Goal: Contribute content: Contribute content

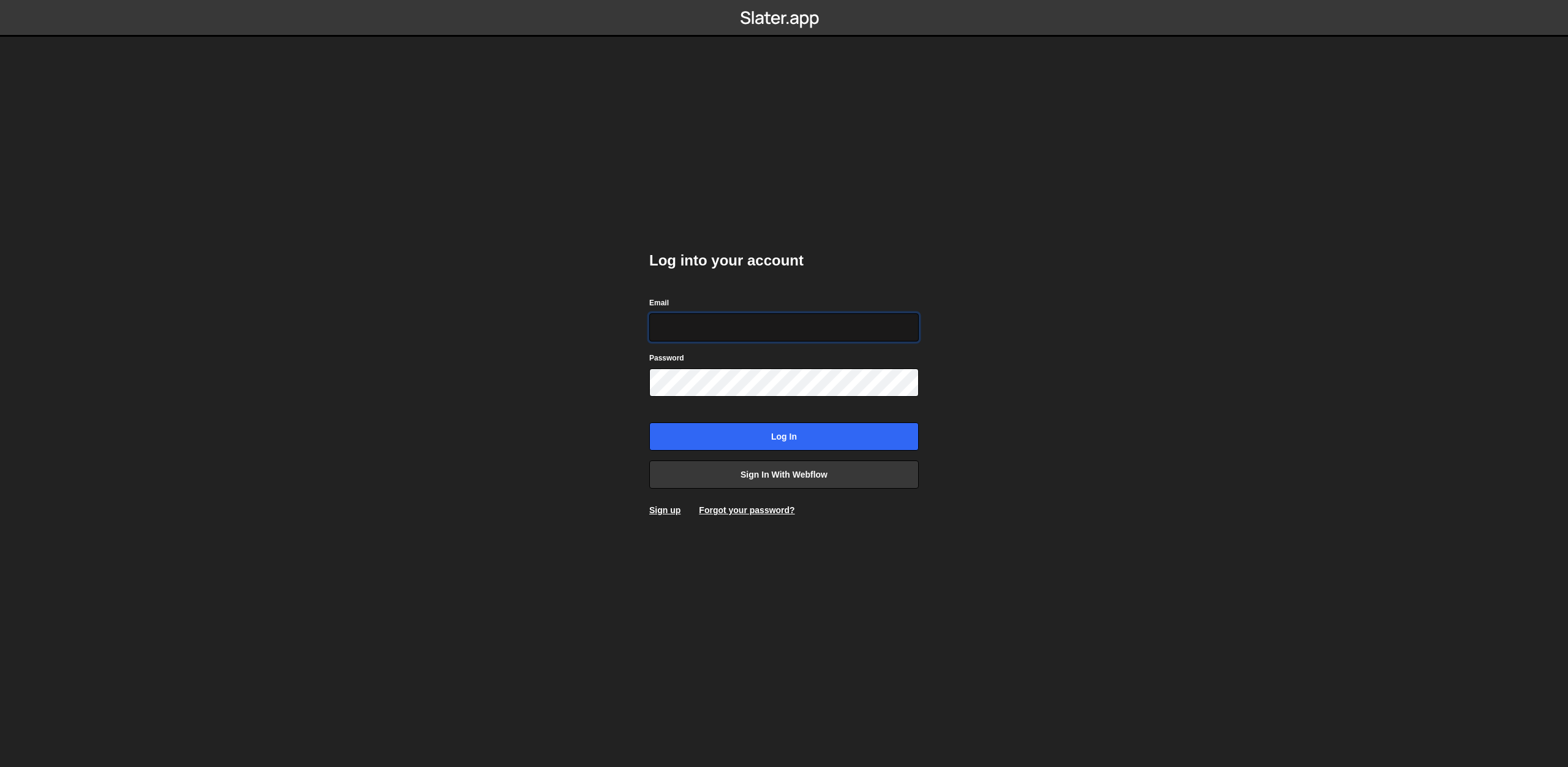
type input "teresa.coathup@honeybook.com"
click at [813, 427] on input "Log in" at bounding box center [784, 436] width 270 height 28
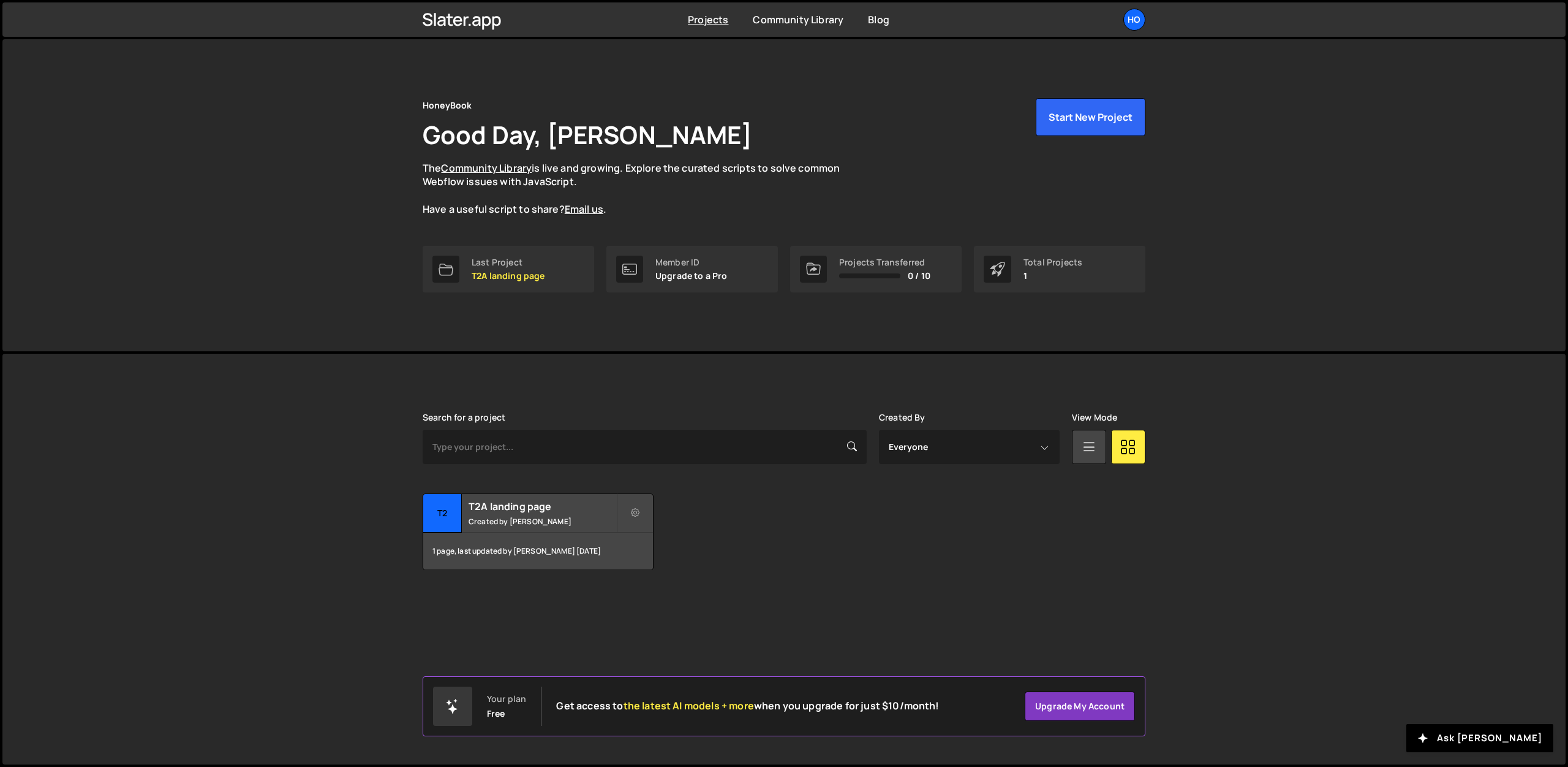
click at [875, 514] on div "Transfer Project Edit Project Delete Project T2 T2A landing page Created by Ter…" at bounding box center [784, 532] width 723 height 76
click at [604, 549] on div "1 page, last updated by Teresa Coathup 10 months ago" at bounding box center [538, 551] width 230 height 37
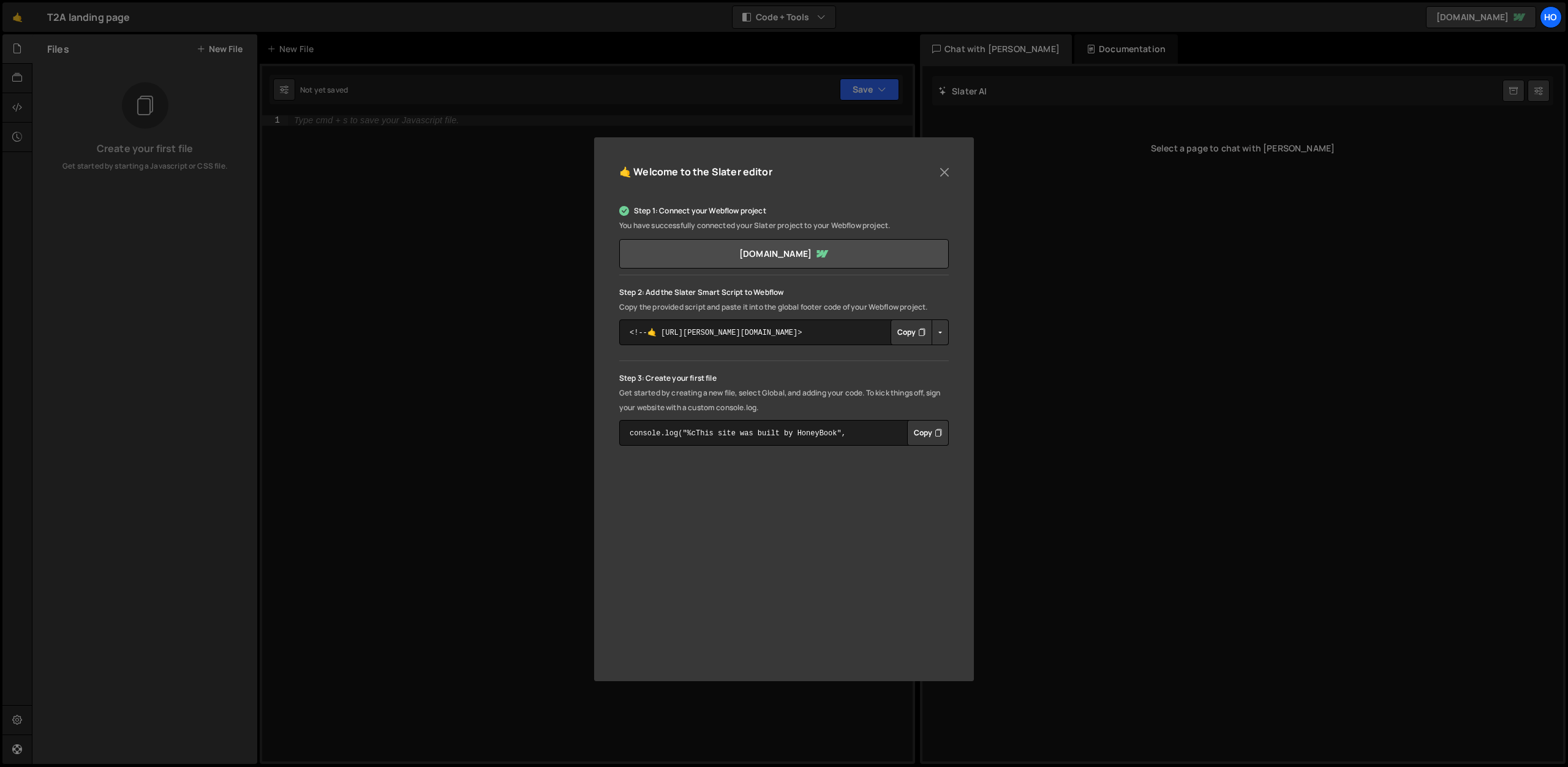
click at [477, 232] on div "🤙 Welcome to the [PERSON_NAME] editor Step 1: Connect your Webflow project You …" at bounding box center [784, 383] width 1568 height 767
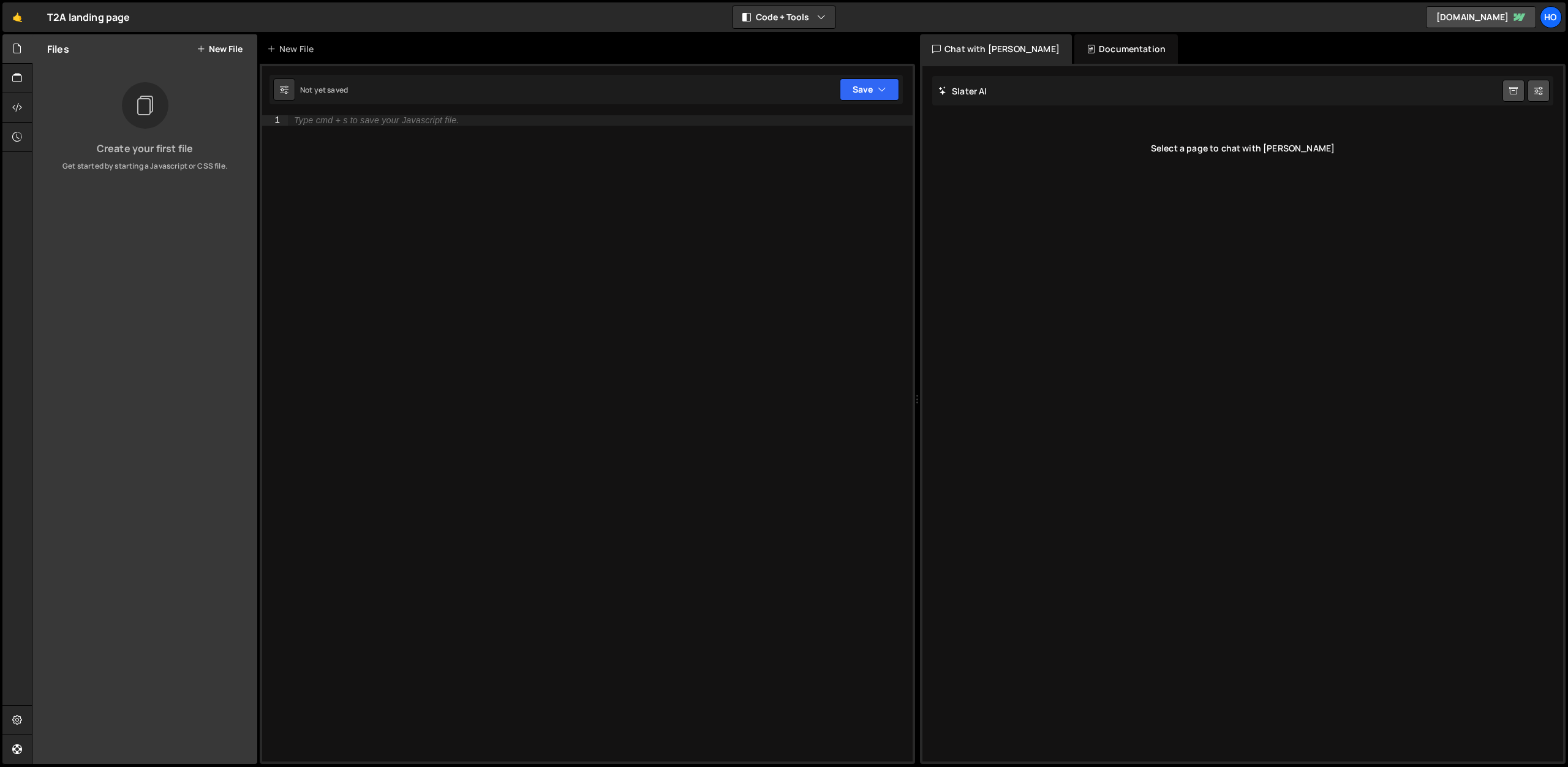
click at [1075, 47] on div "Documentation" at bounding box center [1126, 48] width 104 height 29
click at [980, 47] on div "Chat with [PERSON_NAME]" at bounding box center [996, 48] width 152 height 29
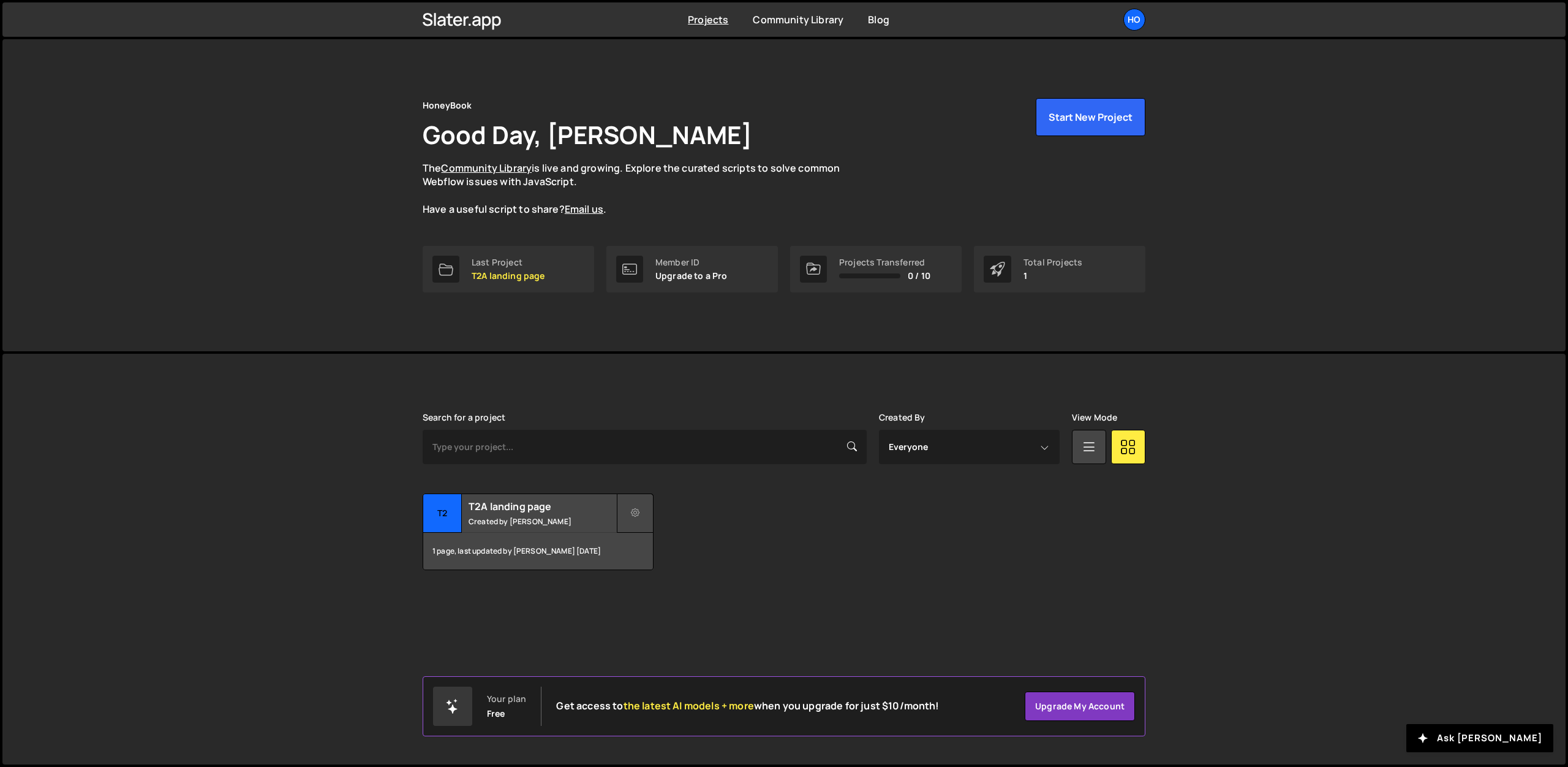
click at [636, 520] on button at bounding box center [635, 513] width 37 height 39
click at [682, 581] on link "Delete Project" at bounding box center [691, 583] width 146 height 20
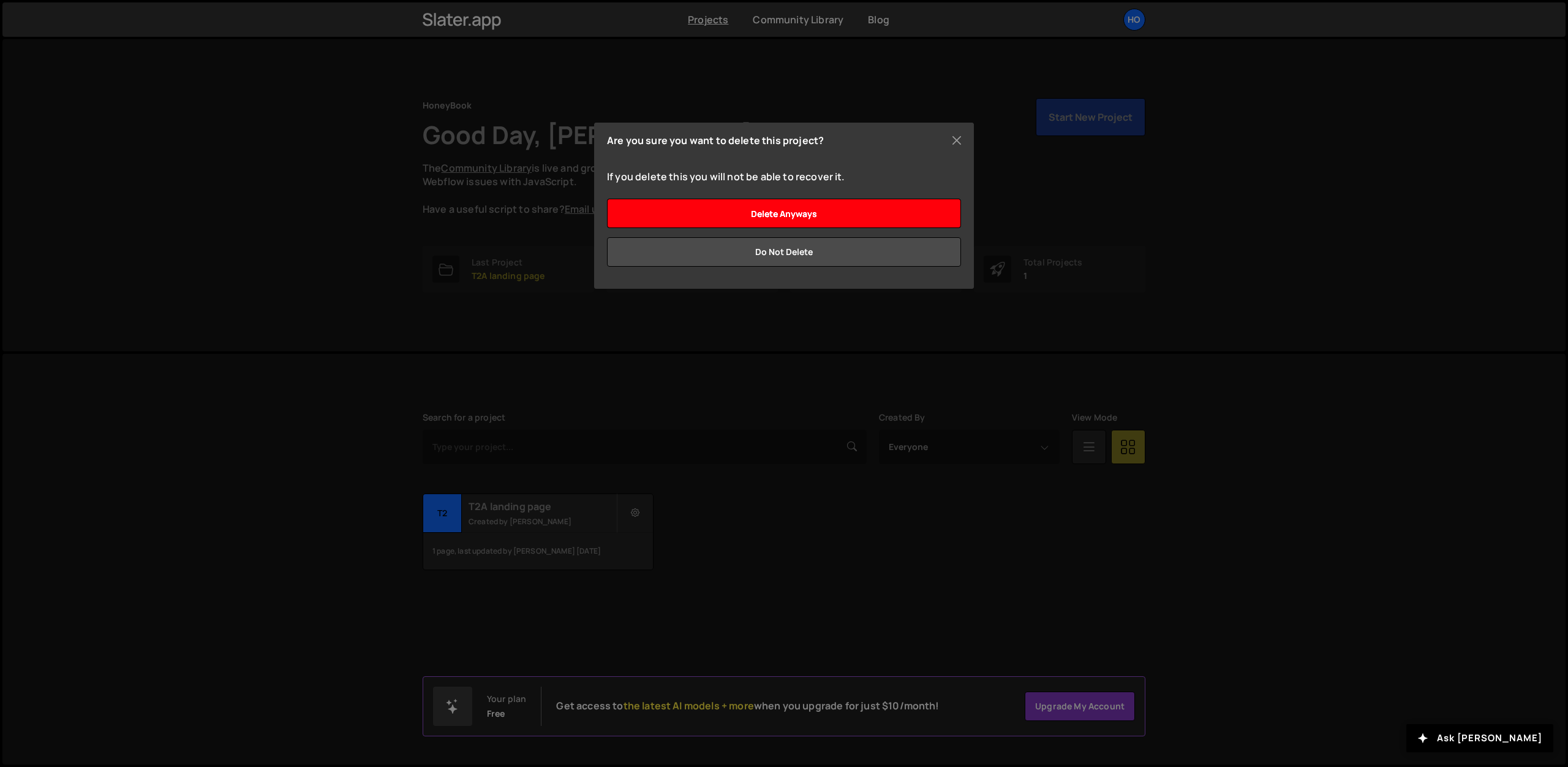
click at [806, 209] on input "Delete anyways" at bounding box center [784, 213] width 354 height 29
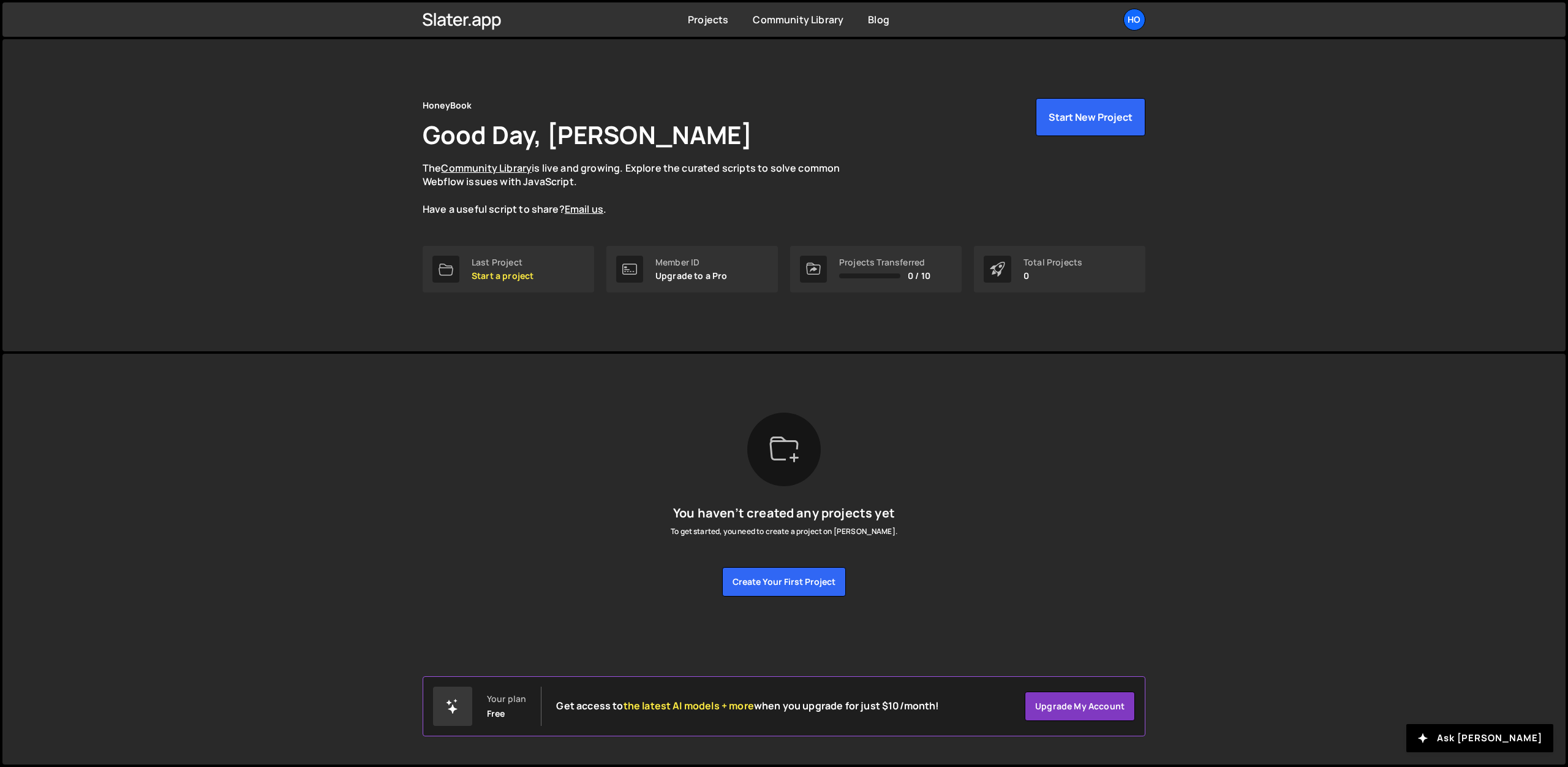
click at [937, 361] on div "Slater is designed for desktop use. Please use a larger screen to access the fu…" at bounding box center [784, 504] width 760 height 302
click at [1086, 98] on button "Start New Project" at bounding box center [1090, 117] width 110 height 38
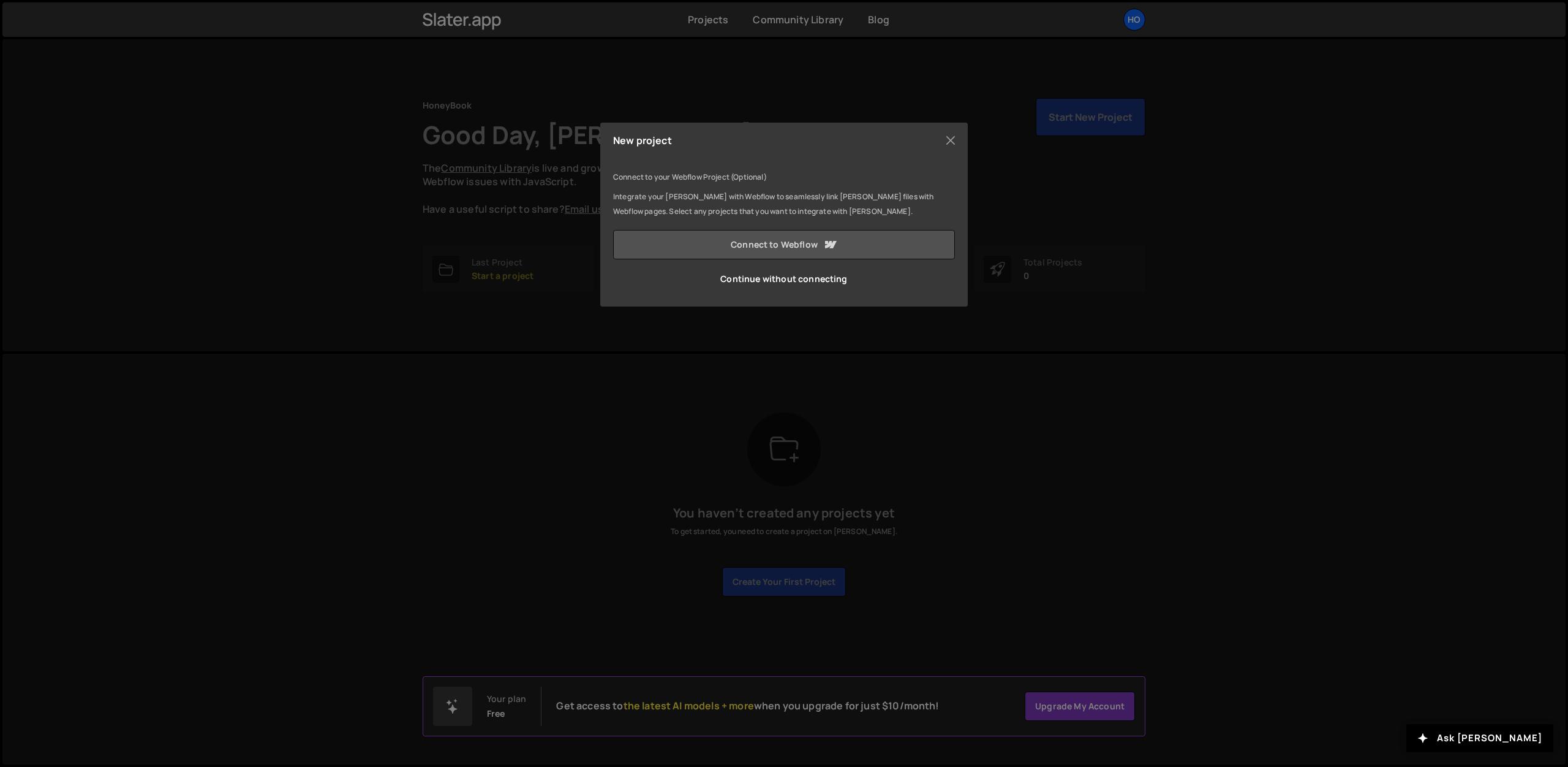
click at [820, 238] on link "Connect to Webflow" at bounding box center [784, 244] width 342 height 29
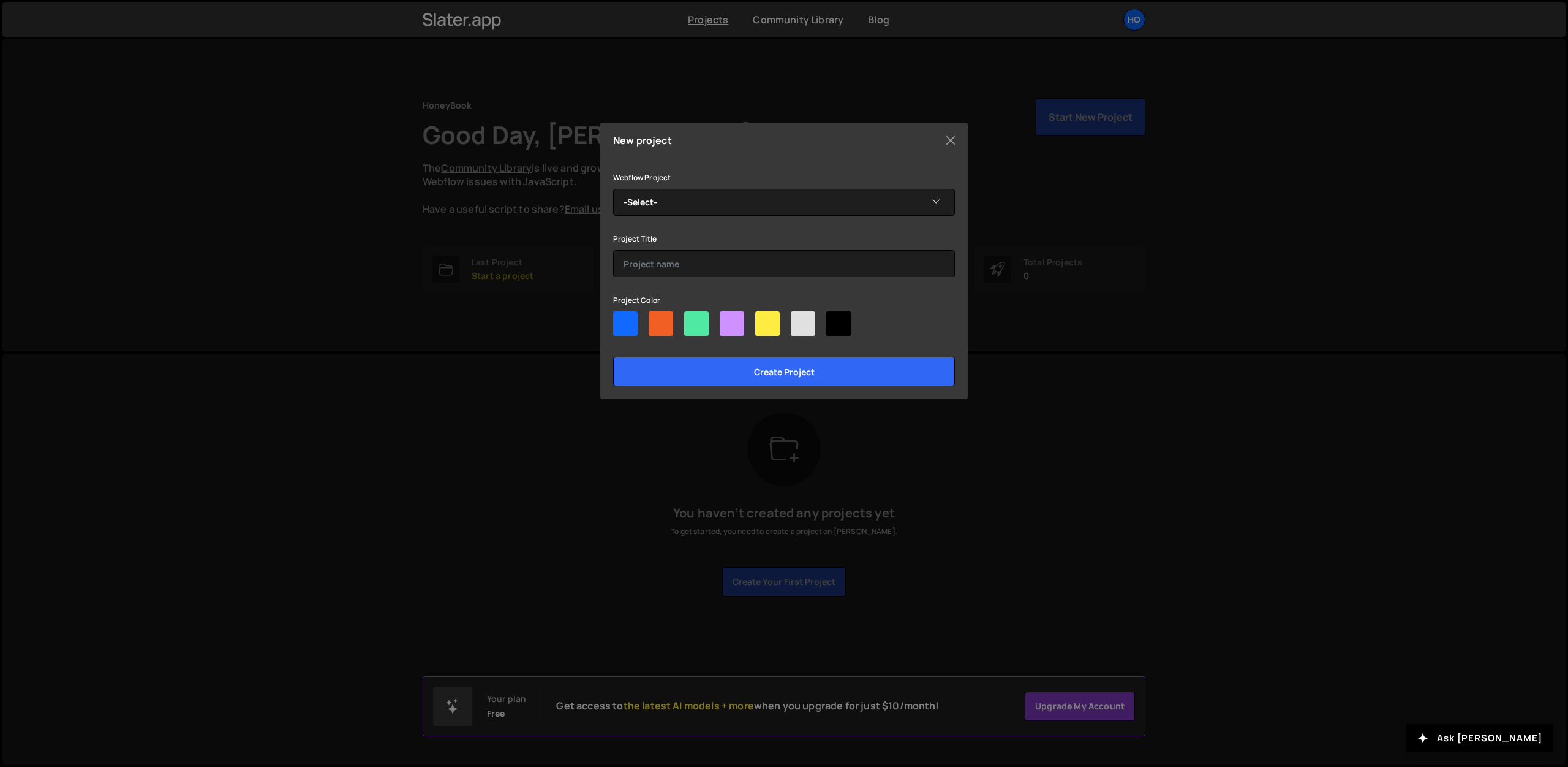
click at [770, 325] on div at bounding box center [768, 324] width 25 height 25
click at [763, 319] on input"] "radio" at bounding box center [760, 316] width 8 height 8
radio input"] "true"
click at [723, 258] on input "text" at bounding box center [784, 263] width 342 height 27
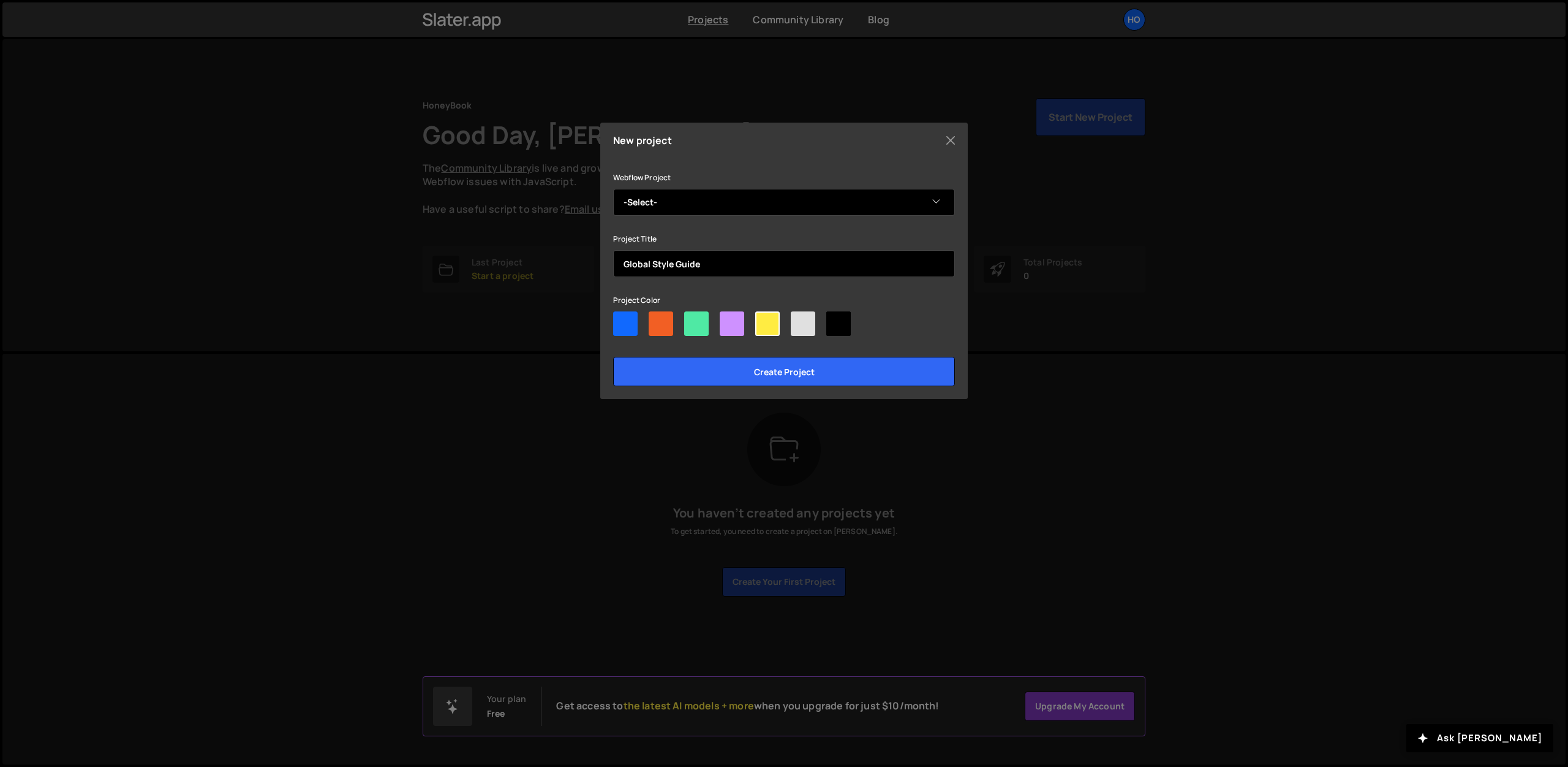
type input "Global Style Guide"
click at [816, 199] on select "-Select- Global Style Guide & Component Library" at bounding box center [784, 202] width 342 height 27
select select "66689b2e1b5eee9f8bb5d641"
click at [613, 189] on select "-Select- Global Style Guide & Component Library" at bounding box center [784, 202] width 342 height 27
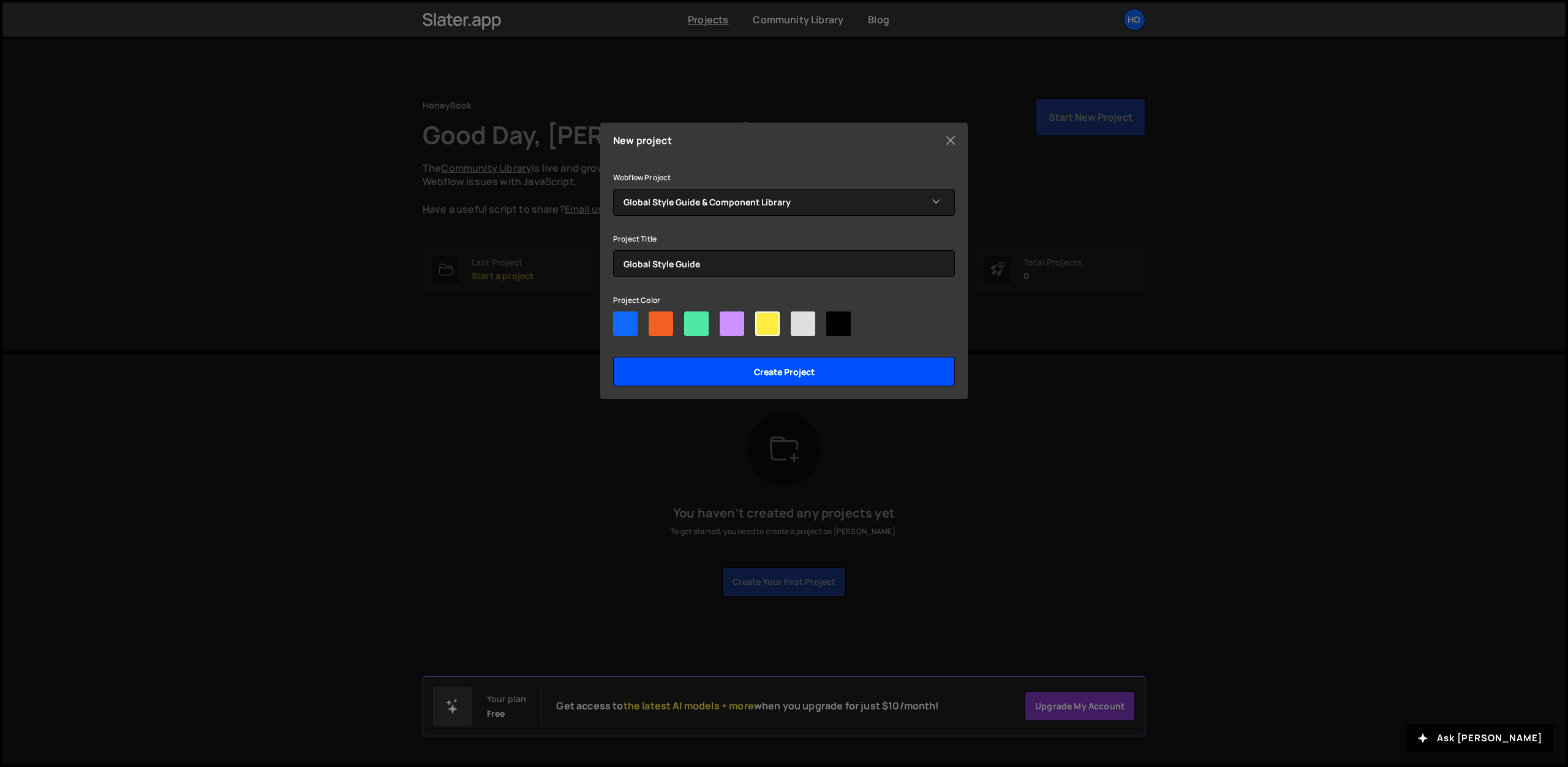
click at [852, 379] on input "Create project" at bounding box center [784, 371] width 342 height 29
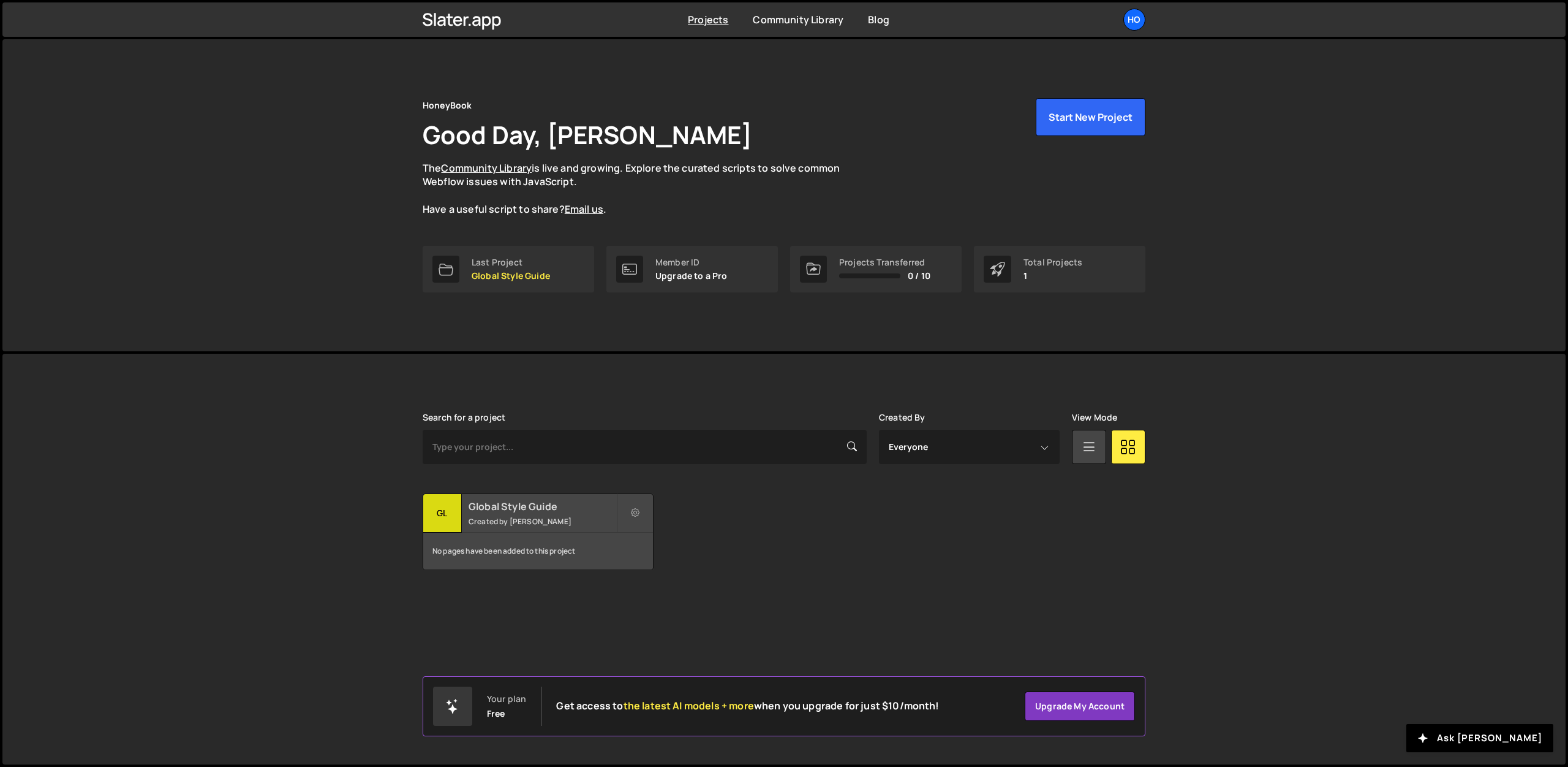
click at [574, 522] on small "Created by Teresa Coathup" at bounding box center [542, 521] width 148 height 11
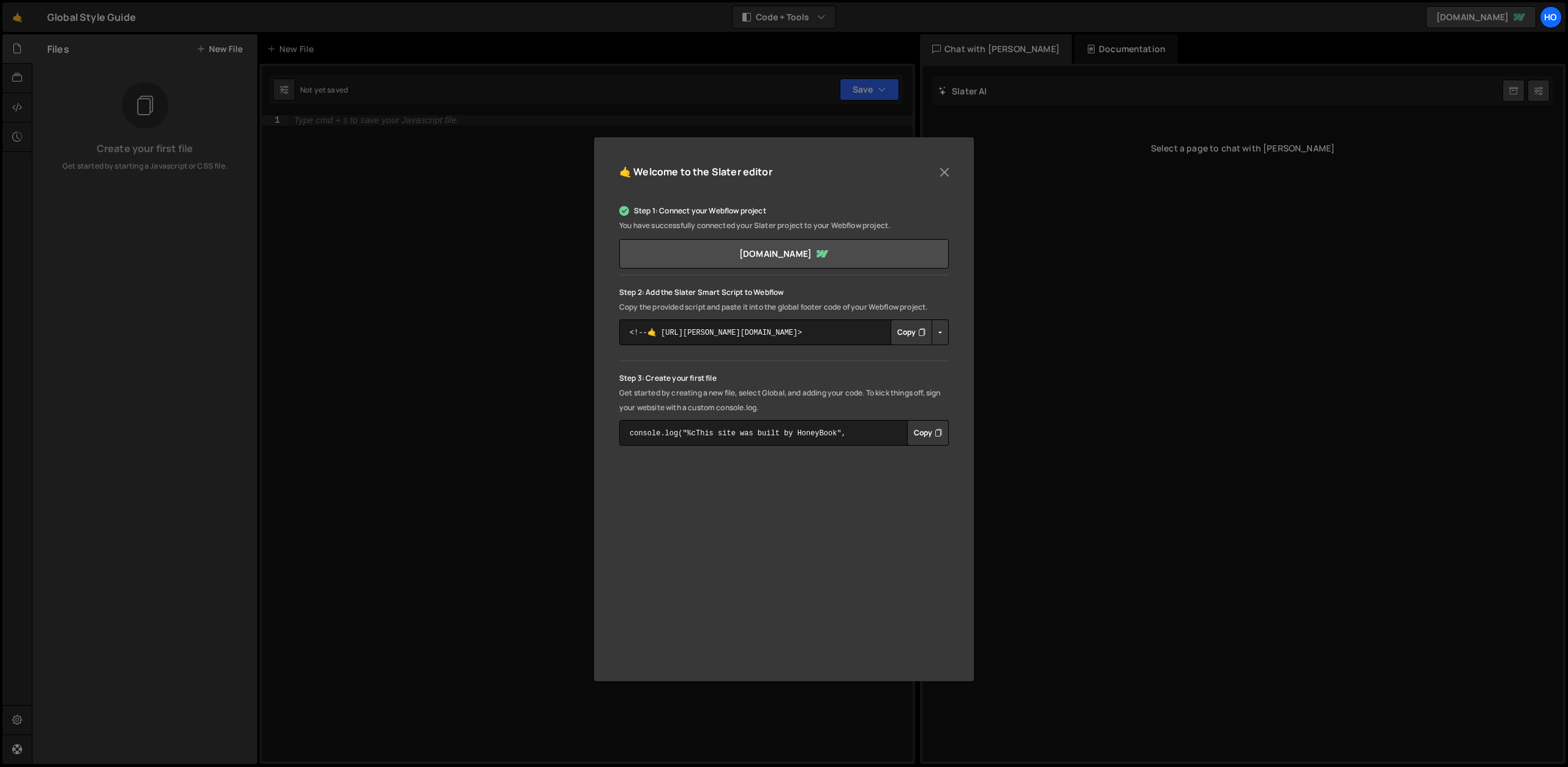
click at [904, 332] on button "Copy" at bounding box center [912, 332] width 42 height 26
click at [939, 332] on button "Button group with nested dropdown" at bounding box center [940, 332] width 17 height 26
click at [905, 334] on button "Copy" at bounding box center [912, 332] width 42 height 26
drag, startPoint x: 757, startPoint y: 333, endPoint x: 630, endPoint y: 332, distance: 127.0
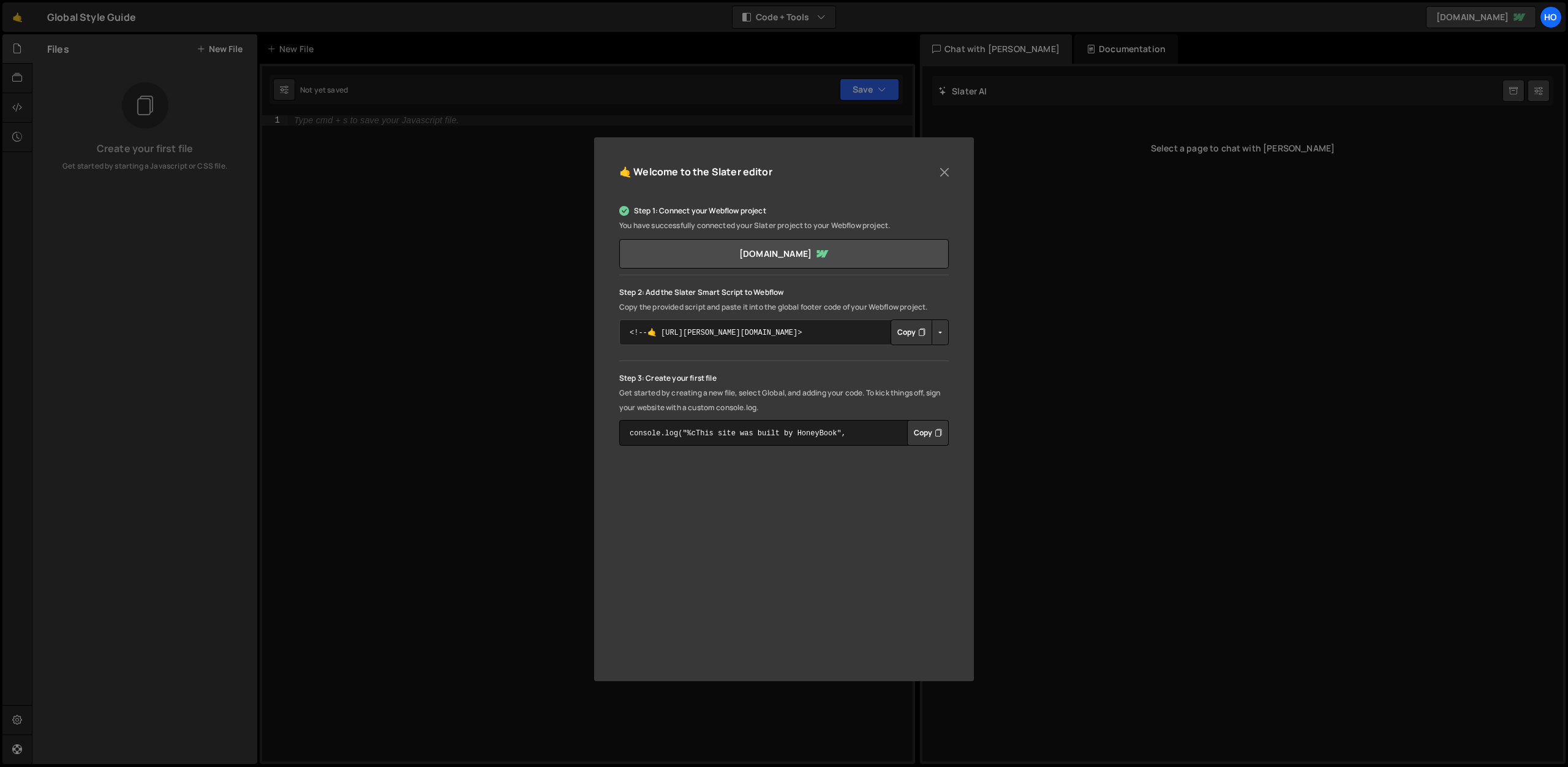
click at [630, 332] on textarea "<!--🤙 [URL][PERSON_NAME][DOMAIN_NAME]> <script>document.addEventListener("DOMCo…" at bounding box center [784, 332] width 330 height 26
click at [942, 336] on button "Button group with nested dropdown" at bounding box center [940, 332] width 17 height 26
click at [993, 372] on link "Copy Production Script" at bounding box center [992, 372] width 120 height 17
click at [940, 331] on button "Button group with nested dropdown" at bounding box center [940, 332] width 17 height 26
click at [969, 375] on link "Copy Production Script" at bounding box center [992, 372] width 120 height 17
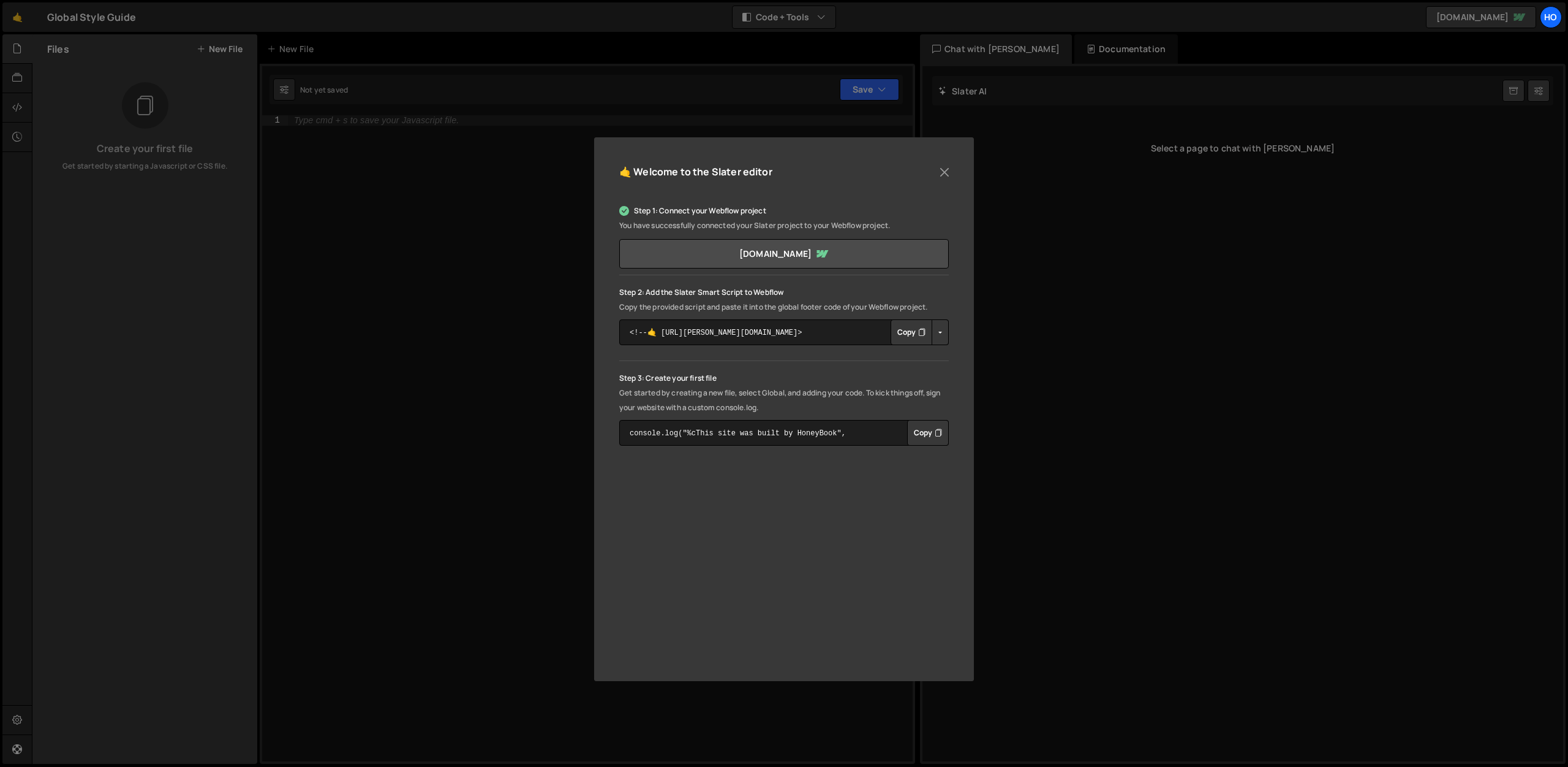
click at [929, 165] on div "🤙 Welcome to the Slater editor" at bounding box center [784, 178] width 330 height 32
drag, startPoint x: 957, startPoint y: 174, endPoint x: 947, endPoint y: 174, distance: 10.0
click at [957, 174] on div "🤙 Welcome to the [PERSON_NAME] editor Step 1: Connect your Webflow project You …" at bounding box center [784, 409] width 380 height 543
click at [947, 174] on button "Close" at bounding box center [944, 172] width 18 height 18
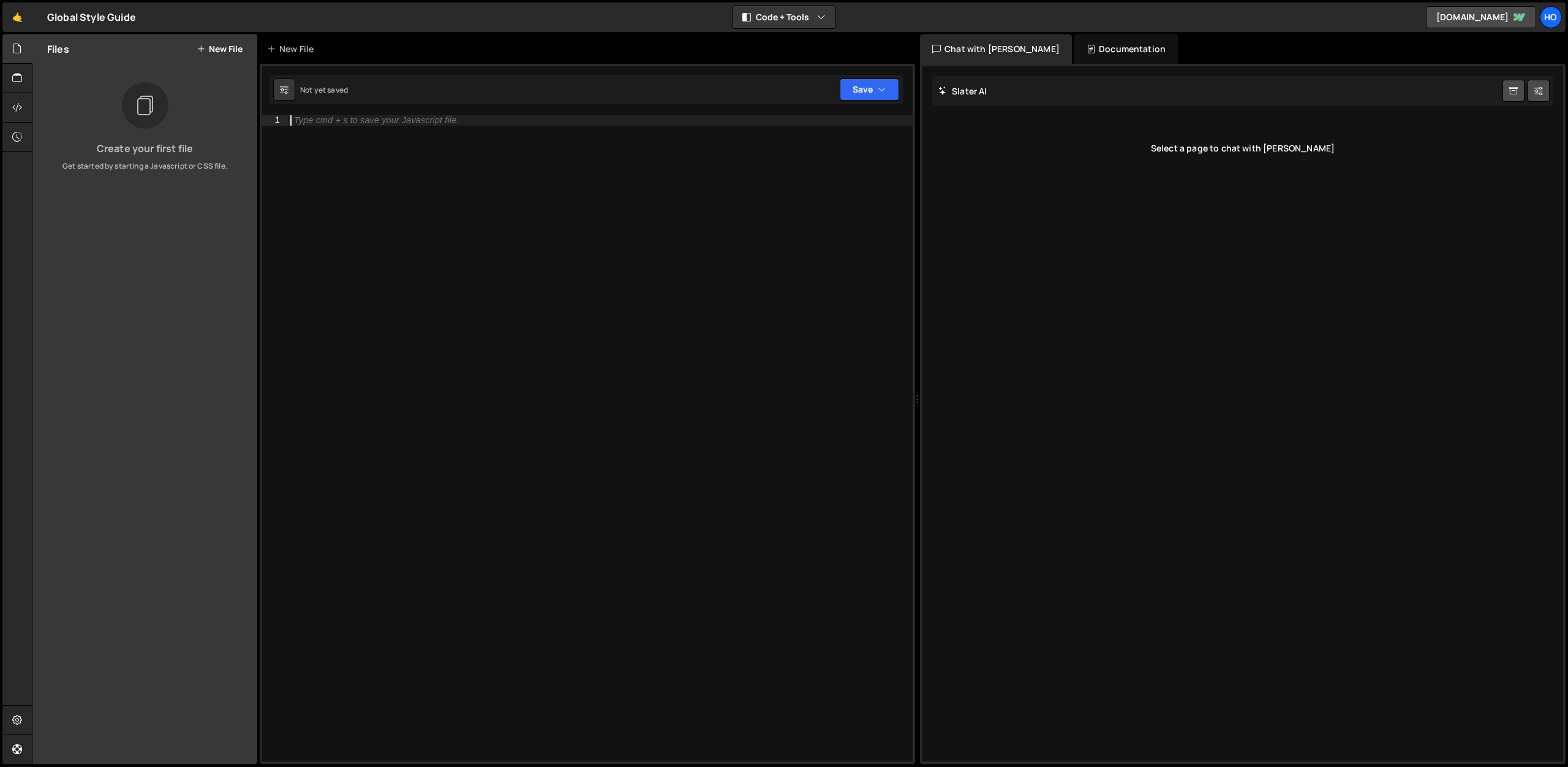
click at [651, 258] on div "Type cmd + s to save your Javascript file." at bounding box center [600, 449] width 625 height 666
drag, startPoint x: 358, startPoint y: 232, endPoint x: 359, endPoint y: 224, distance: 8.1
click at [358, 232] on div "Type cmd + s to save your Javascript file." at bounding box center [600, 449] width 625 height 666
paste textarea "</script>"
type textarea "</script>"
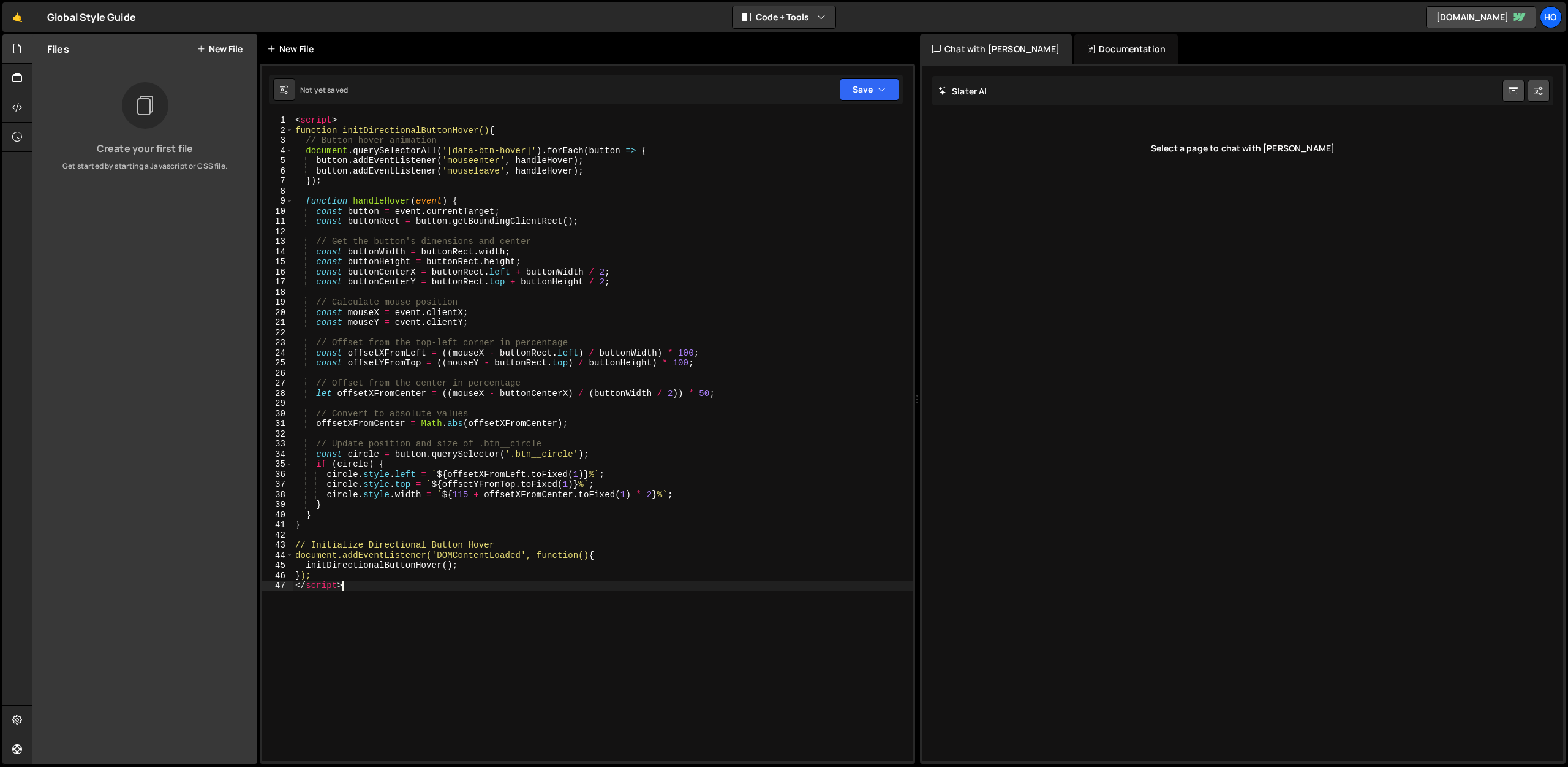
click at [292, 43] on div "New File" at bounding box center [293, 49] width 51 height 12
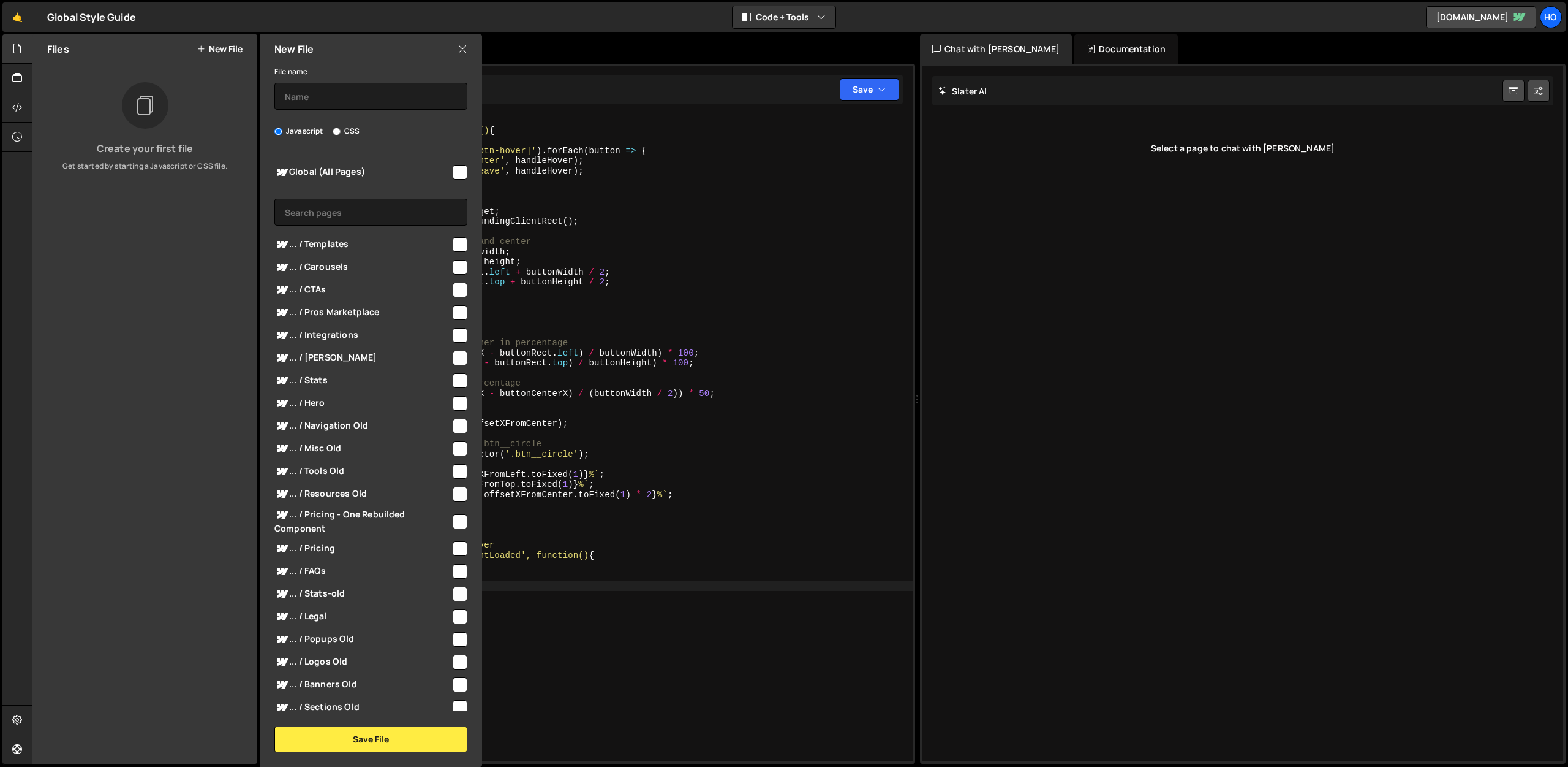
click at [351, 127] on label "CSS" at bounding box center [346, 130] width 27 height 12
click at [341, 127] on input "CSS" at bounding box center [337, 131] width 8 height 8
radio input "true"
click at [380, 739] on button "Save File" at bounding box center [370, 739] width 193 height 26
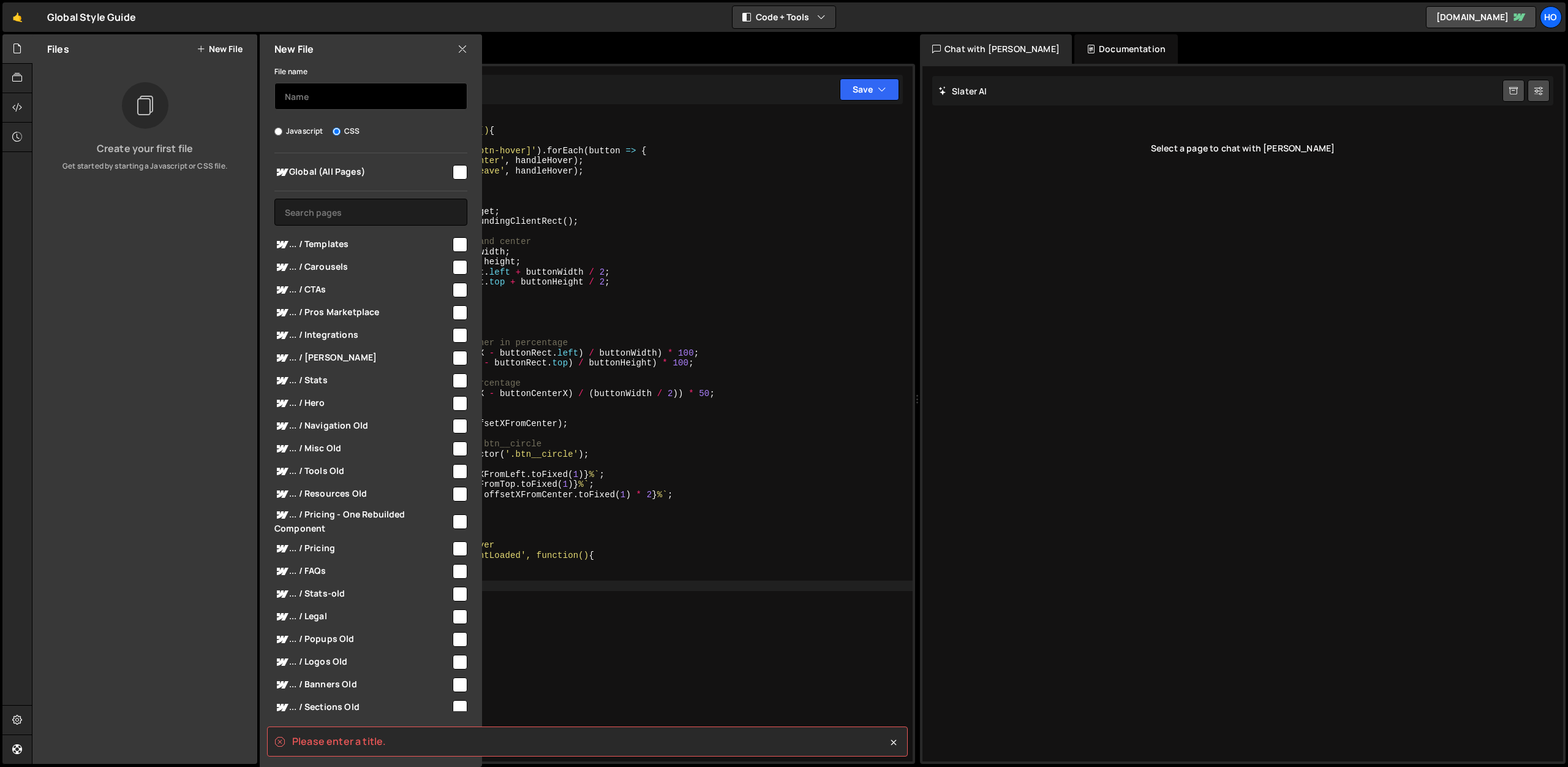
click at [341, 99] on input "text" at bounding box center [370, 96] width 193 height 27
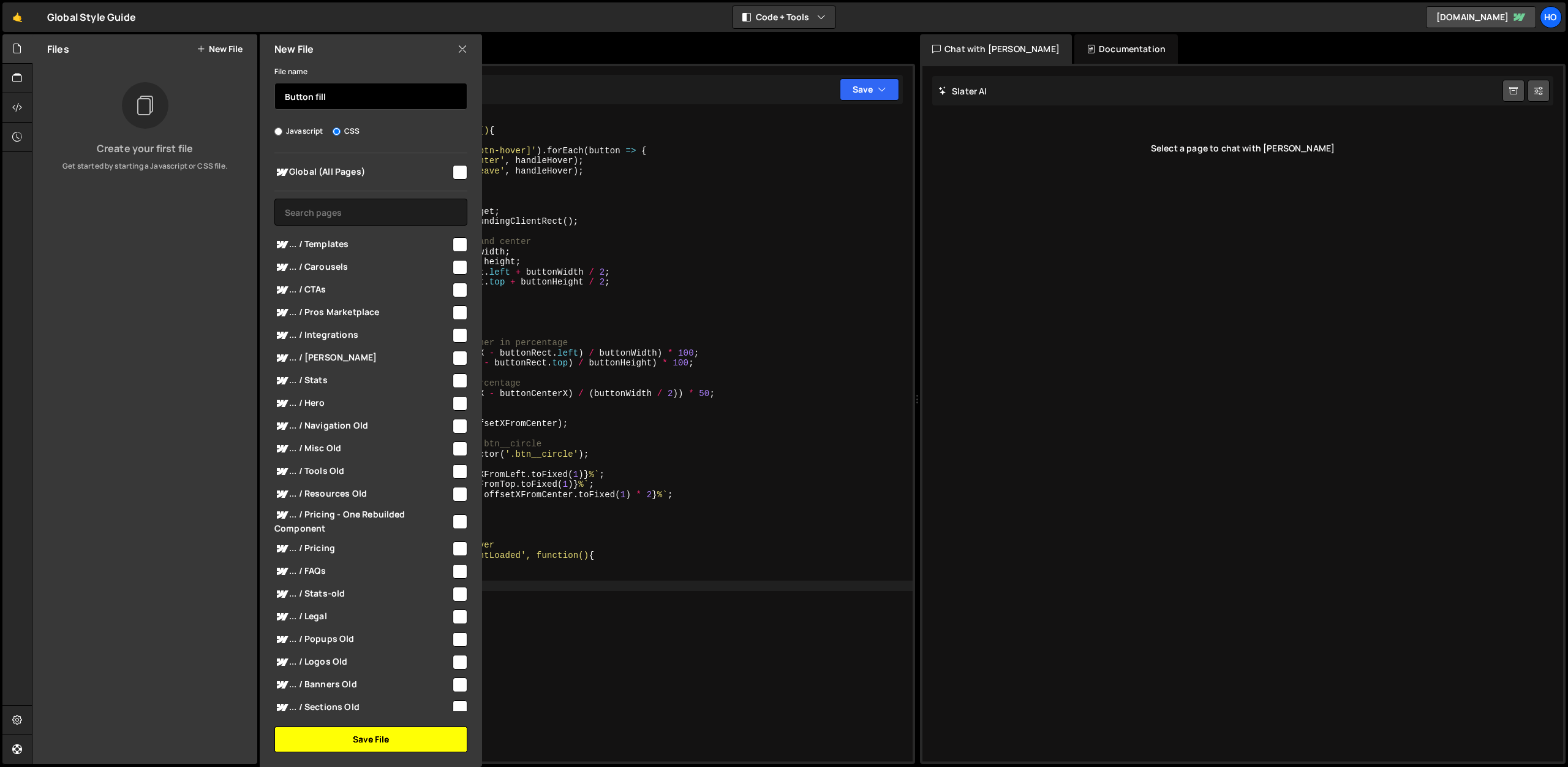
type input "Button fill"
click at [404, 737] on button "Save File" at bounding box center [370, 739] width 193 height 26
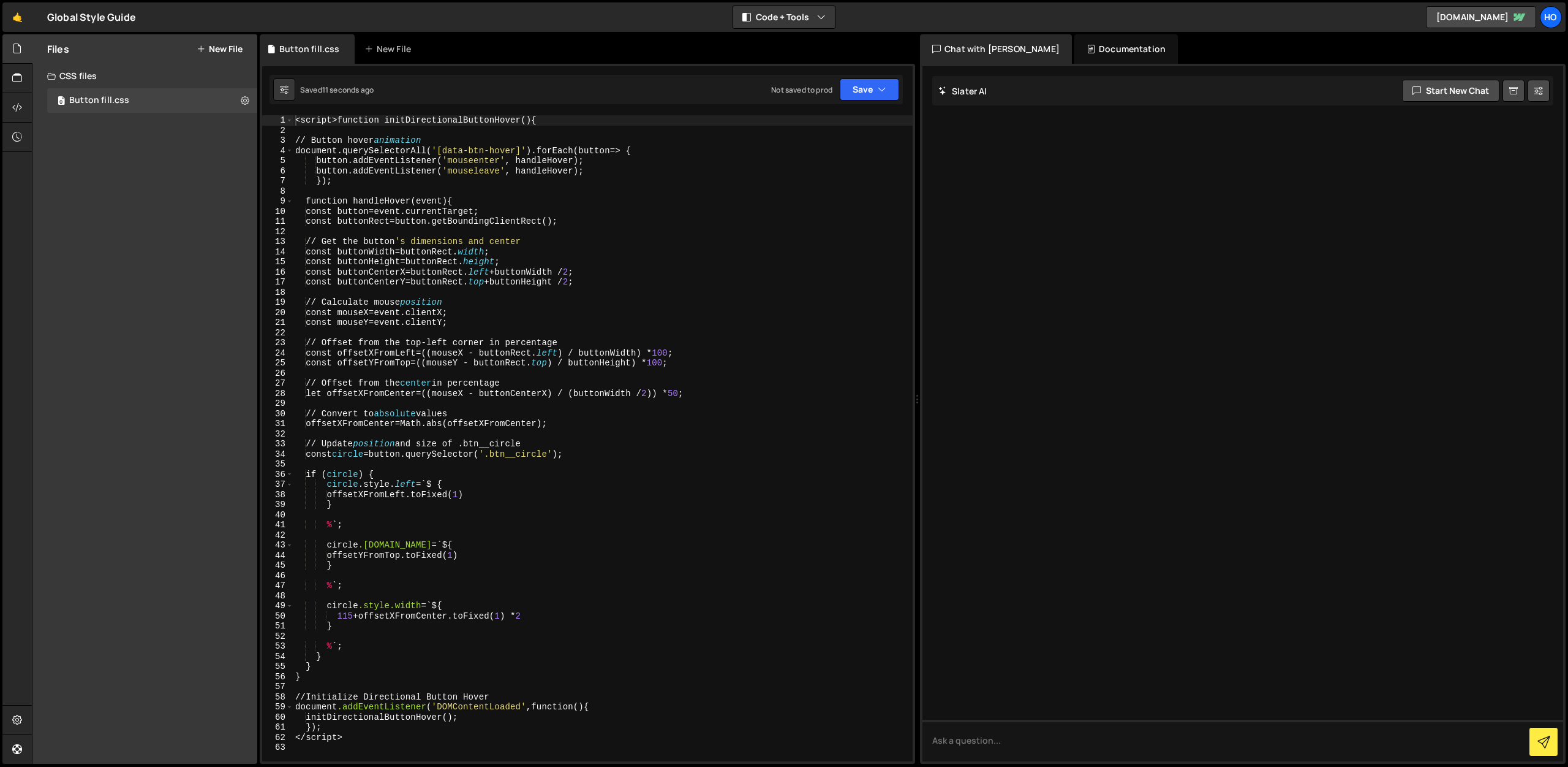
click at [744, 190] on div "< script > function initDirectionalButtonHover () { // Button hover animation d…" at bounding box center [603, 449] width 620 height 666
click at [302, 48] on div "Button fill.css" at bounding box center [309, 49] width 60 height 12
drag, startPoint x: 782, startPoint y: 82, endPoint x: 853, endPoint y: 87, distance: 71.2
click at [792, 83] on div "Not saved to prod Upgrade to Edit Save Save to Staging S Saved 13 seconds ago S…" at bounding box center [835, 89] width 128 height 22
click at [880, 90] on icon "button" at bounding box center [882, 89] width 8 height 12
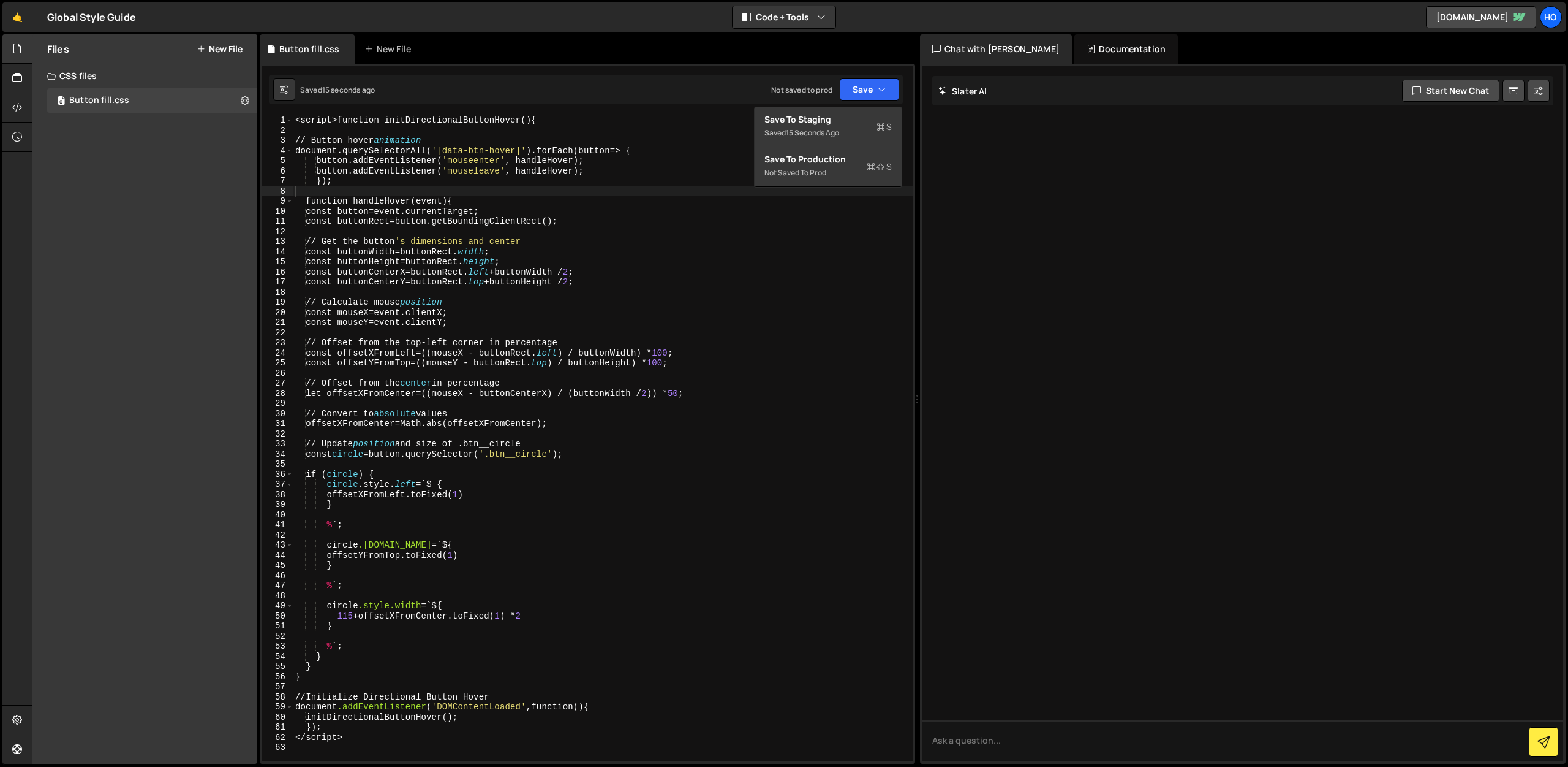
click at [478, 82] on div "Saved 15 seconds ago Not saved to prod Upgrade to Edit Save Save to Staging S S…" at bounding box center [586, 89] width 634 height 29
click at [225, 51] on button "New File" at bounding box center [219, 49] width 46 height 10
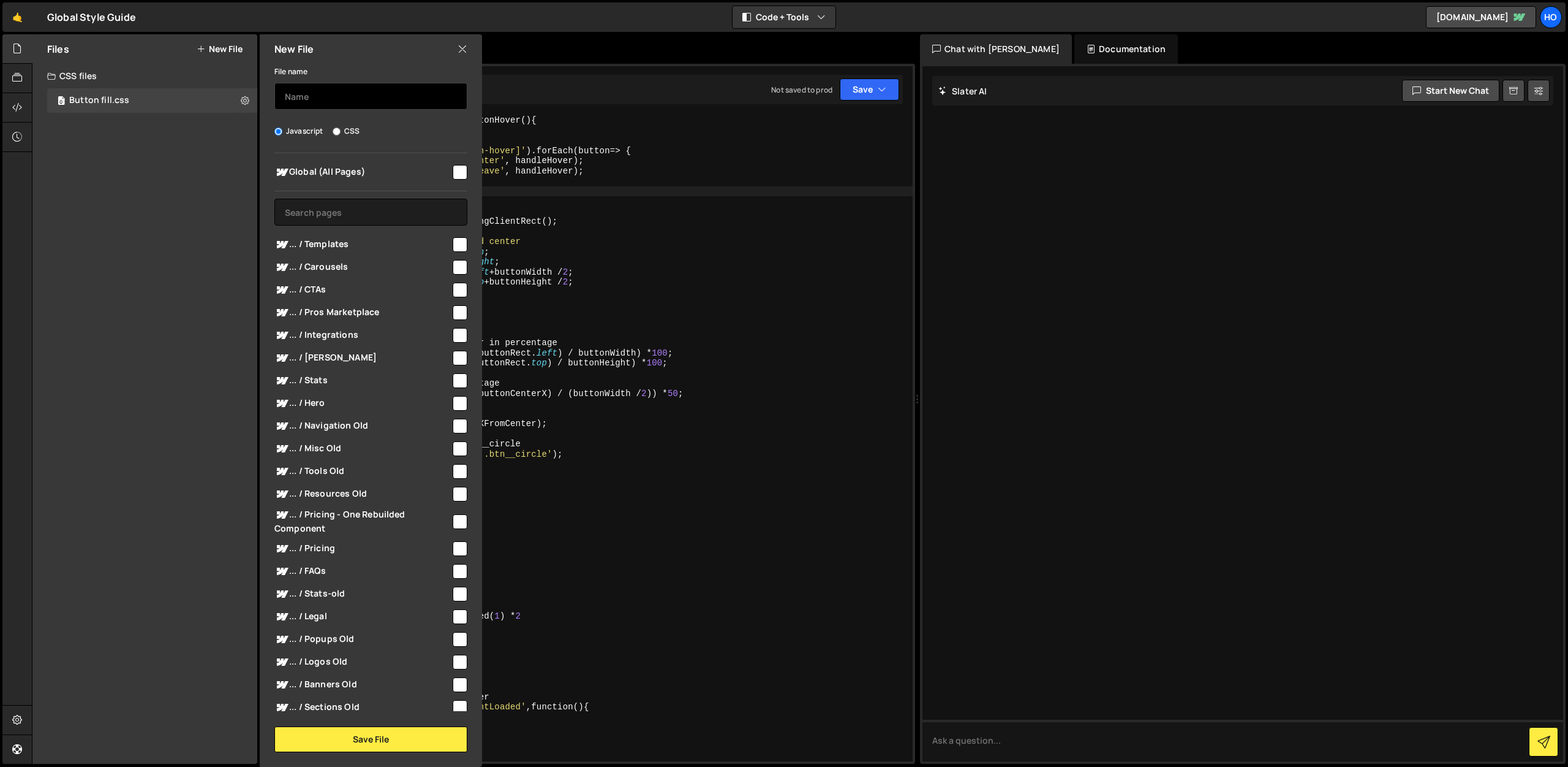
click at [379, 97] on input "text" at bounding box center [370, 96] width 193 height 27
type input "ButtonJS"
click at [398, 739] on button "Save File" at bounding box center [370, 739] width 193 height 26
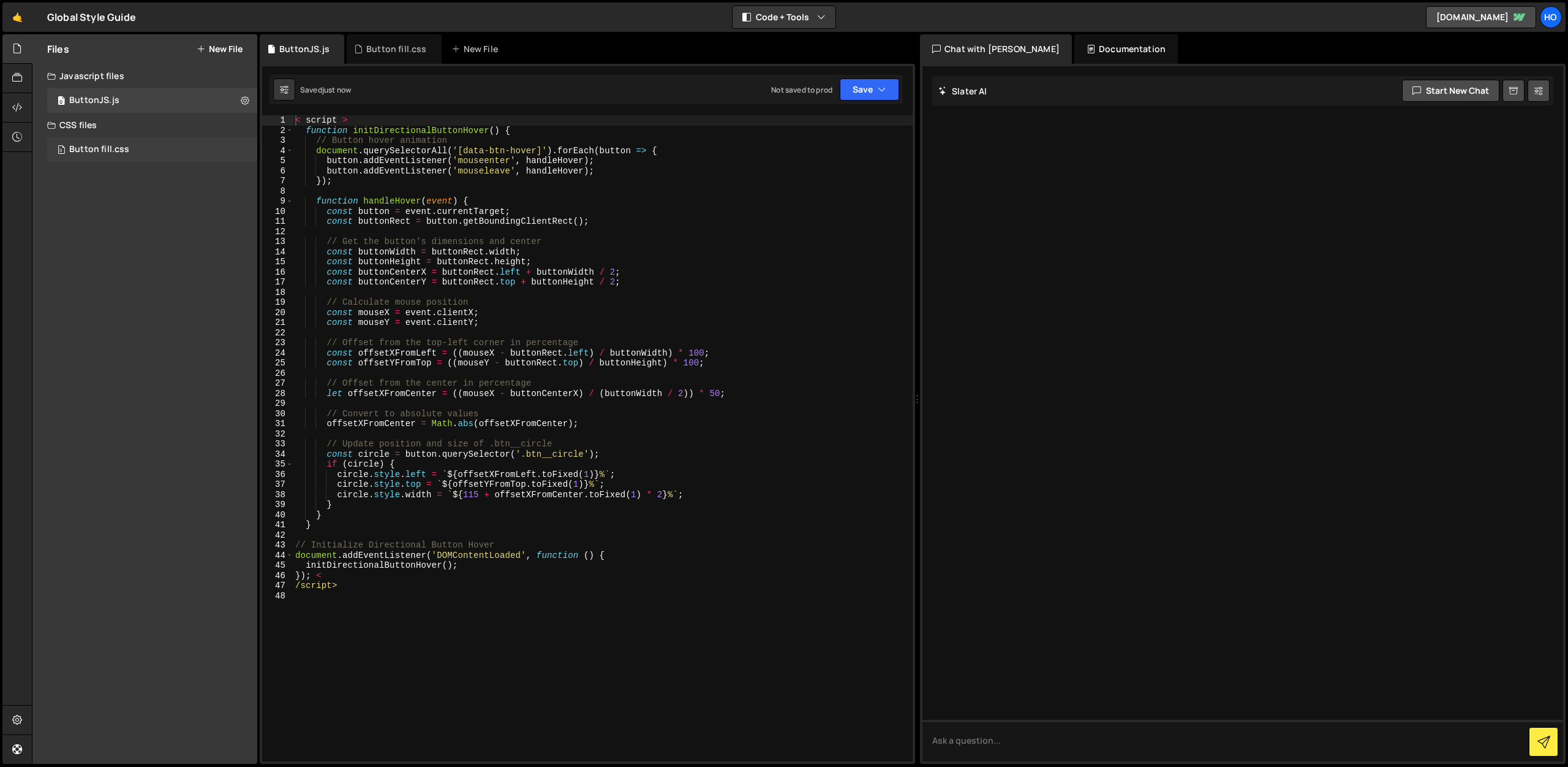
click at [129, 149] on div "0 Button fill.css 0" at bounding box center [152, 150] width 210 height 25
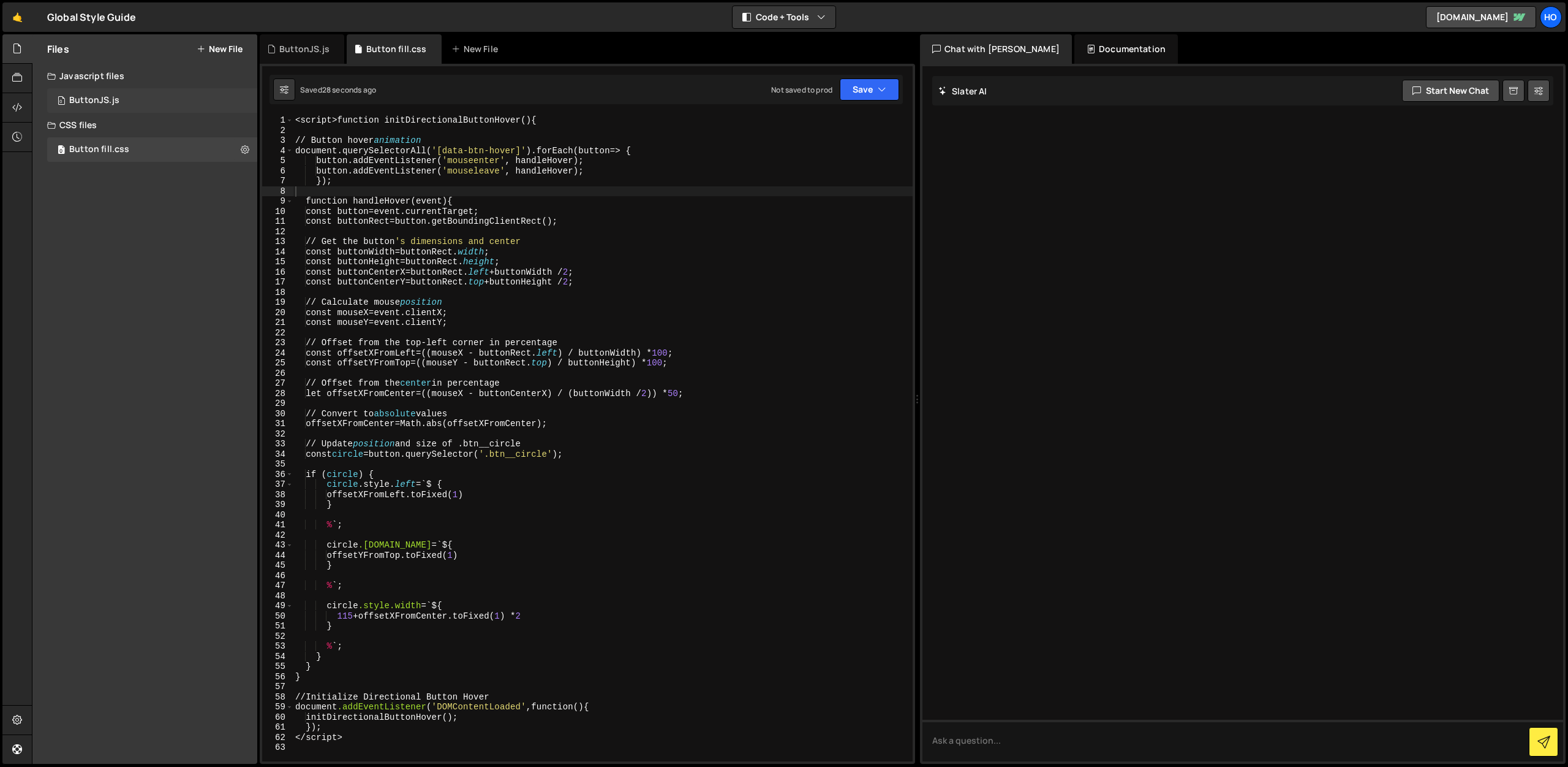
click at [127, 94] on div "0 ButtonJS.js 0" at bounding box center [152, 101] width 210 height 25
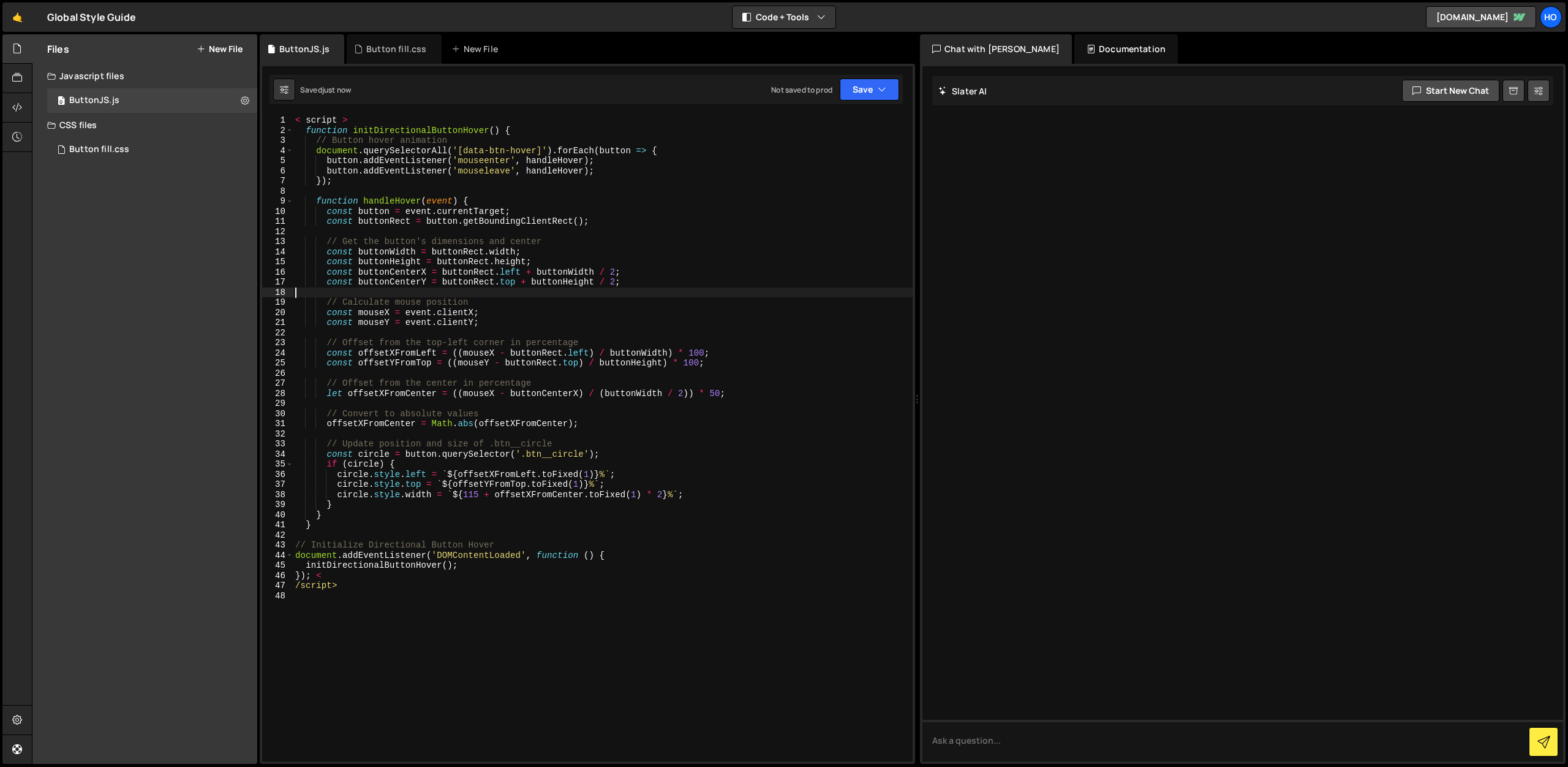
click at [697, 293] on div "< script > function initDirectionalButtonHover ( ) { // Button hover animation …" at bounding box center [603, 449] width 620 height 666
click at [139, 155] on div "0 Button fill.css 0" at bounding box center [152, 150] width 210 height 25
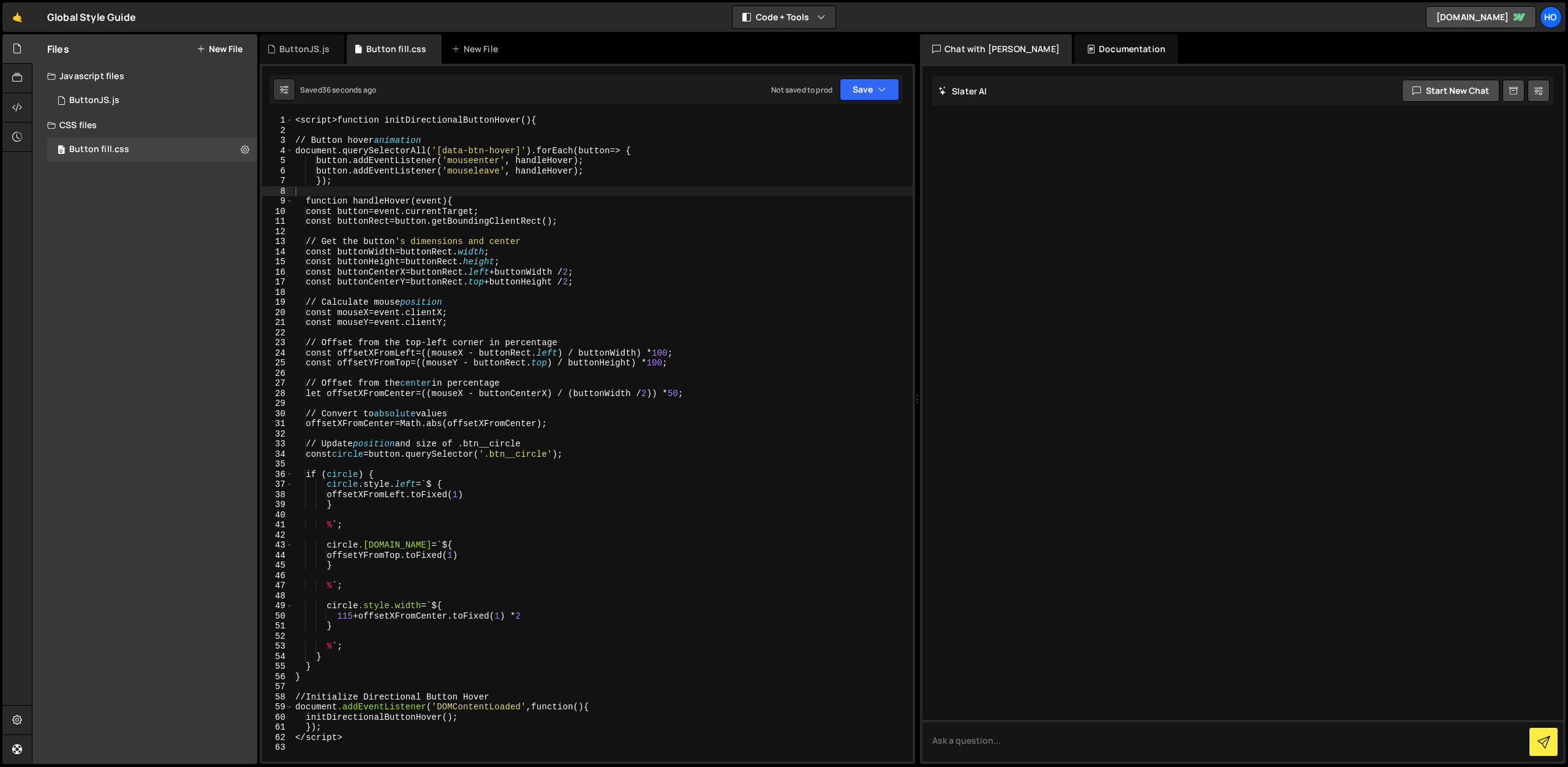
click at [517, 123] on div "< script > function initDirectionalButtonHover () { // Button hover animation d…" at bounding box center [603, 449] width 620 height 666
click at [86, 95] on div "ButtonJS.js" at bounding box center [94, 100] width 50 height 11
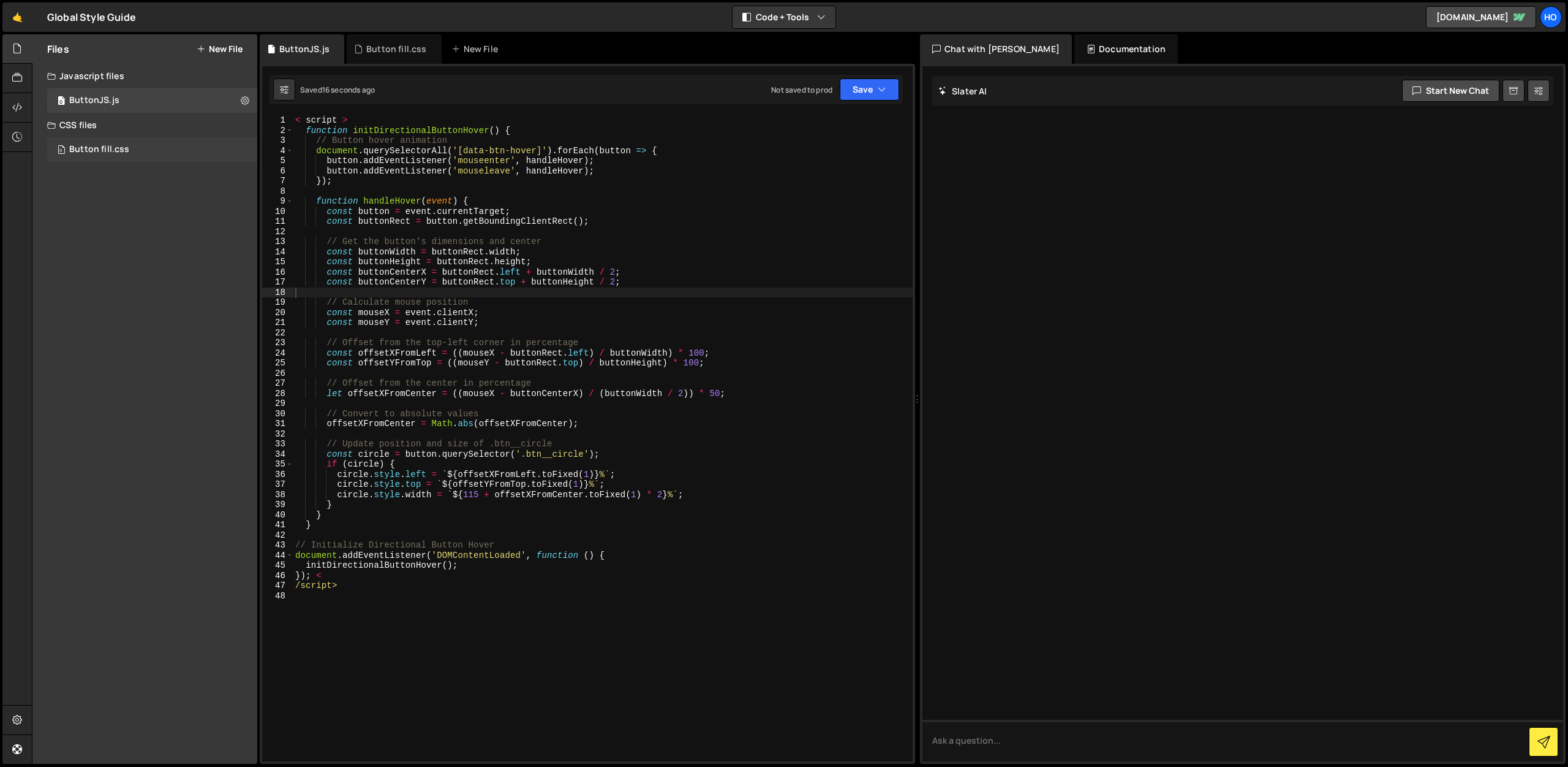
click at [155, 146] on div "0 Button fill.css 0" at bounding box center [152, 150] width 210 height 25
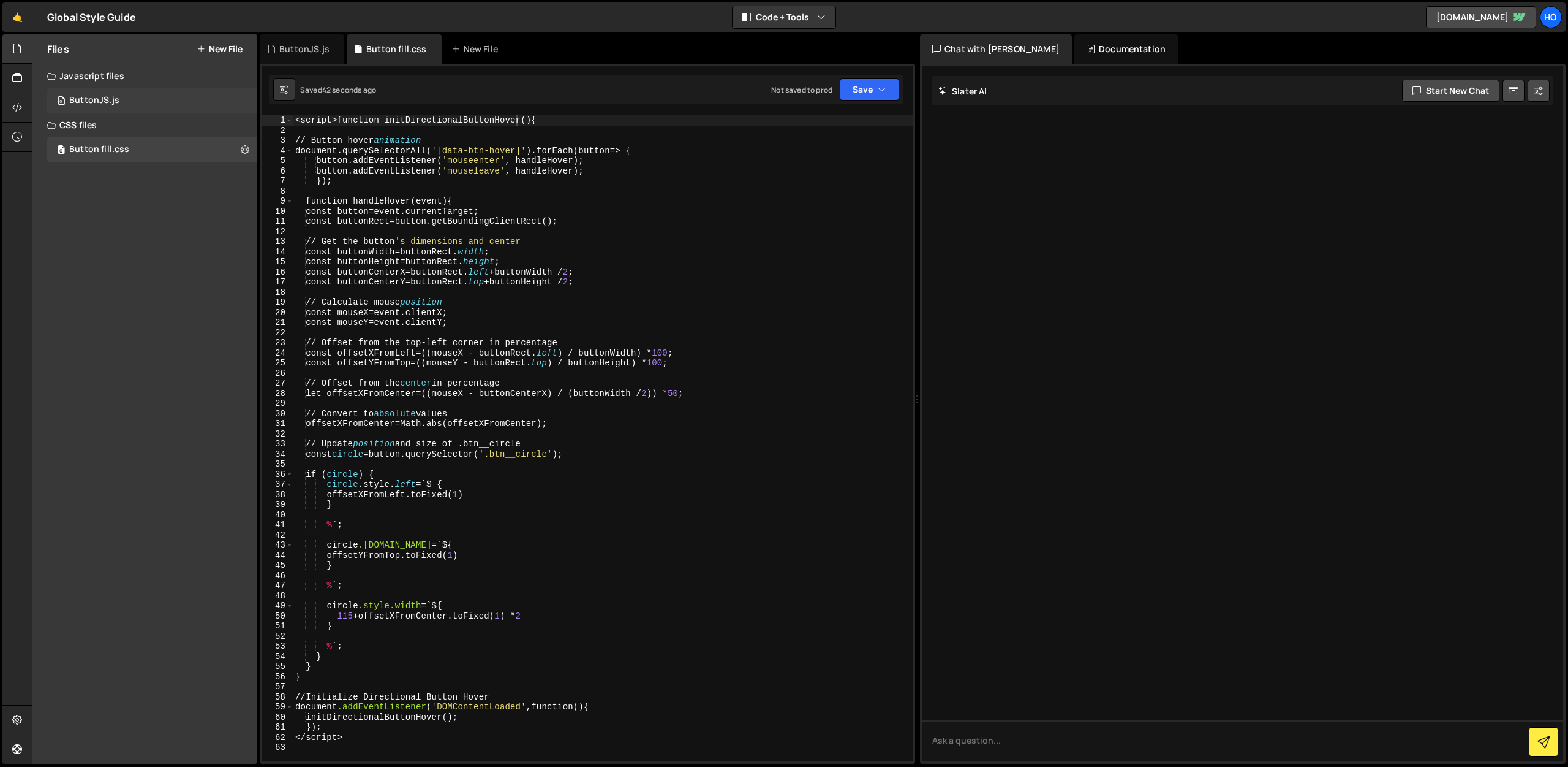
click at [132, 101] on div "0 ButtonJS.js 0" at bounding box center [152, 101] width 210 height 25
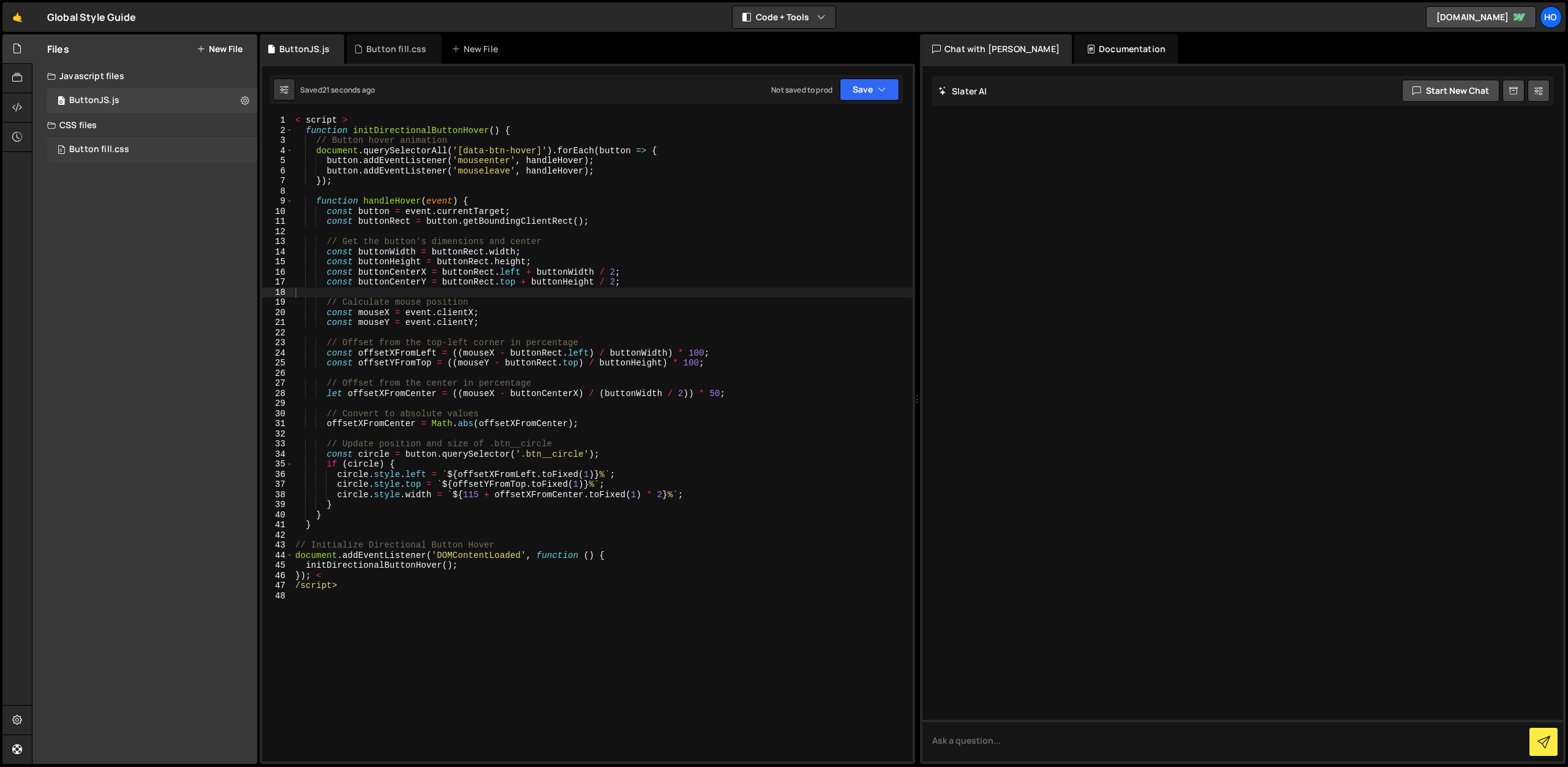
click at [135, 150] on div "0 Button fill.css 0" at bounding box center [152, 150] width 210 height 25
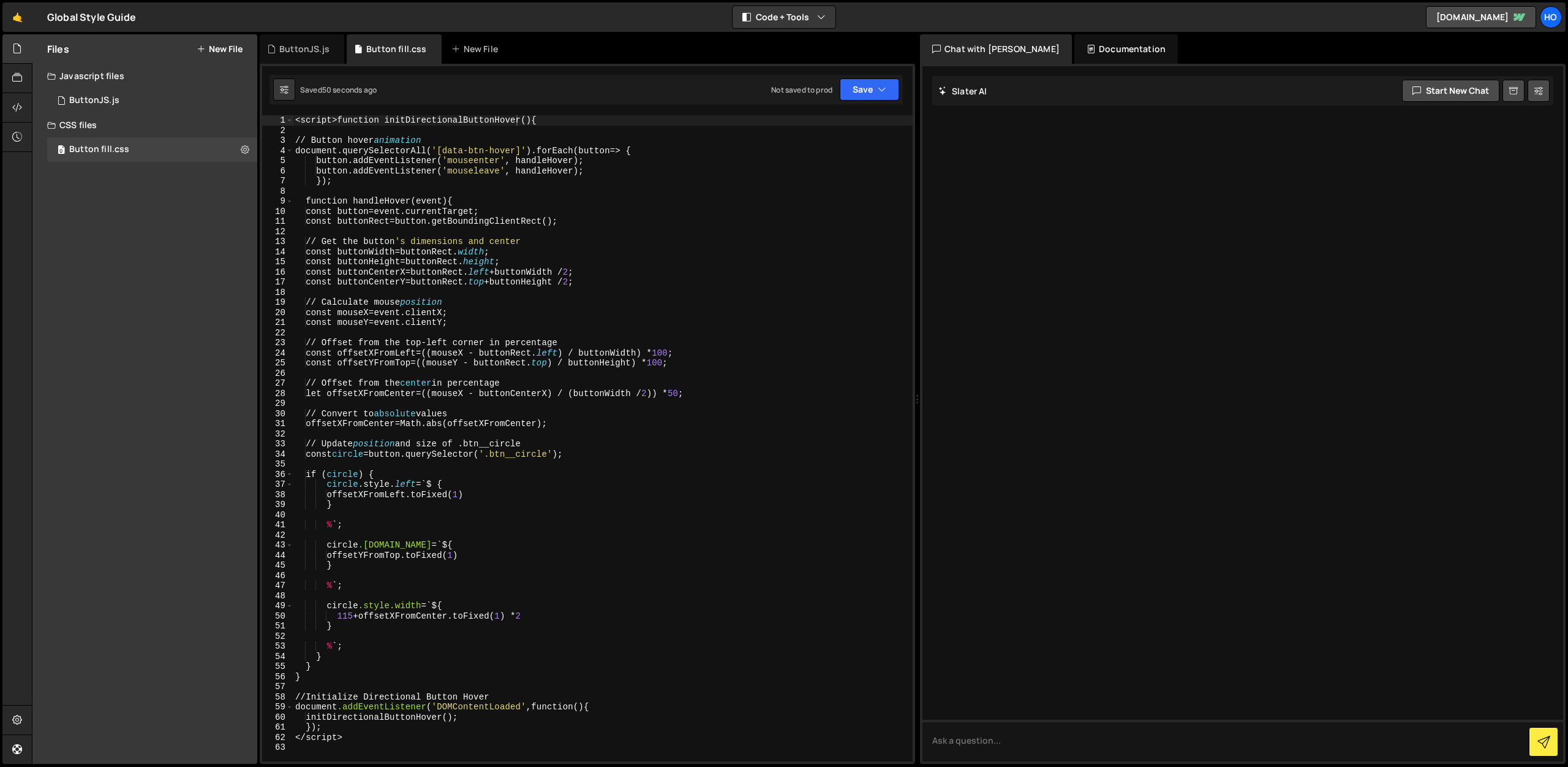
click at [708, 273] on div "< script > function initDirectionalButtonHover () { // Button hover animation d…" at bounding box center [603, 449] width 620 height 666
type textarea "</script>"
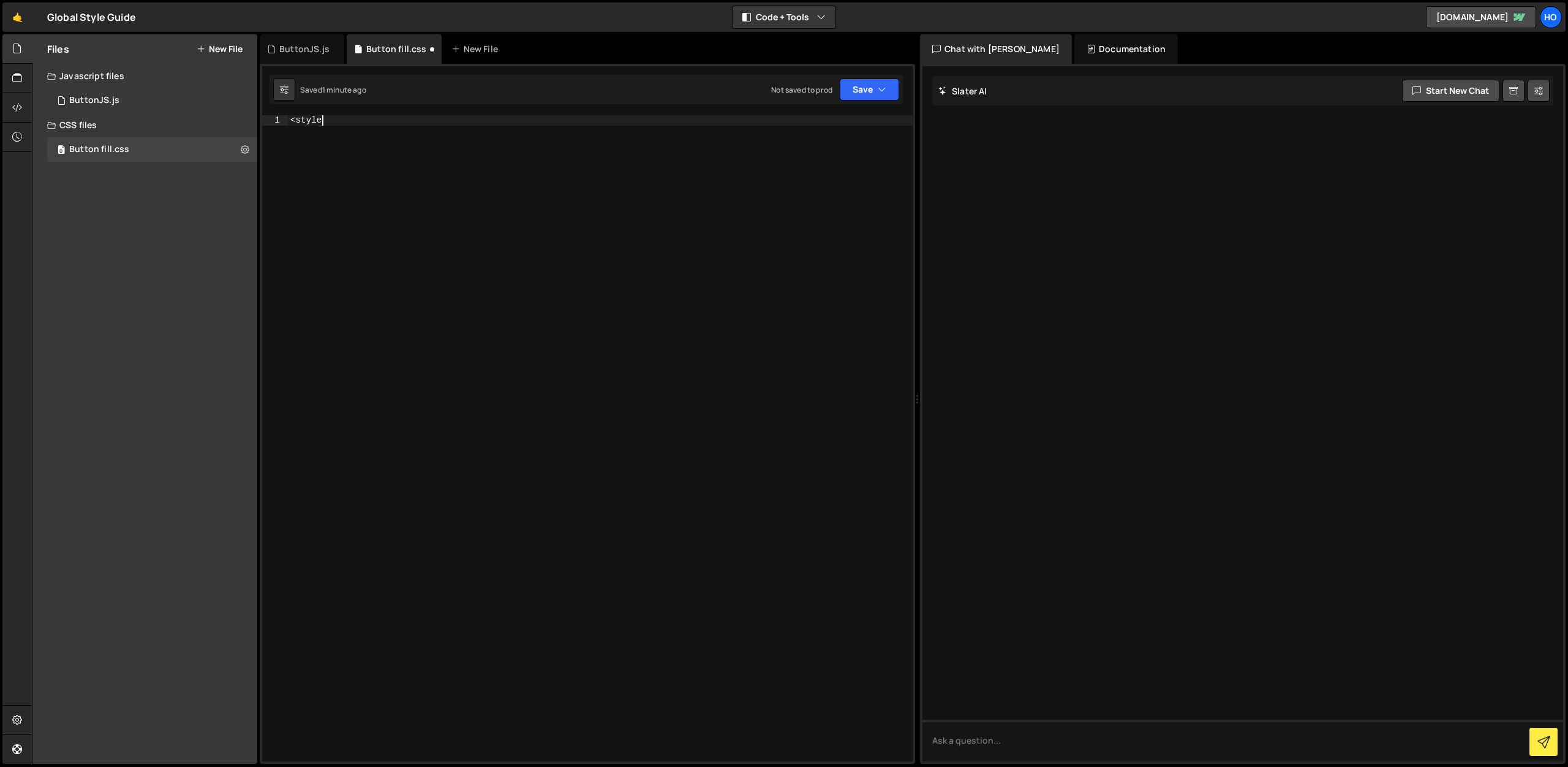
type textarea "<style>"
paste textarea "}"
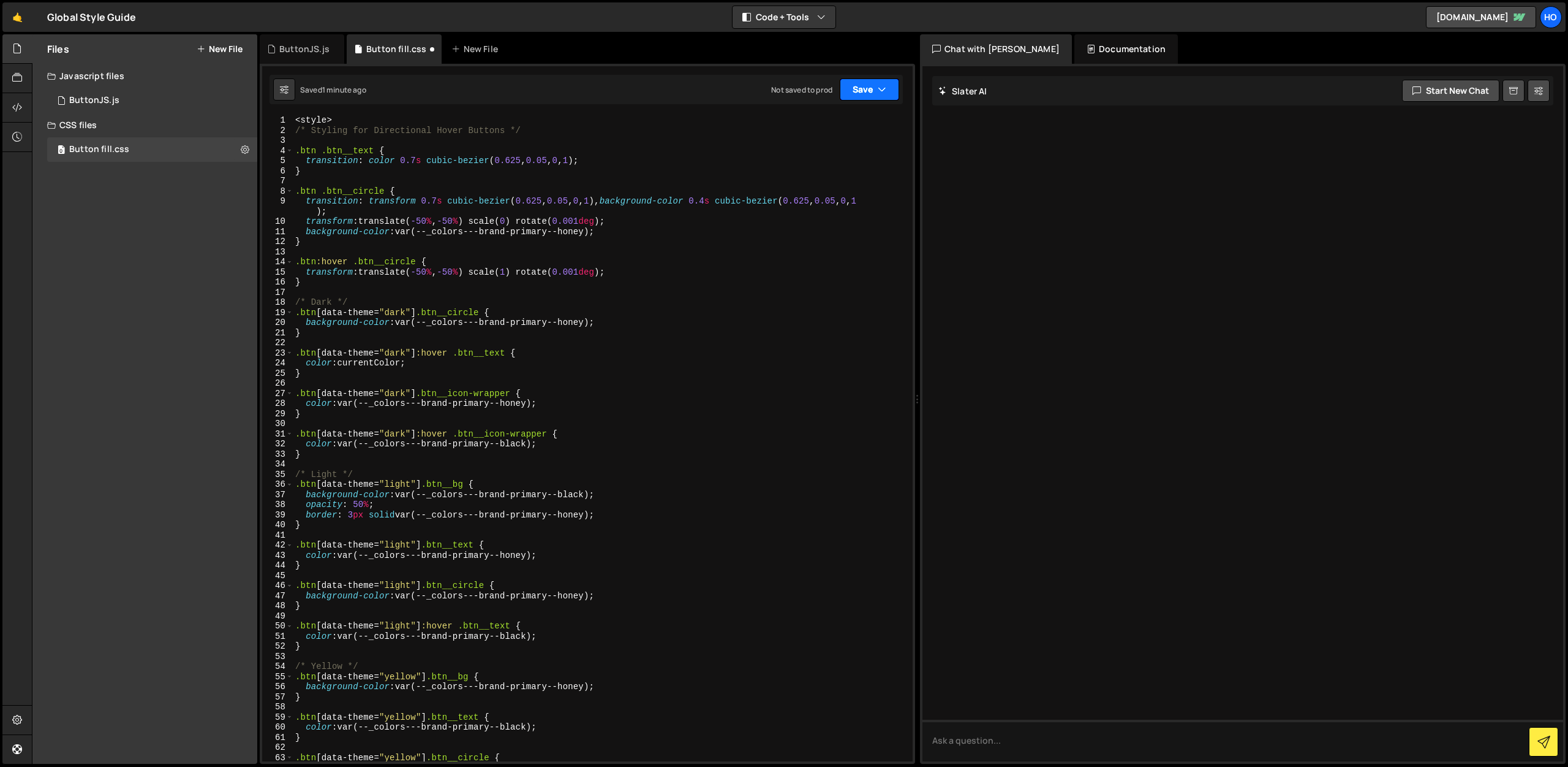
type textarea "}"
click at [855, 88] on button "Save" at bounding box center [870, 89] width 60 height 22
click at [884, 171] on icon at bounding box center [881, 166] width 8 height 12
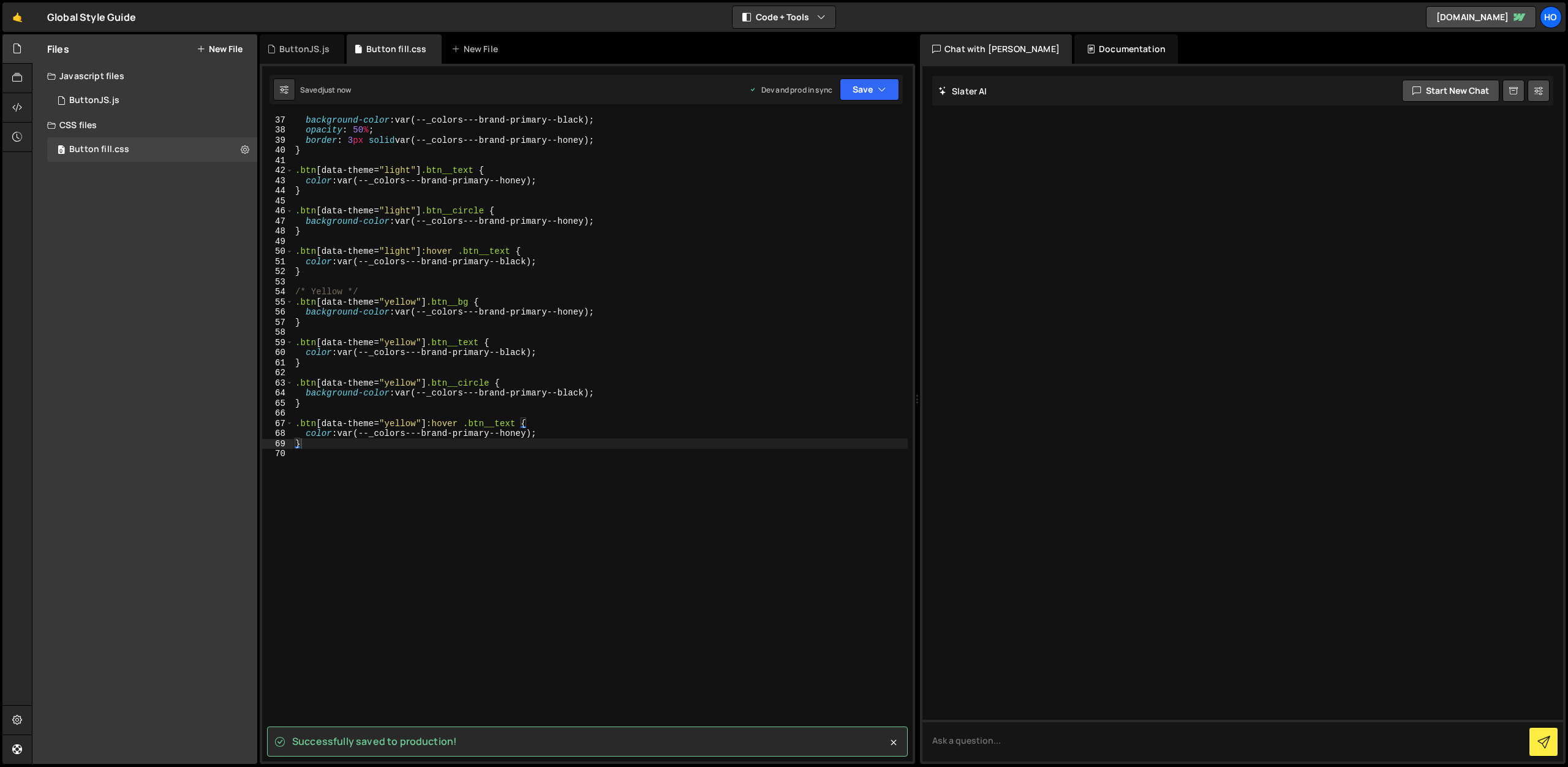
scroll to position [390, 0]
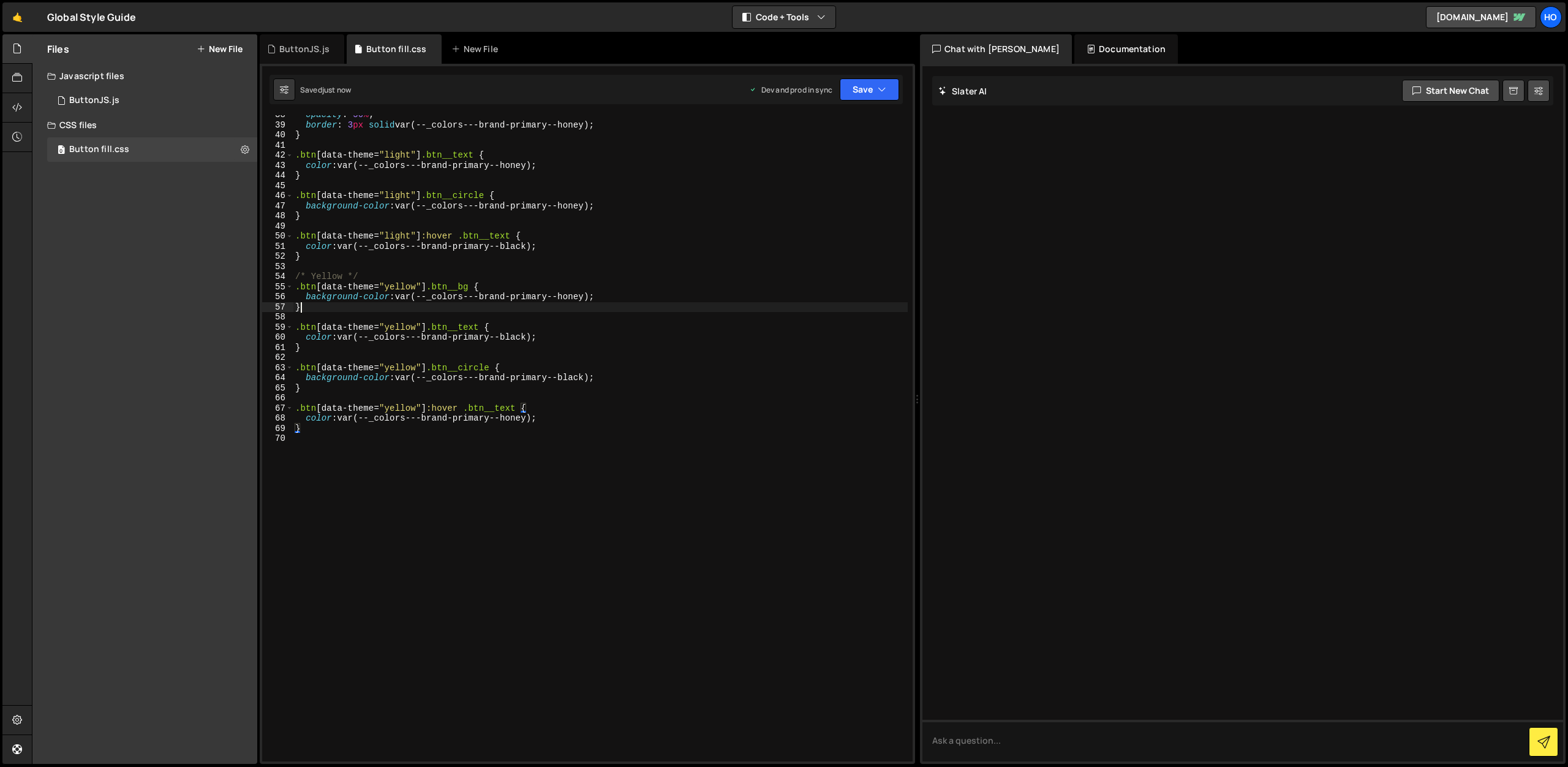
click at [765, 310] on div "opacity : 50 % ; border : 3 px solid var(--_colors---brand-primary--honey) ; } …" at bounding box center [600, 443] width 615 height 666
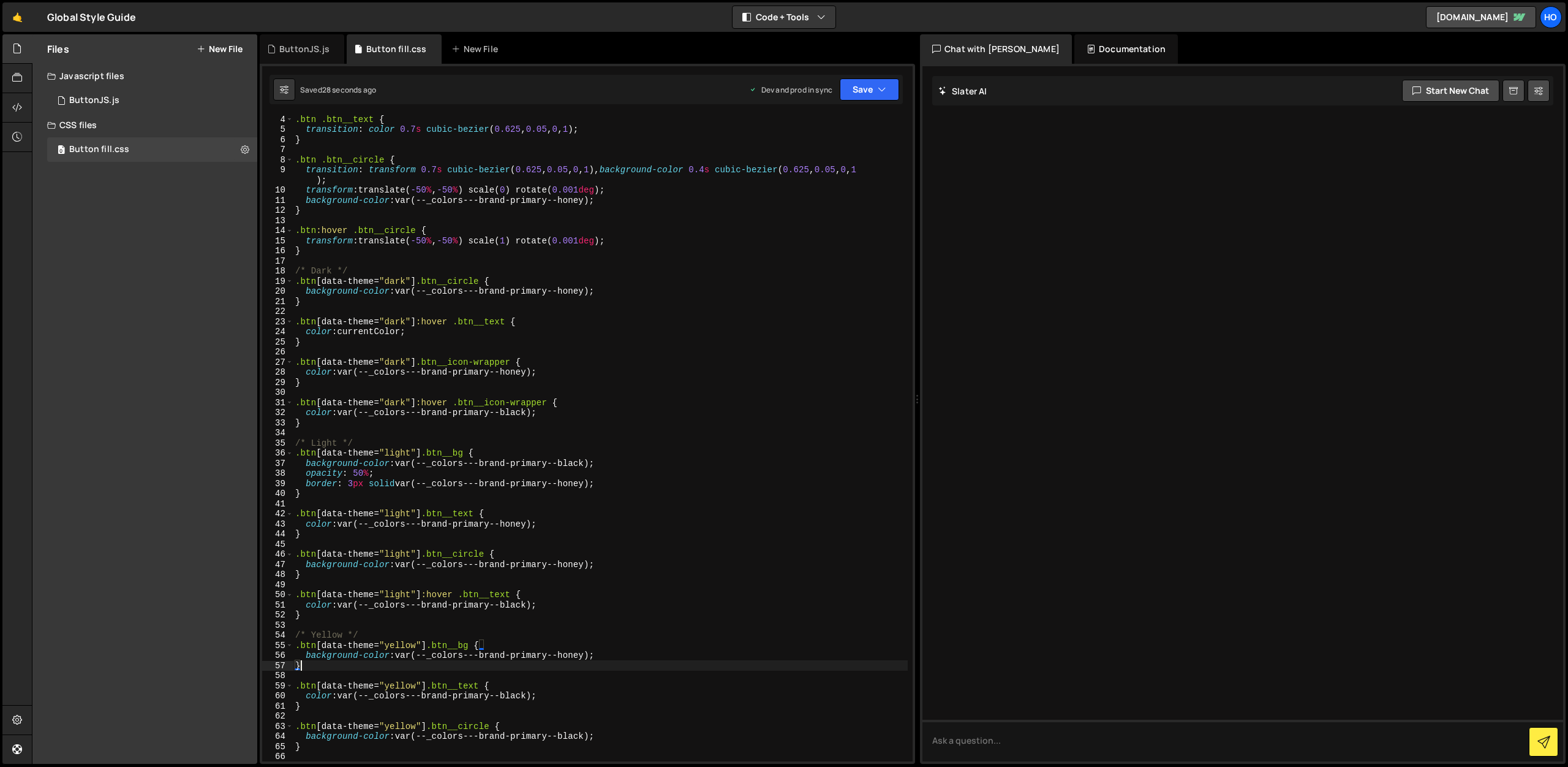
scroll to position [32, 0]
click at [309, 391] on div ".btn .btn__text { transition : color 0.7 s cubic-bezier ( 0.625 , 0.05 , 0 , 1 …" at bounding box center [600, 447] width 615 height 666
type textarea "}"
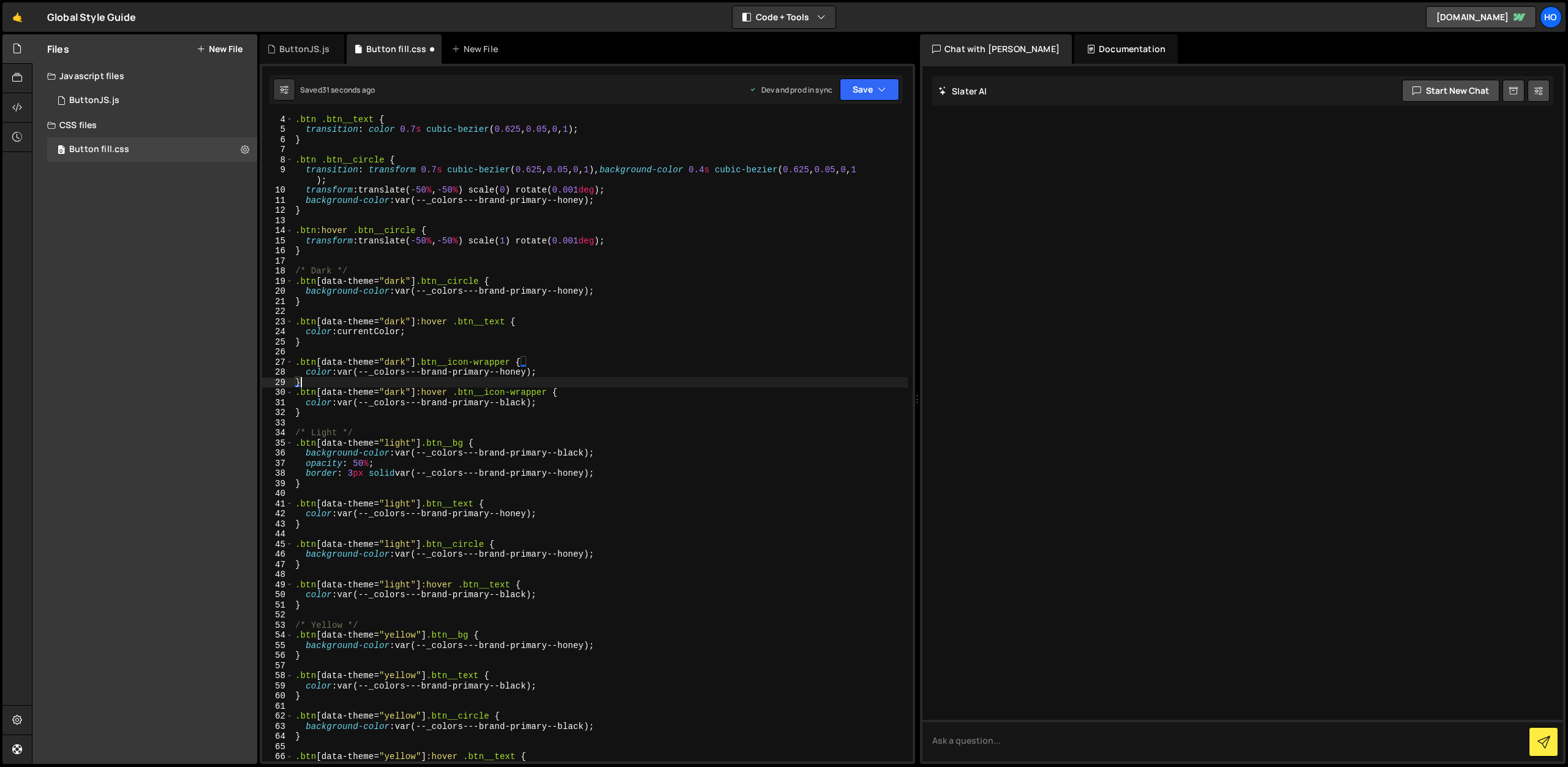
click at [309, 352] on div ".btn .btn__text { transition : color 0.7 s cubic-bezier ( 0.625 , 0.05 , 0 , 1 …" at bounding box center [600, 447] width 615 height 666
type textarea "}"
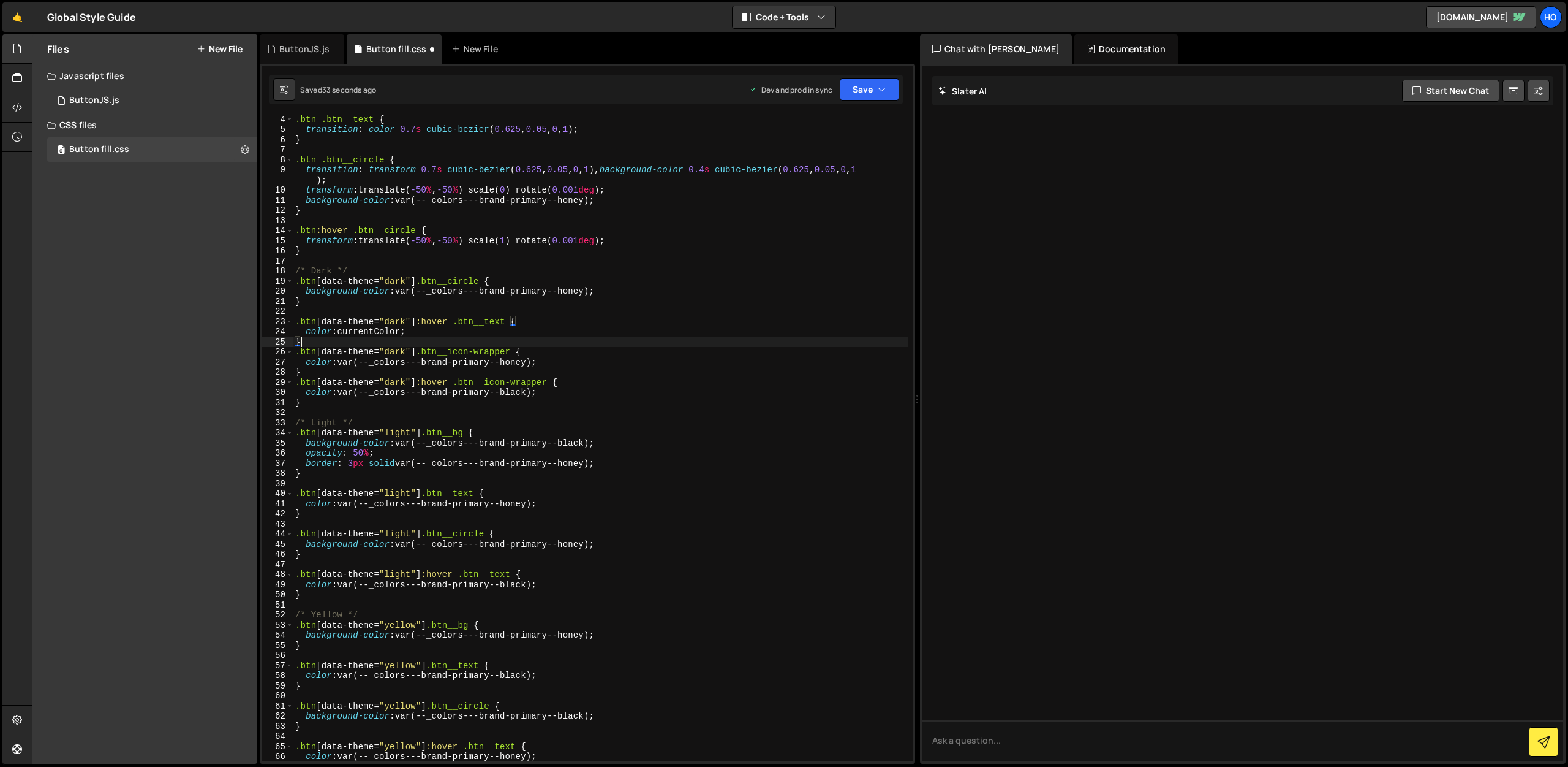
click at [307, 312] on div ".btn .btn__text { transition : color 0.7 s cubic-bezier ( 0.625 , 0.05 , 0 , 1 …" at bounding box center [600, 447] width 615 height 666
type textarea "}"
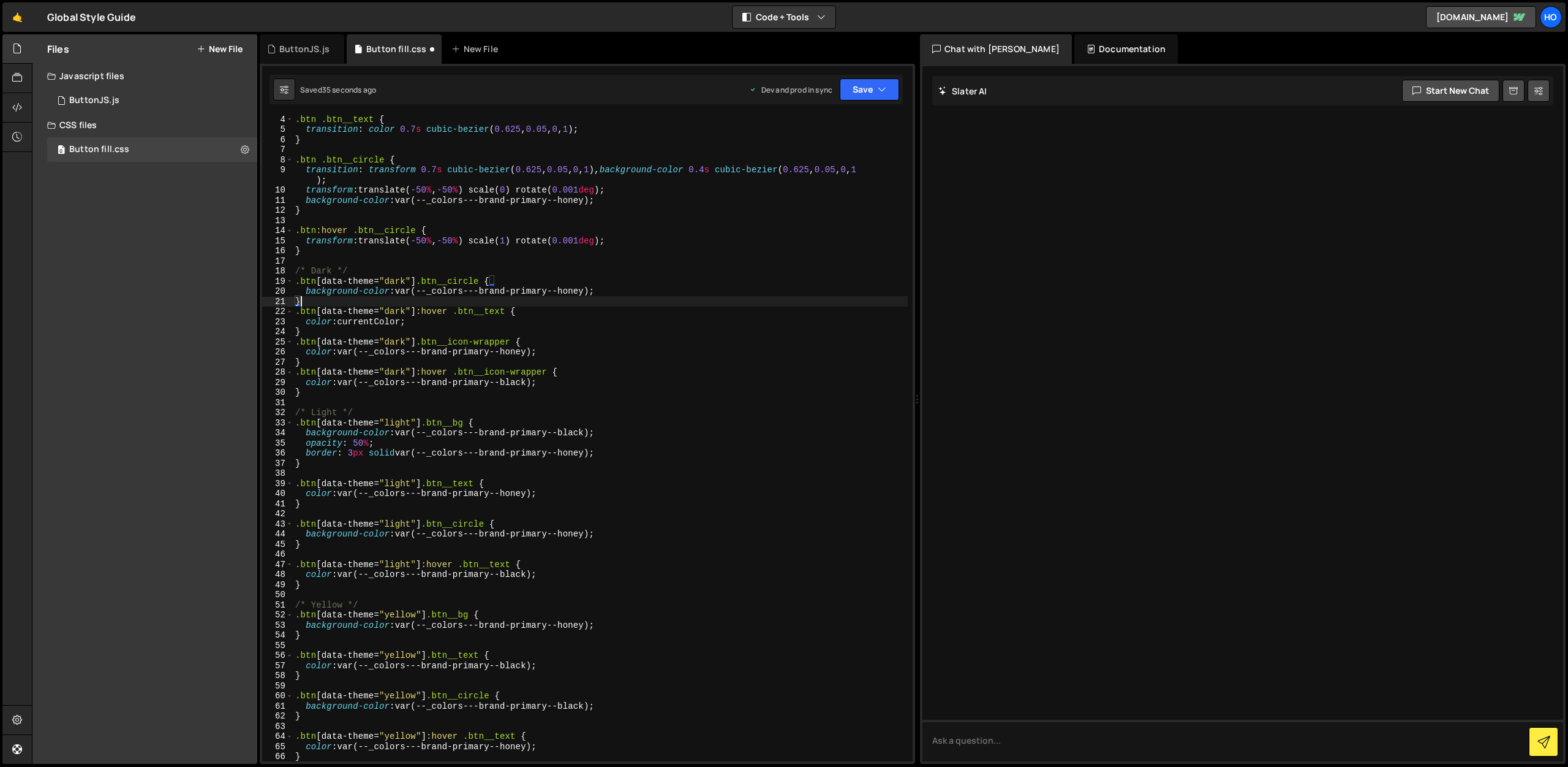
click at [322, 470] on div ".btn .btn__text { transition : color 0.7 s cubic-bezier ( 0.625 , 0.05 , 0 , 1 …" at bounding box center [600, 447] width 615 height 666
type textarea "}"
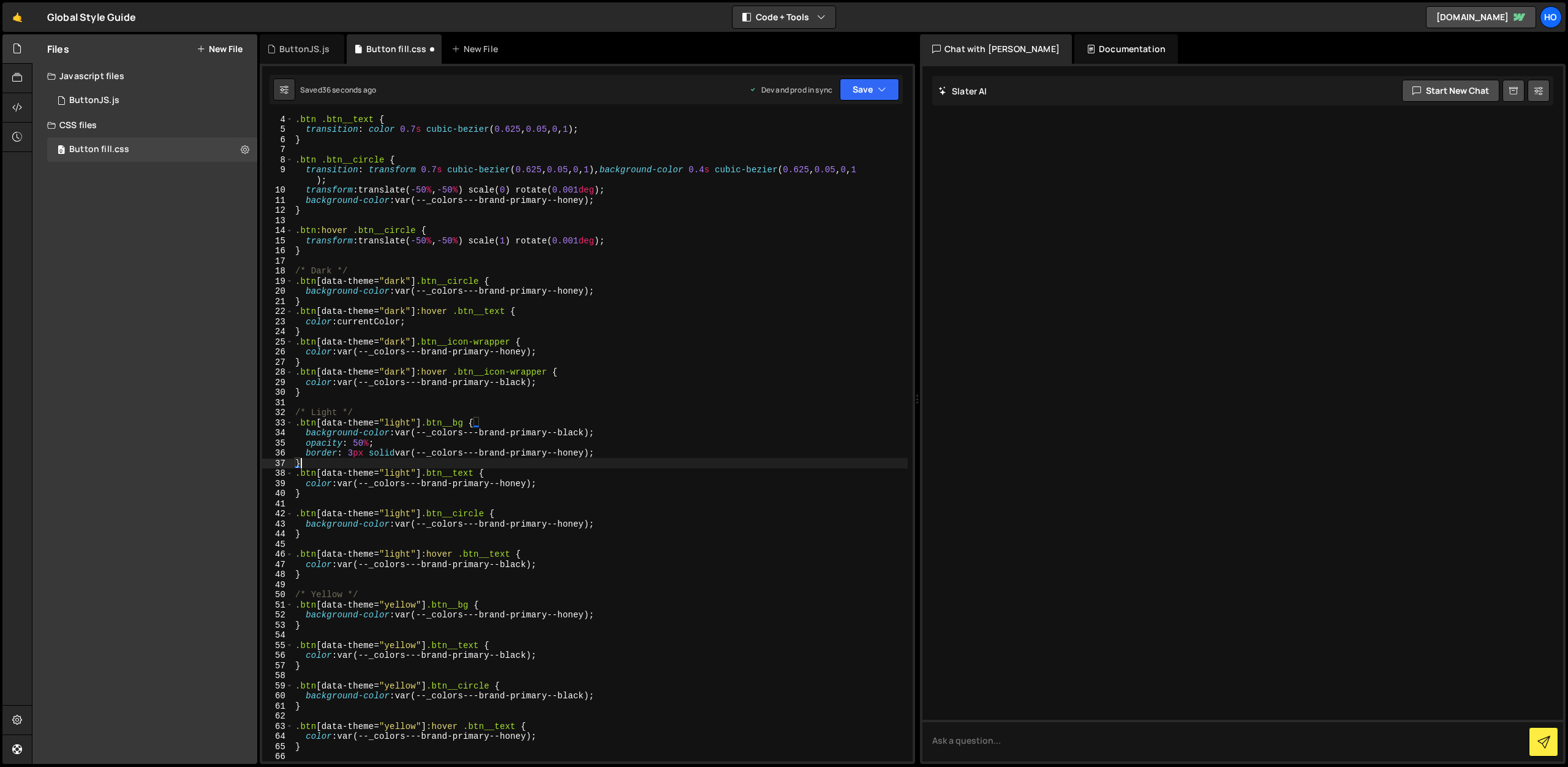
click at [310, 504] on div ".btn .btn__text { transition : color 0.7 s cubic-bezier ( 0.625 , 0.05 , 0 , 1 …" at bounding box center [600, 447] width 615 height 666
type textarea "}"
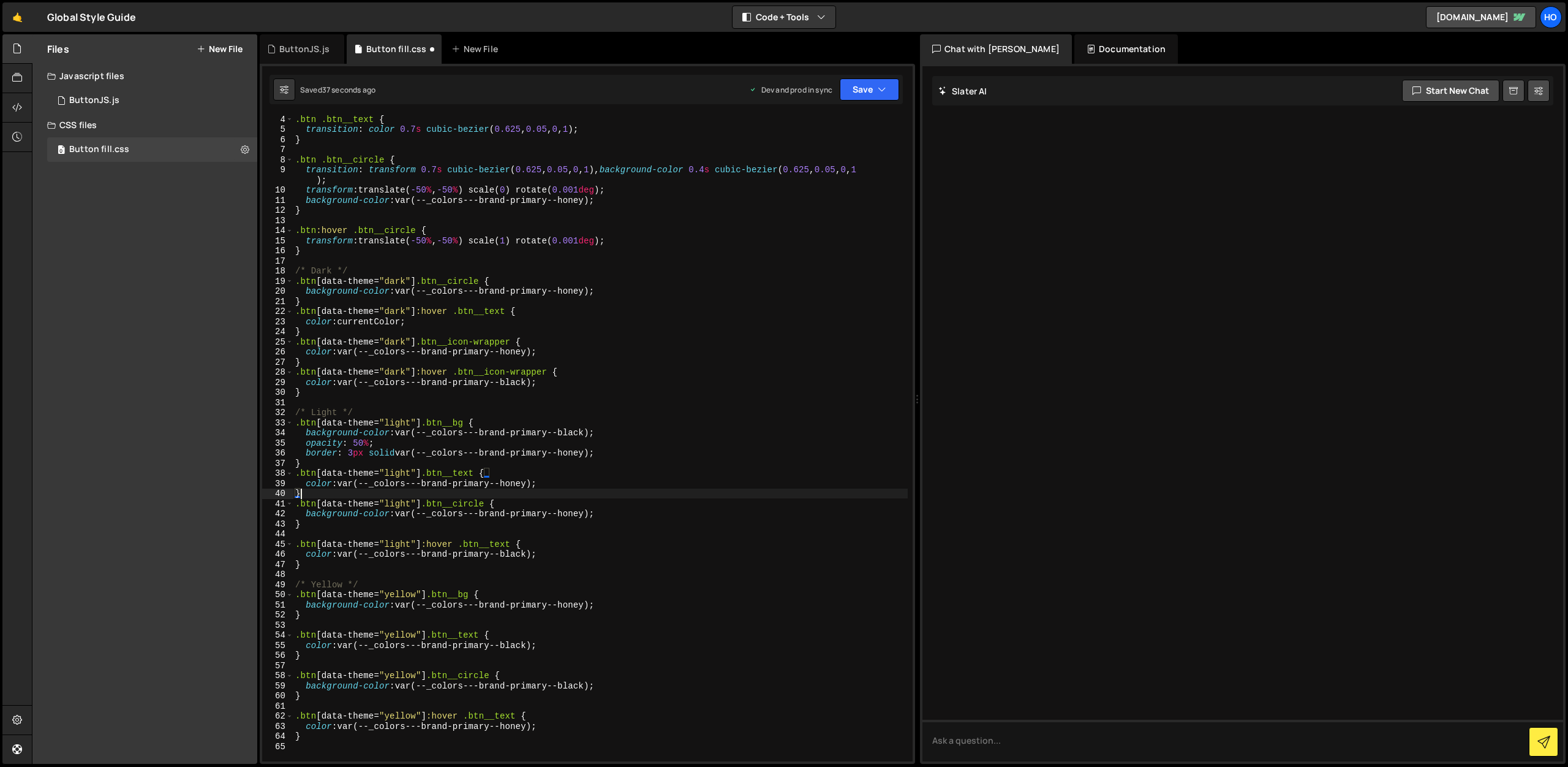
click at [306, 533] on div ".btn .btn__text { transition : color 0.7 s cubic-bezier ( 0.625 , 0.05 , 0 , 1 …" at bounding box center [600, 447] width 615 height 666
type textarea "}"
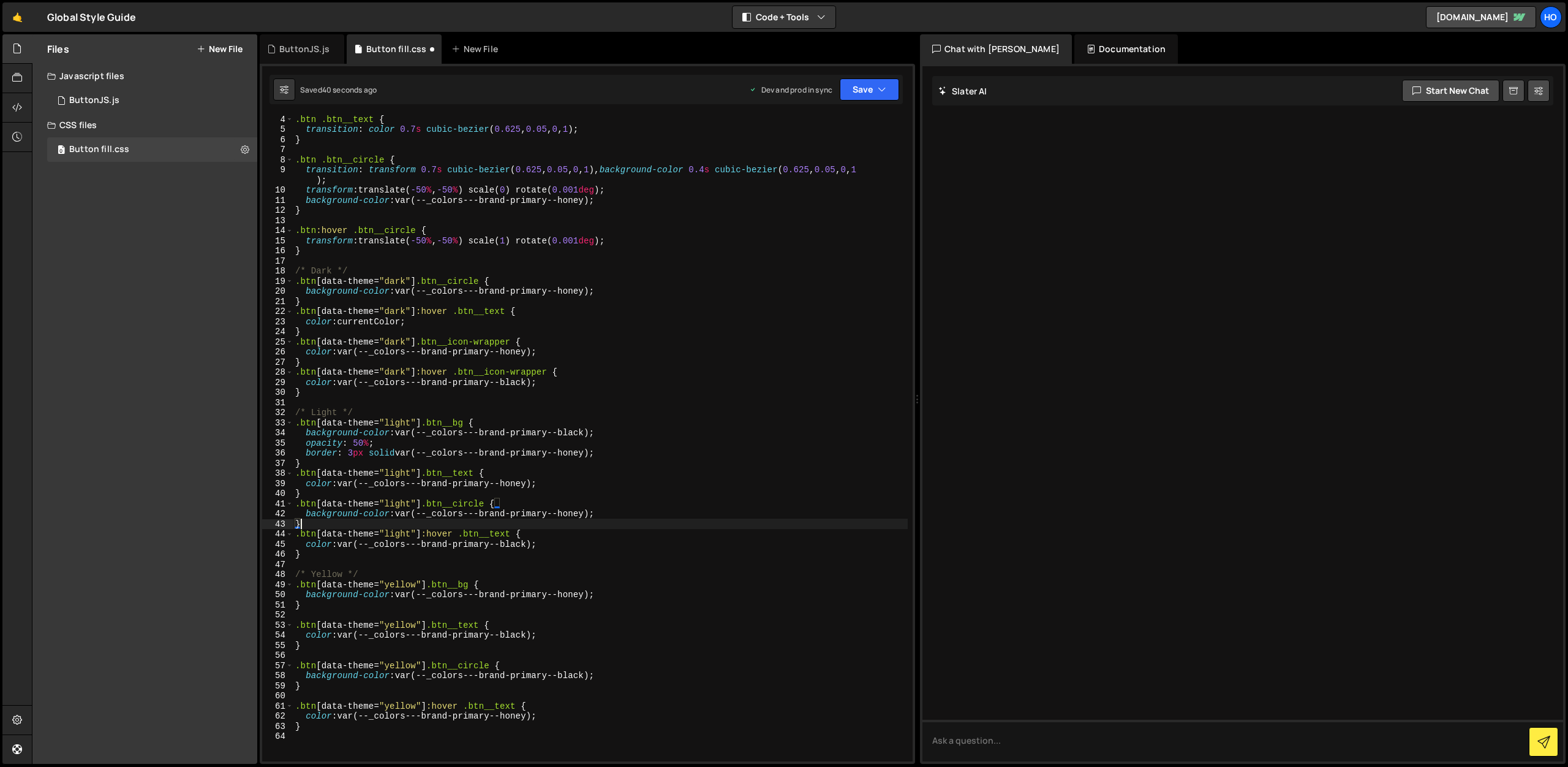
click at [297, 613] on div ".btn .btn__text { transition : color 0.7 s cubic-bezier ( 0.625 , 0.05 , 0 , 1 …" at bounding box center [600, 447] width 615 height 666
type textarea "}"
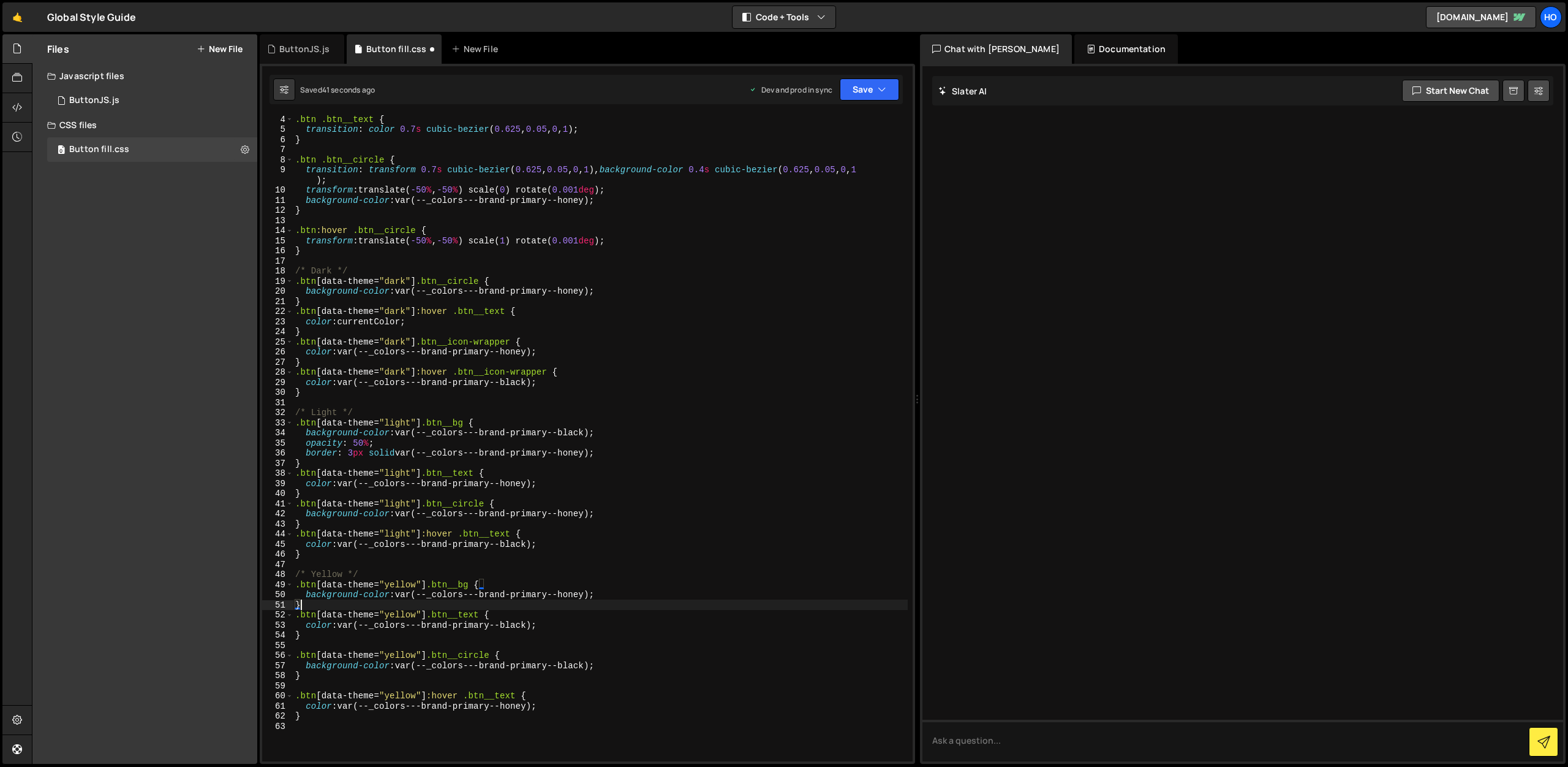
click at [303, 647] on div ".btn .btn__text { transition : color 0.7 s cubic-bezier ( 0.625 , 0.05 , 0 , 1 …" at bounding box center [600, 447] width 615 height 666
type textarea "}"
click at [300, 676] on div ".btn .btn__text { transition : color 0.7 s cubic-bezier ( 0.625 , 0.05 , 0 , 1 …" at bounding box center [600, 447] width 615 height 666
type textarea "}"
click at [359, 716] on div ".btn .btn__text { transition : color 0.7 s cubic-bezier ( 0.625 , 0.05 , 0 , 1 …" at bounding box center [600, 447] width 615 height 666
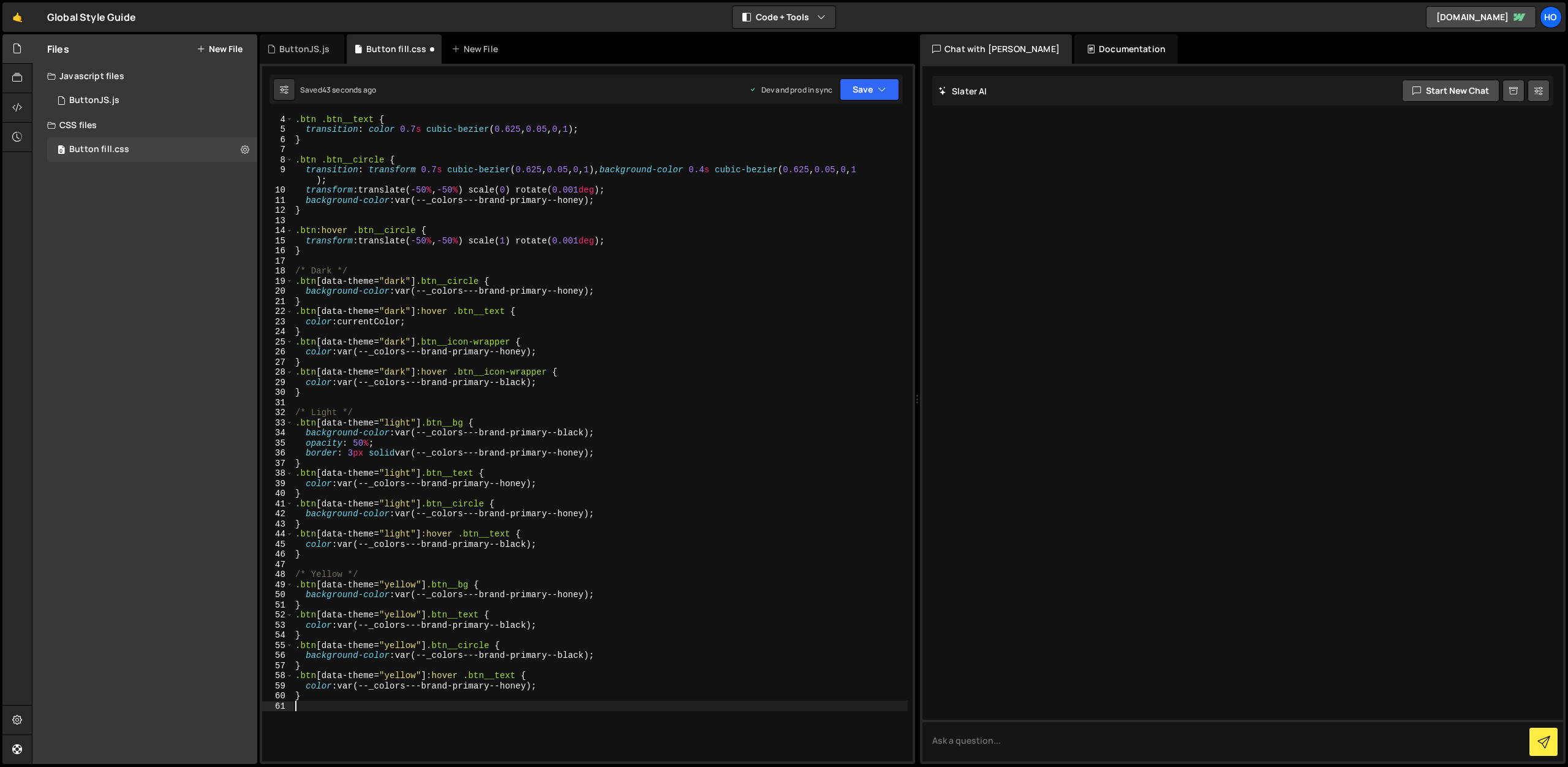
type textarea "}"
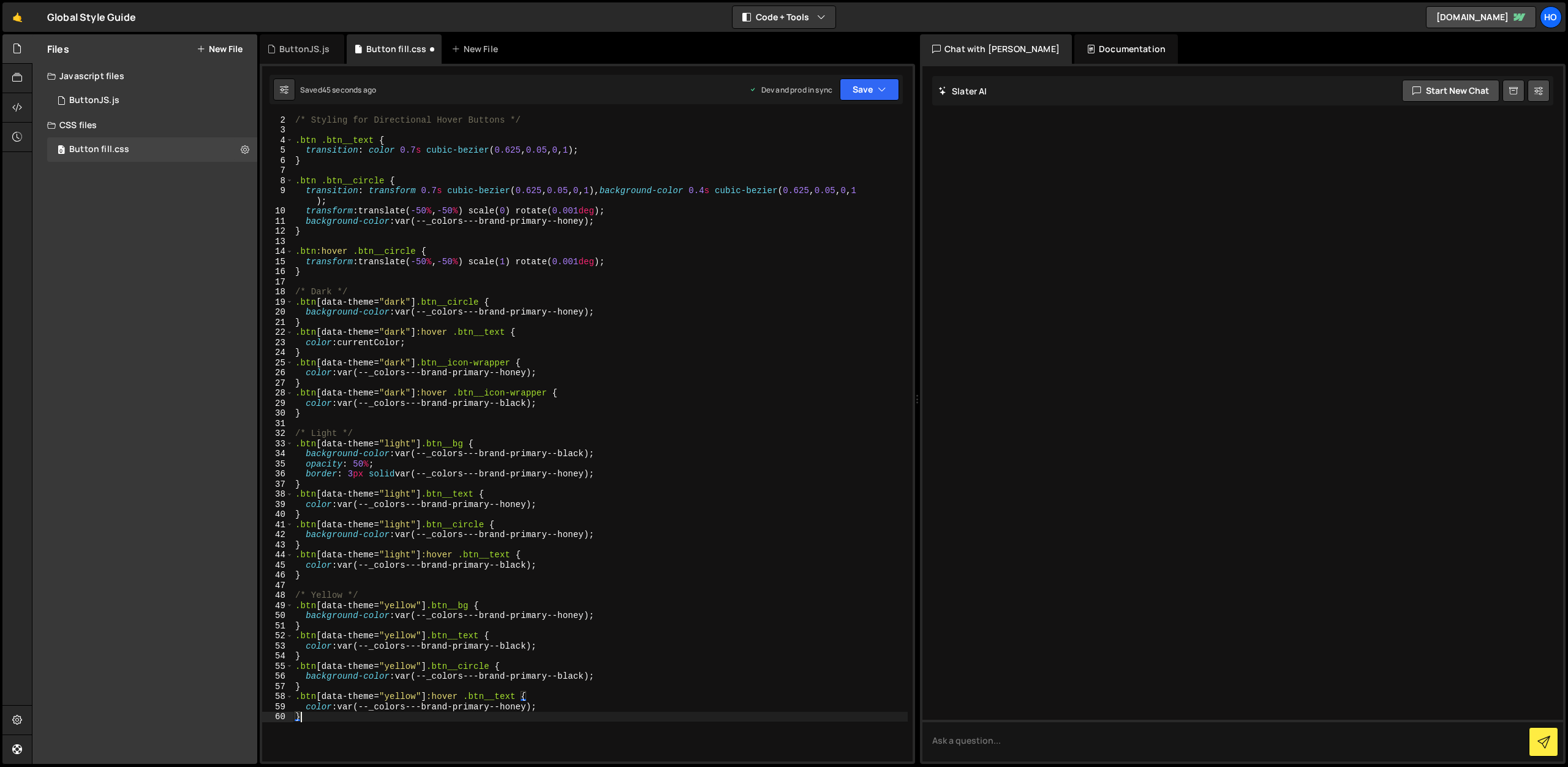
scroll to position [0, 0]
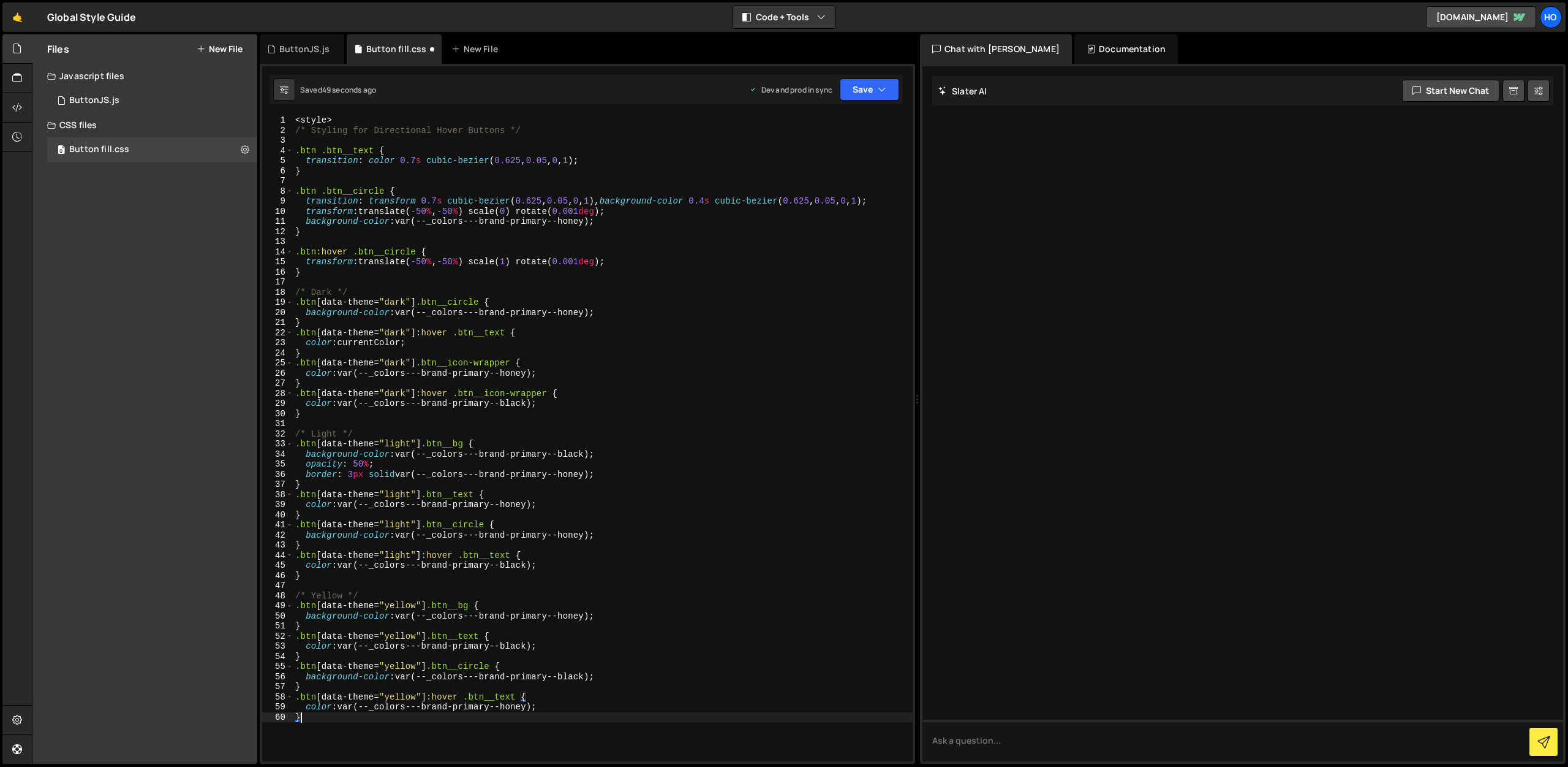
click at [311, 242] on div "< style > /* Styling for Directional Hover Buttons */ .btn .btn__text { transit…" at bounding box center [603, 449] width 620 height 666
type textarea "}"
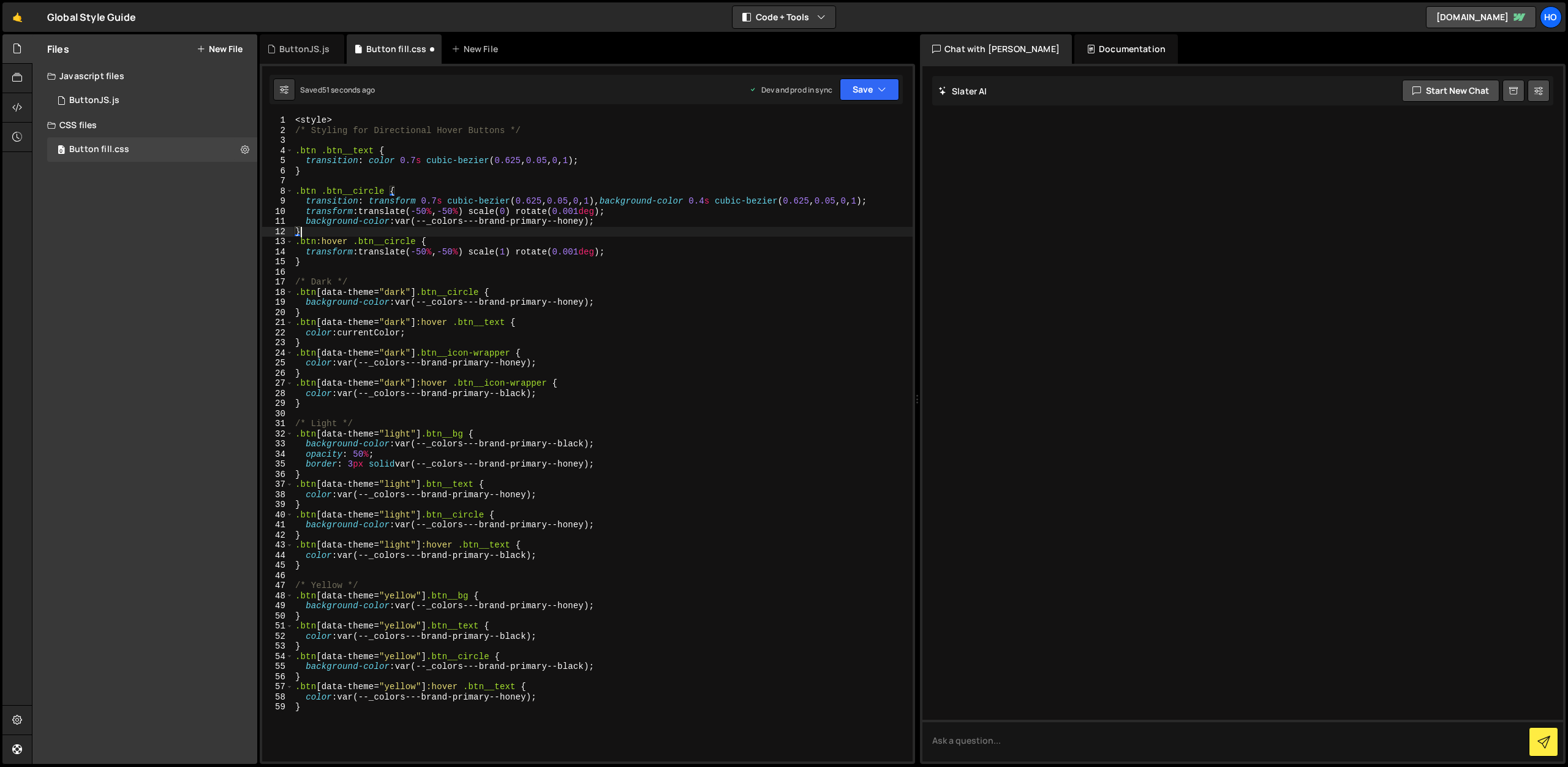
click at [312, 182] on div "< style > /* Styling for Directional Hover Buttons */ .btn .btn__text { transit…" at bounding box center [603, 449] width 620 height 666
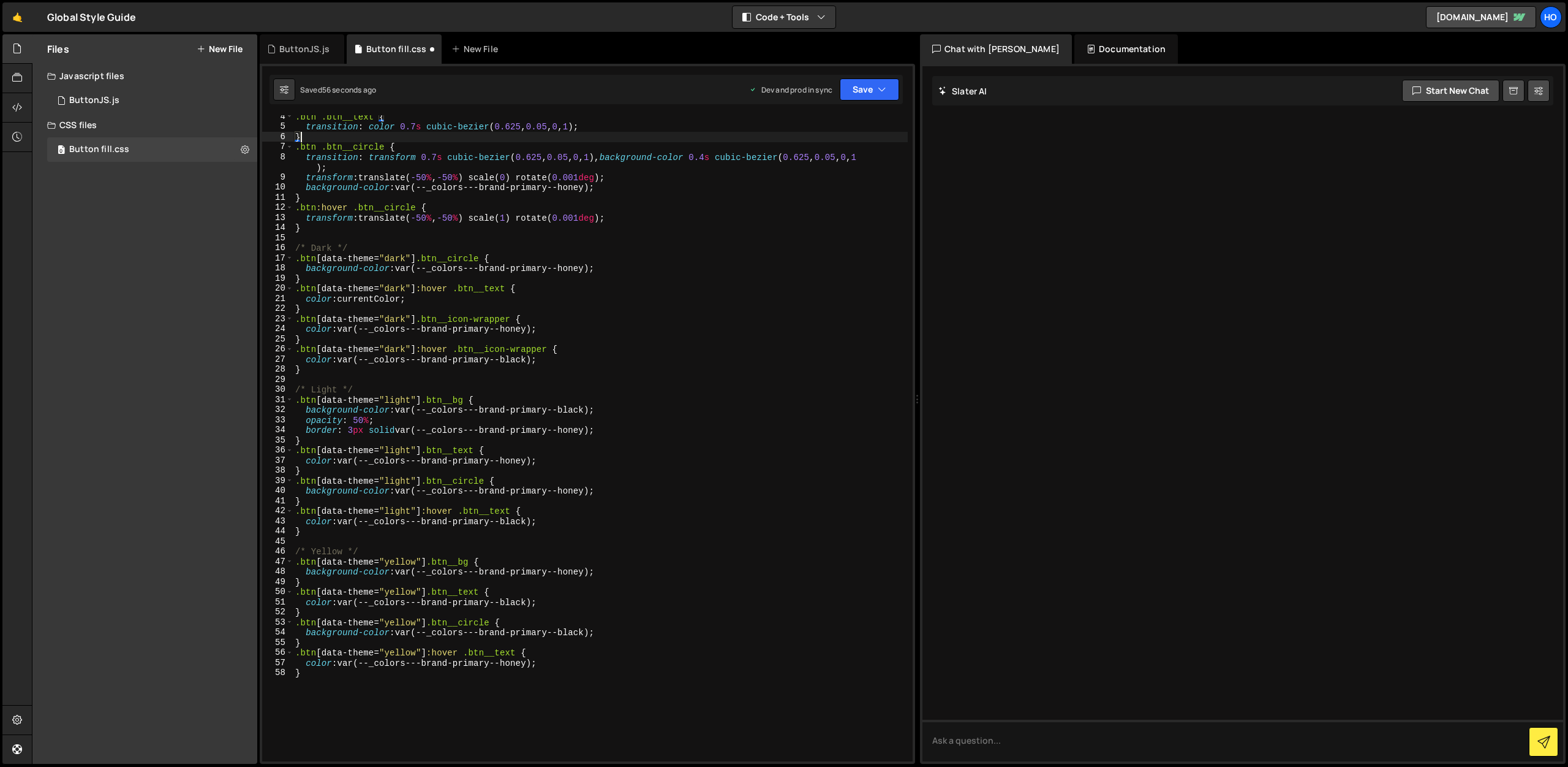
scroll to position [46, 0]
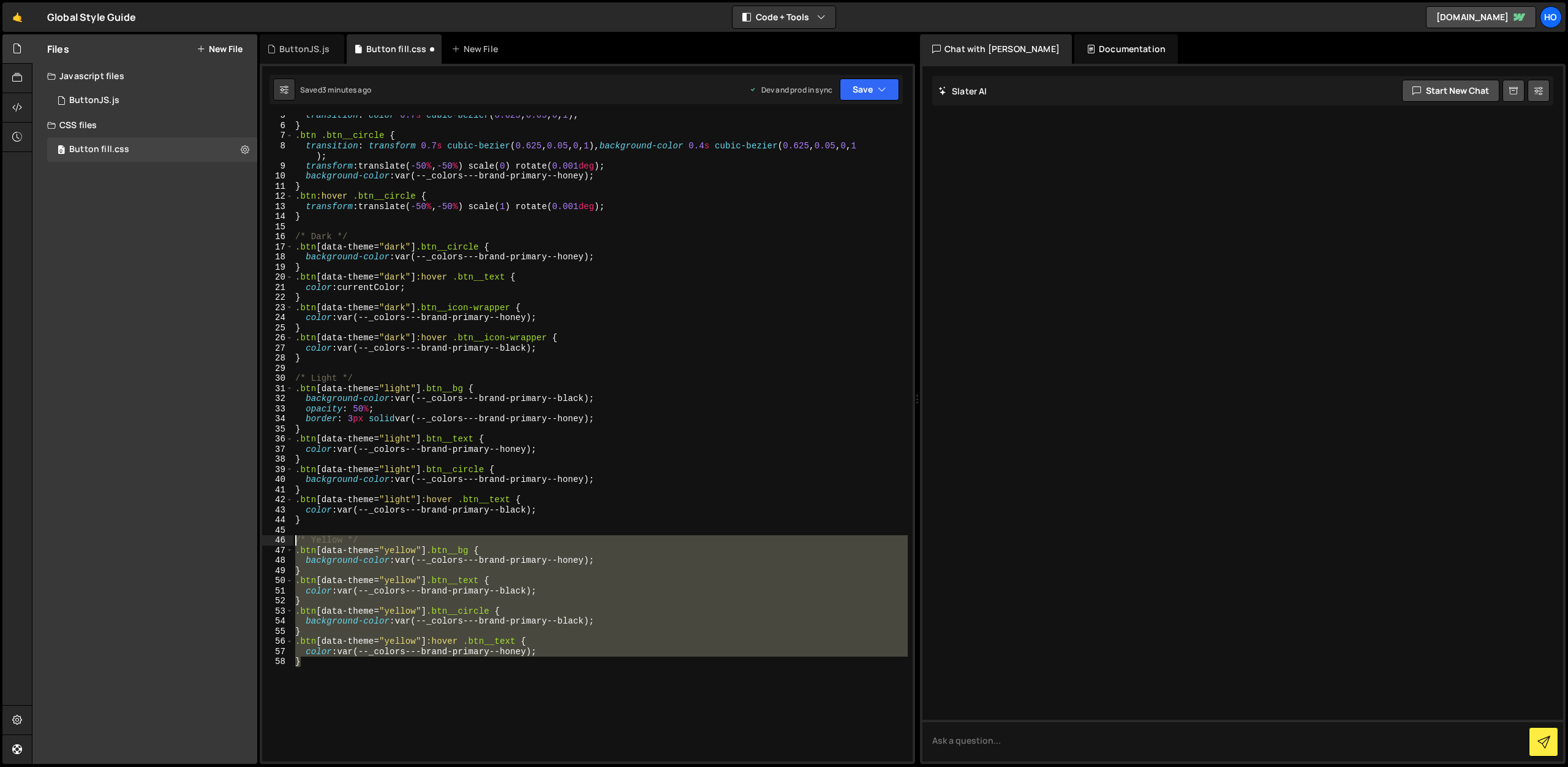
drag, startPoint x: 333, startPoint y: 666, endPoint x: 287, endPoint y: 540, distance: 134.1
click at [287, 540] on div "} 5 6 7 8 9 10 11 12 13 14 15 16 17 18 19 20 21 22 23 24 25 26 27 28 29 30 31 3…" at bounding box center [587, 439] width 650 height 647
click at [341, 697] on div "transition : color 0.7 s cubic-bezier ( 0.625 , 0.05 , 0 , 1 ) ; } .btn .btn__c…" at bounding box center [600, 439] width 615 height 647
type textarea "}"
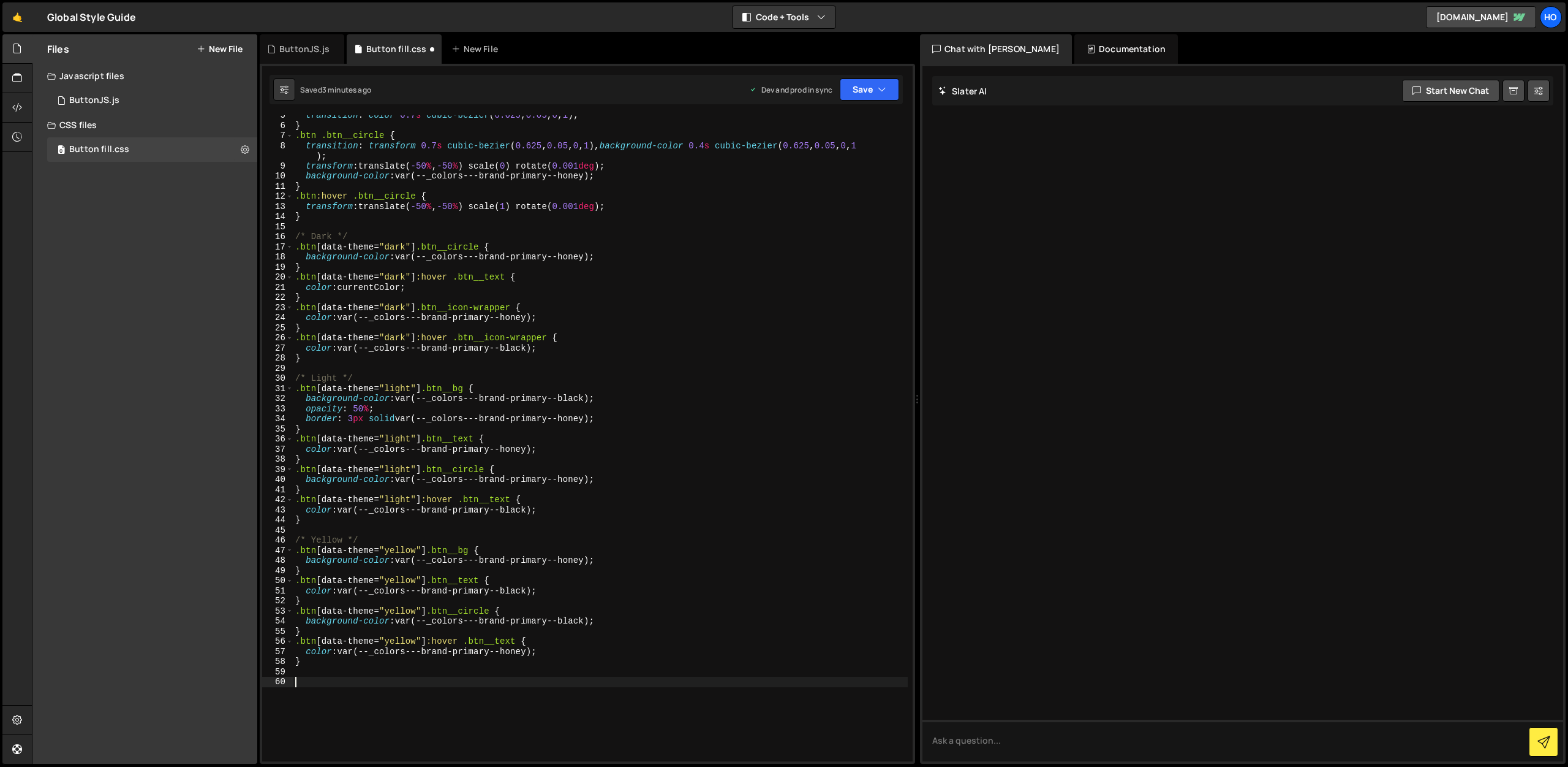
paste textarea "}"
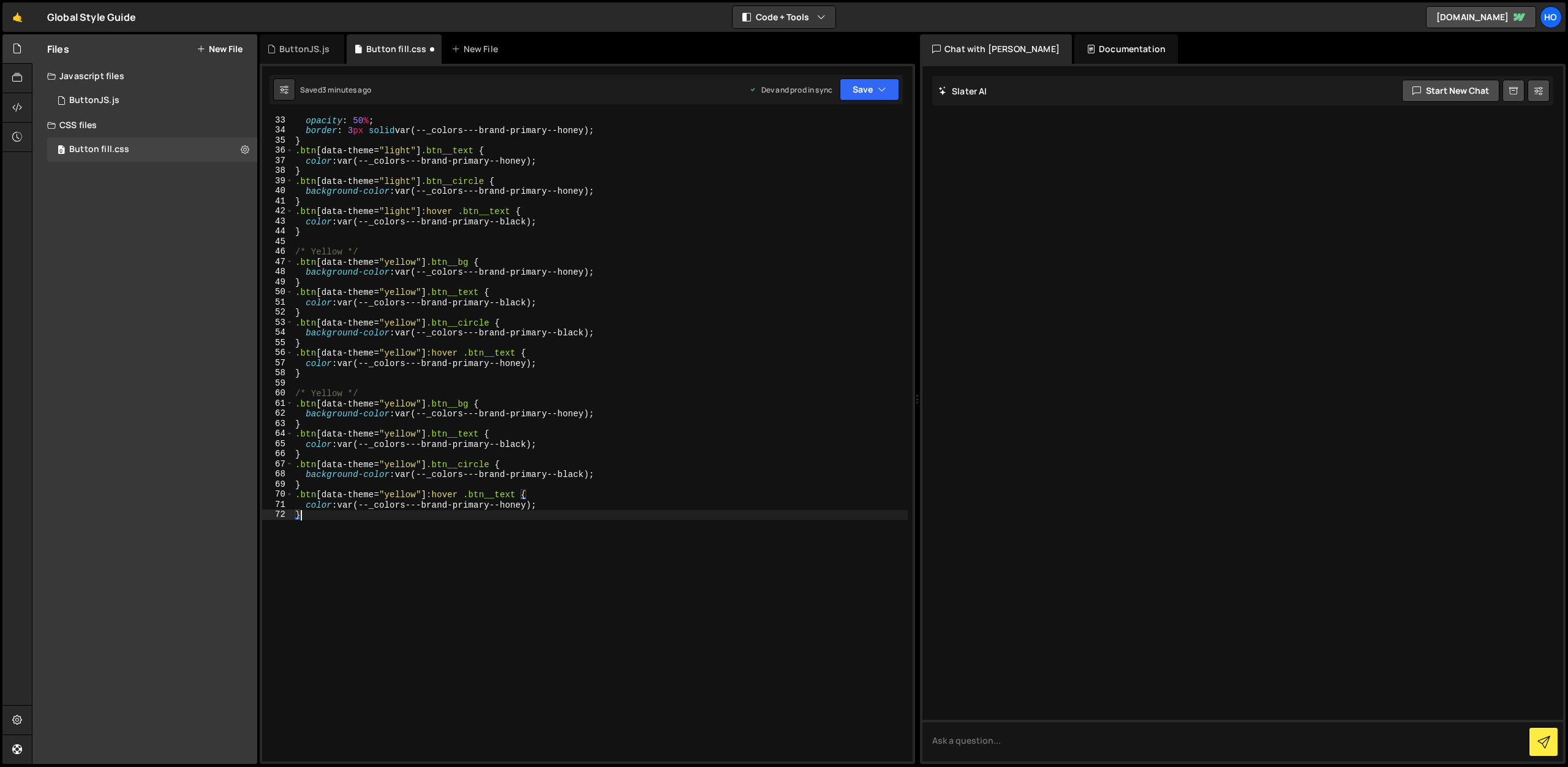
scroll to position [337, 0]
click at [328, 386] on div "opacity : 50 % ; border : 3 px solid var(--_colors---brand-primary--honey) ; } …" at bounding box center [600, 446] width 615 height 666
click at [364, 437] on div "opacity : 50 % ; border : 3 px solid var(--_colors---brand-primary--honey) ; } …" at bounding box center [600, 446] width 615 height 666
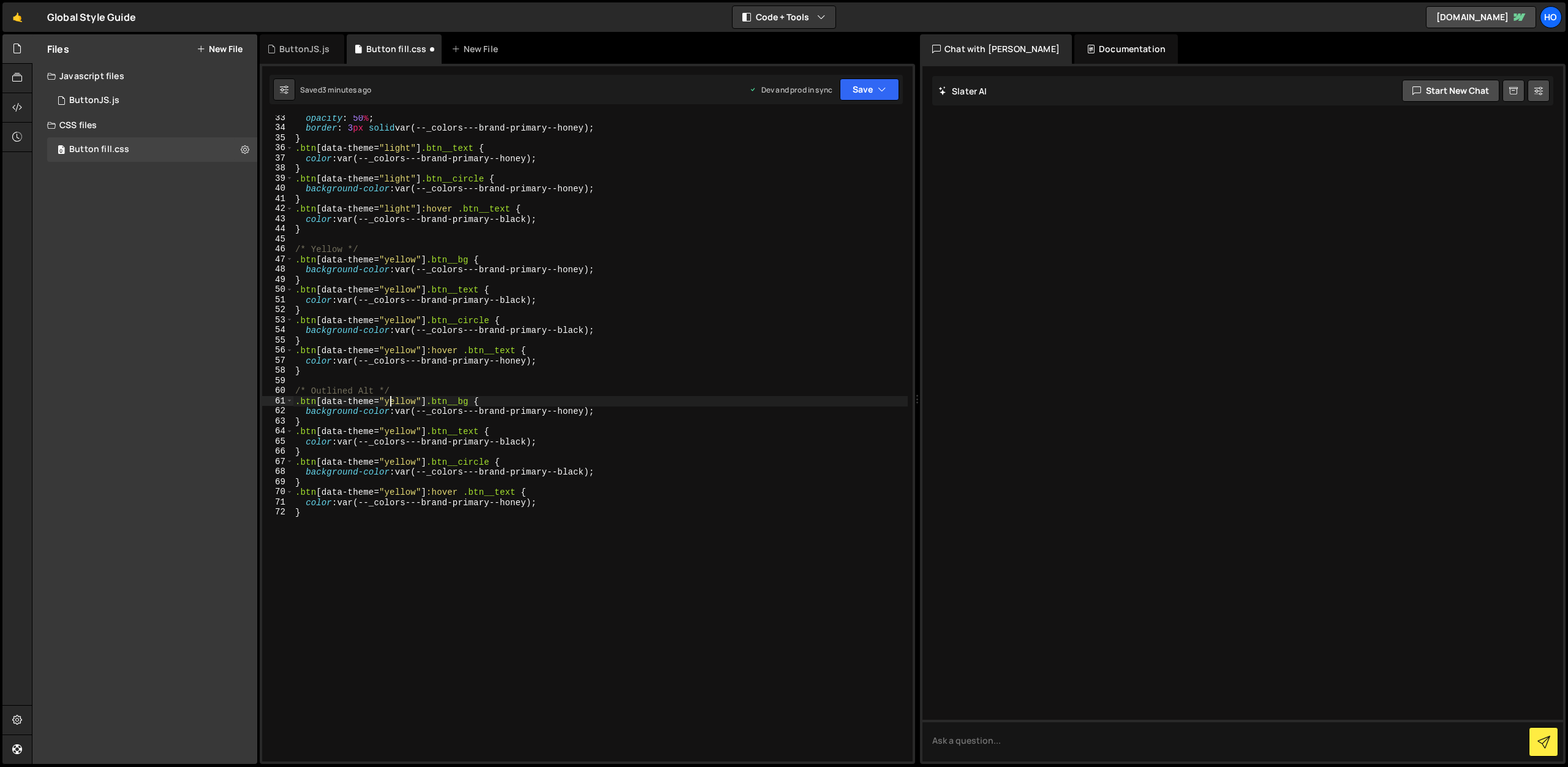
click at [389, 399] on div "opacity : 50 % ; border : 3 px solid var(--_colors---brand-primary--honey) ; } …" at bounding box center [600, 446] width 615 height 666
drag, startPoint x: 443, startPoint y: 401, endPoint x: 386, endPoint y: 399, distance: 57.0
click at [386, 399] on div "opacity : 50 % ; border : 3 px solid var(--_colors---brand-primary--honey) ; } …" at bounding box center [600, 446] width 615 height 666
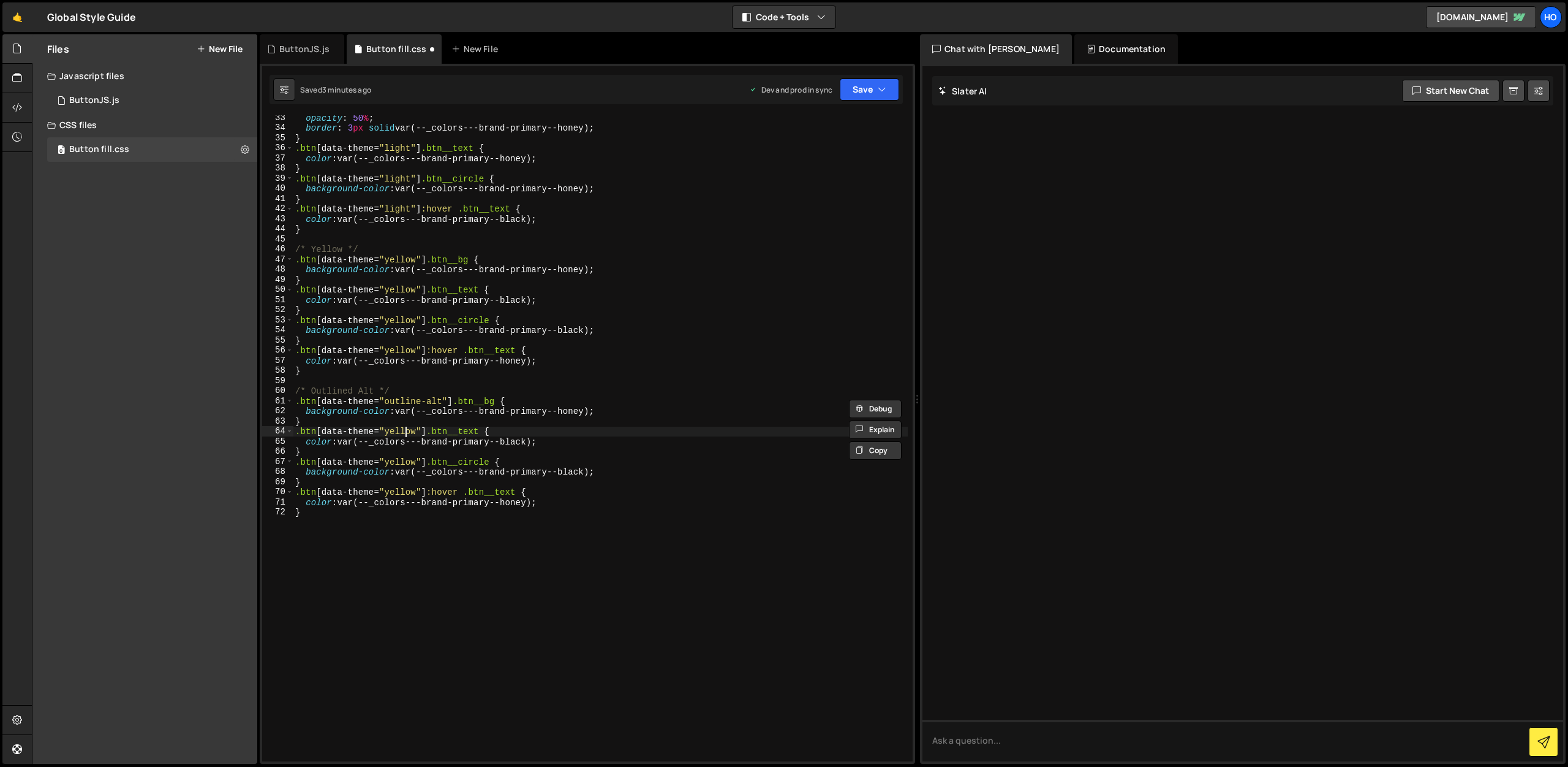
click at [405, 433] on div "opacity : 50 % ; border : 3 px solid var(--_colors---brand-primary--honey) ; } …" at bounding box center [600, 446] width 615 height 666
paste textarea "outline-alt"
click at [396, 460] on div "opacity : 50 % ; border : 3 px solid var(--_colors---brand-primary--honey) ; } …" at bounding box center [600, 446] width 615 height 666
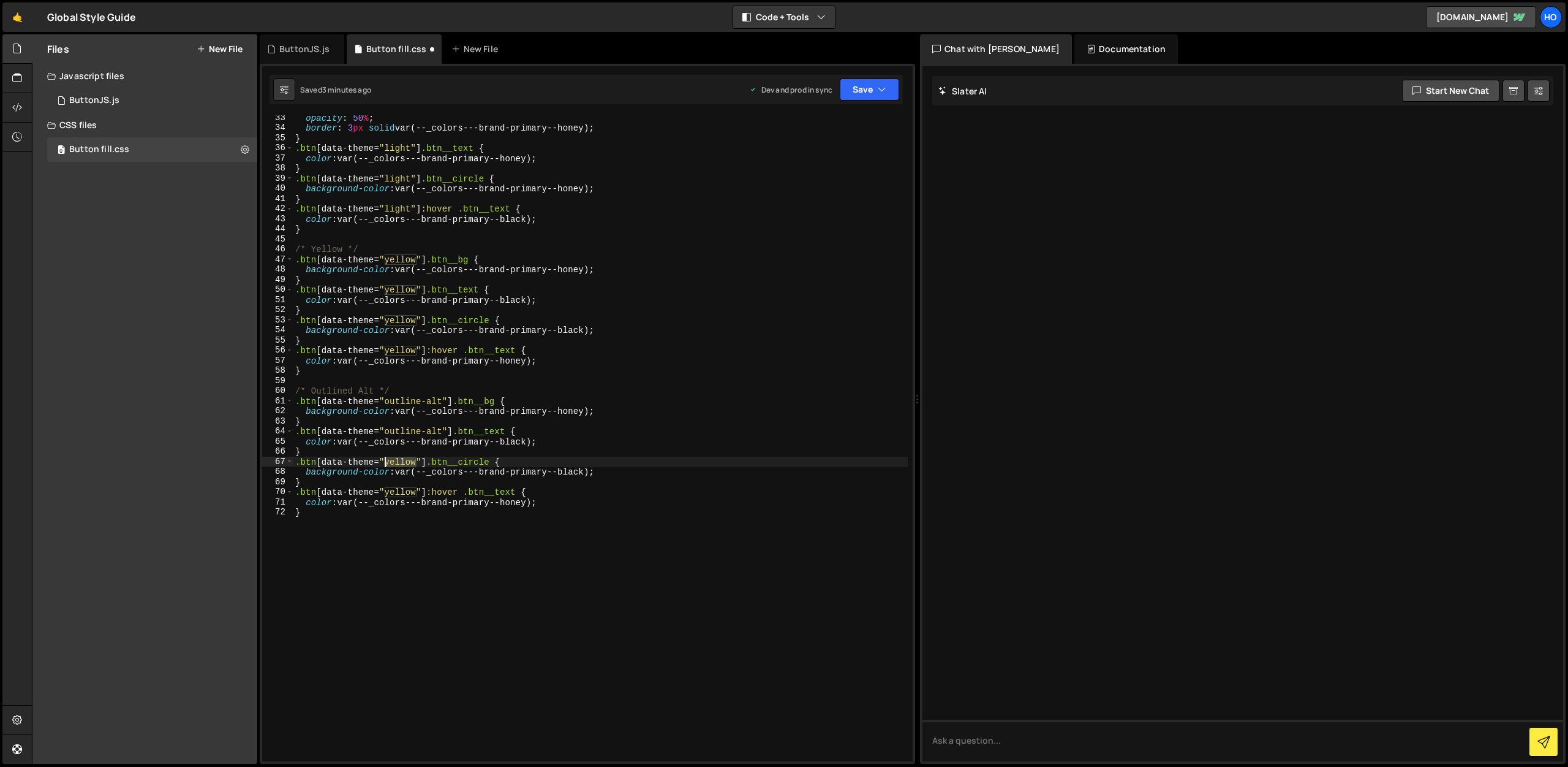
paste textarea "outline-alt"
click at [396, 492] on div "opacity : 50 % ; border : 3 px solid var(--_colors---brand-primary--honey) ; } …" at bounding box center [600, 446] width 615 height 666
paste textarea "outline-alt"
click at [582, 493] on div "opacity : 50 % ; border : 3 px solid var(--_colors---brand-primary--honey) ; } …" at bounding box center [600, 446] width 615 height 666
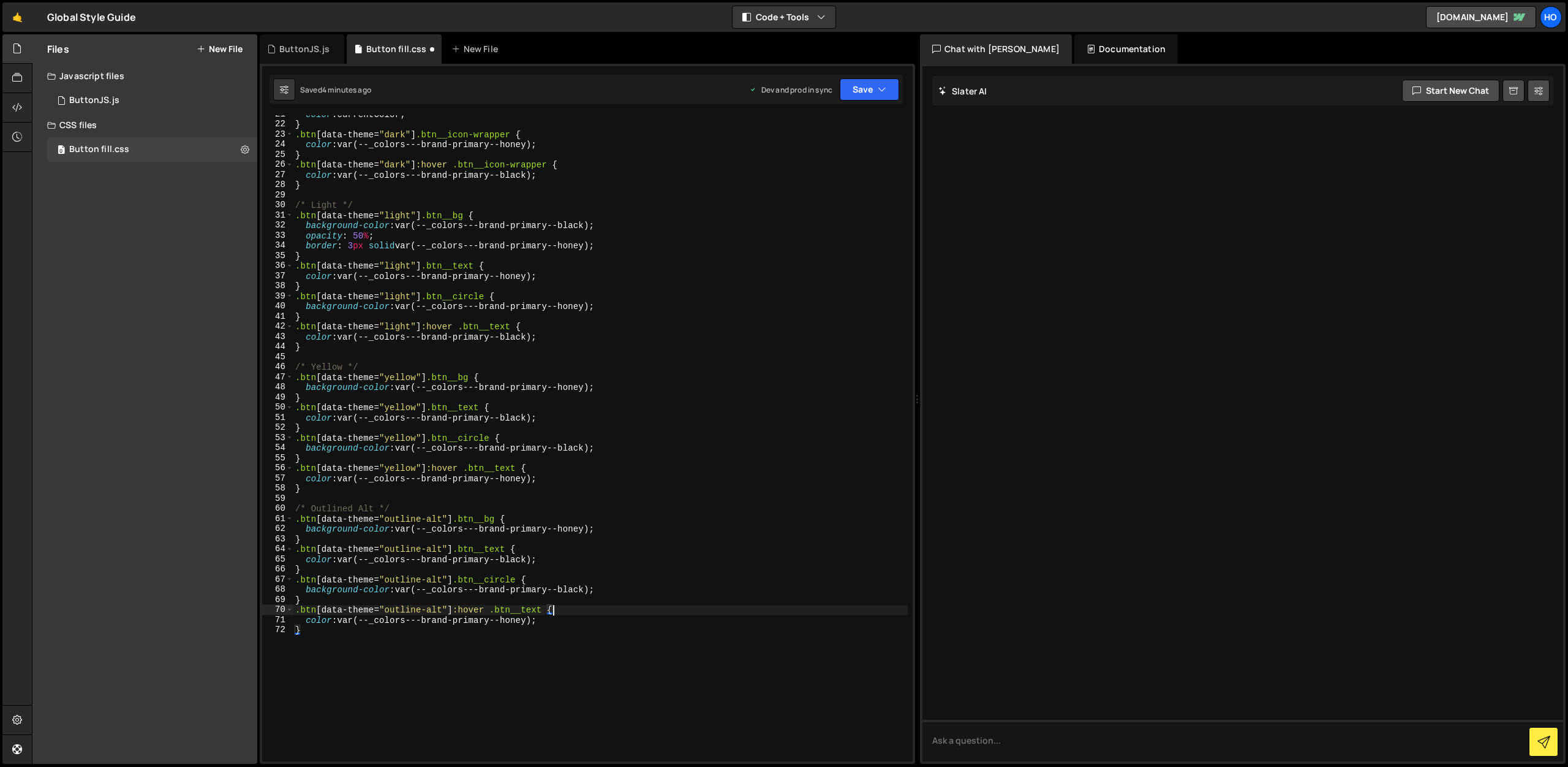
scroll to position [219, 0]
click at [435, 519] on div "color : currentColor ; } .btn [ data-theme = " dark " ] .btn__icon-wrapper { co…" at bounding box center [600, 442] width 615 height 666
click at [434, 517] on div "color : currentColor ; } .btn [ data-theme = " dark " ] .btn__icon-wrapper { co…" at bounding box center [600, 442] width 615 height 666
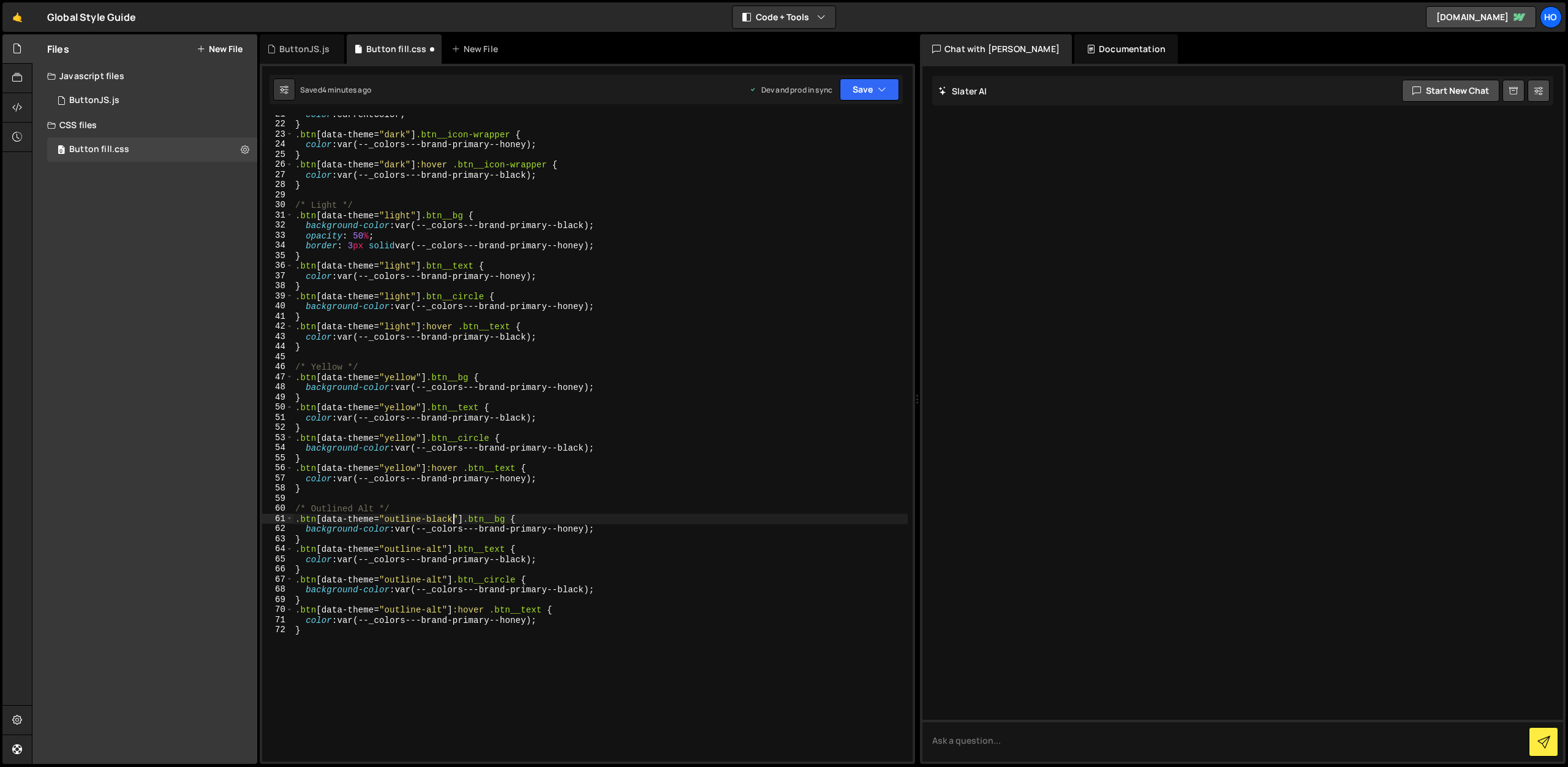
click at [434, 517] on div "color : currentColor ; } .btn [ data-theme = " dark " ] .btn__icon-wrapper { co…" at bounding box center [600, 442] width 615 height 666
click at [434, 550] on div "color : currentColor ; } .btn [ data-theme = " dark " ] .btn__icon-wrapper { co…" at bounding box center [600, 442] width 615 height 666
drag, startPoint x: 434, startPoint y: 550, endPoint x: 442, endPoint y: 559, distance: 12.0
click at [434, 550] on div "color : currentColor ; } .btn [ data-theme = " dark " ] .btn__icon-wrapper { co…" at bounding box center [600, 442] width 615 height 666
paste textarea "black"
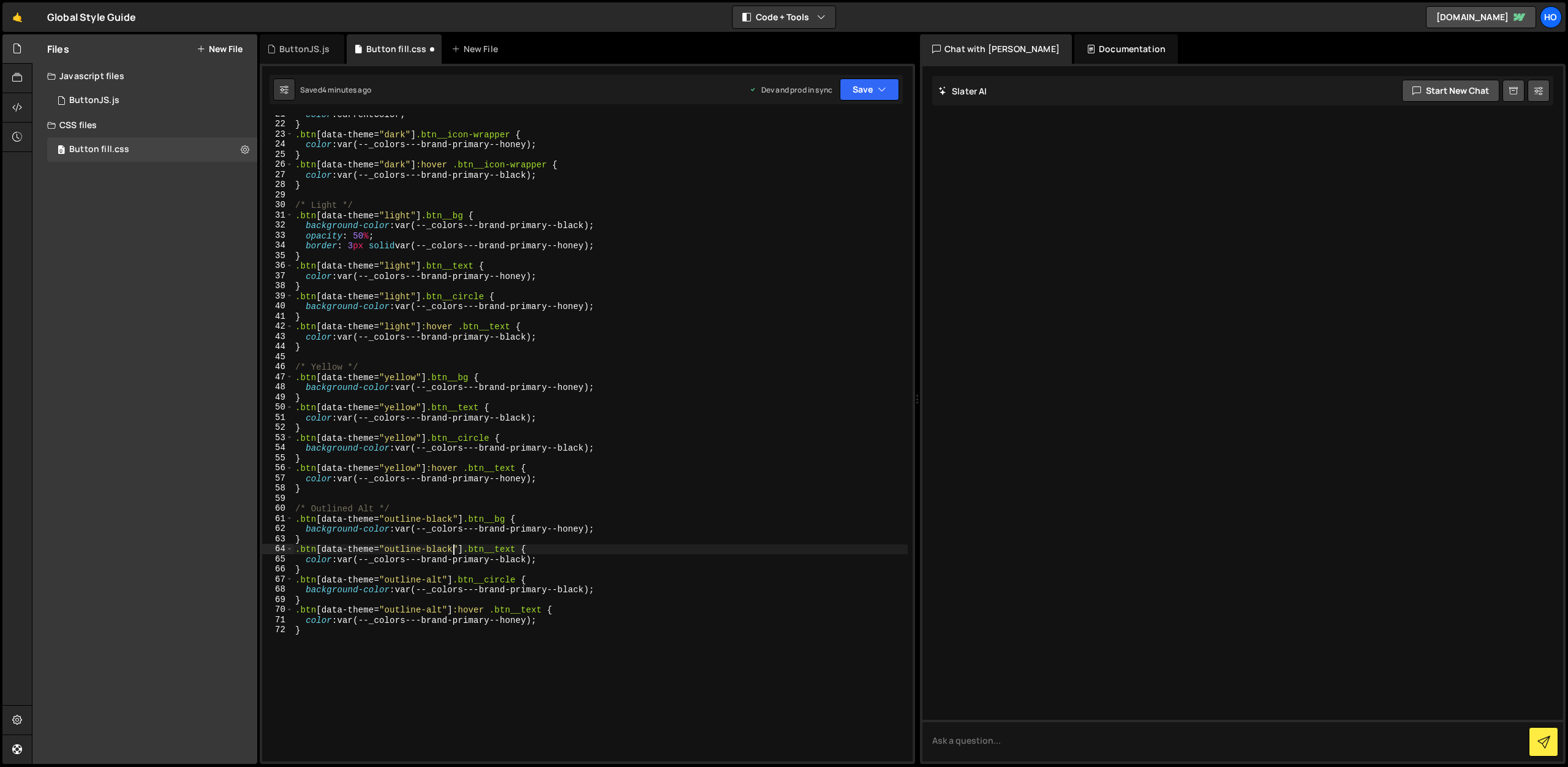
click at [433, 579] on div "color : currentColor ; } .btn [ data-theme = " dark " ] .btn__icon-wrapper { co…" at bounding box center [600, 442] width 615 height 666
paste textarea "black"
click at [433, 608] on div "color : currentColor ; } .btn [ data-theme = " dark " ] .btn__icon-wrapper { co…" at bounding box center [600, 442] width 615 height 666
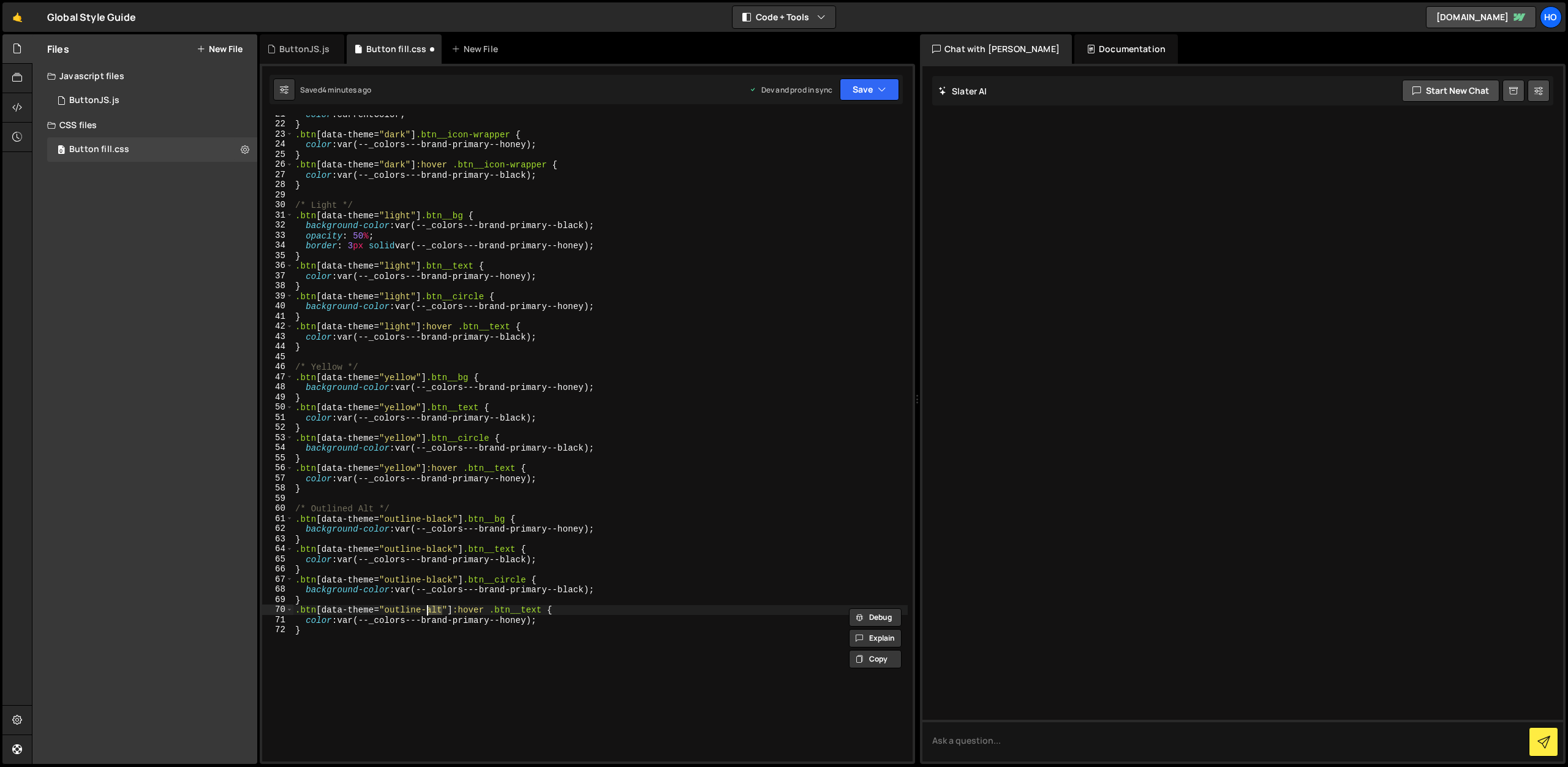
paste textarea "black"
click at [316, 627] on div "color : currentColor ; } .btn [ data-theme = " dark " ] .btn__icon-wrapper { co…" at bounding box center [600, 442] width 615 height 666
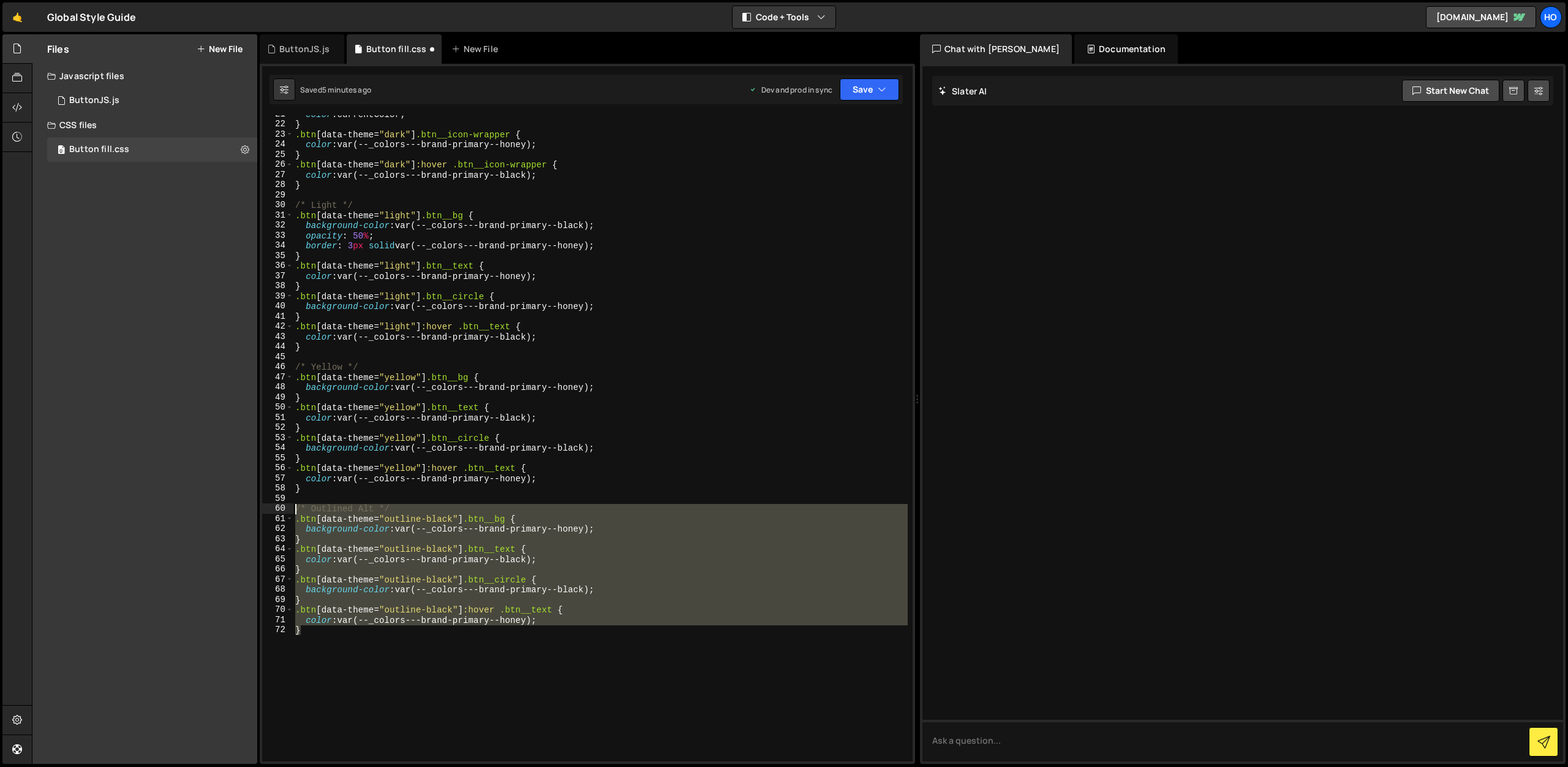
drag, startPoint x: 315, startPoint y: 630, endPoint x: 277, endPoint y: 510, distance: 125.9
click at [277, 510] on div "} 21 22 23 24 25 26 27 28 29 30 31 32 33 34 35 36 37 38 39 40 41 42 43 44 45 46…" at bounding box center [587, 439] width 650 height 647
click at [321, 656] on div "color : currentColor ; } .btn [ data-theme = " dark " ] .btn__icon-wrapper { co…" at bounding box center [600, 439] width 615 height 647
type textarea "}"
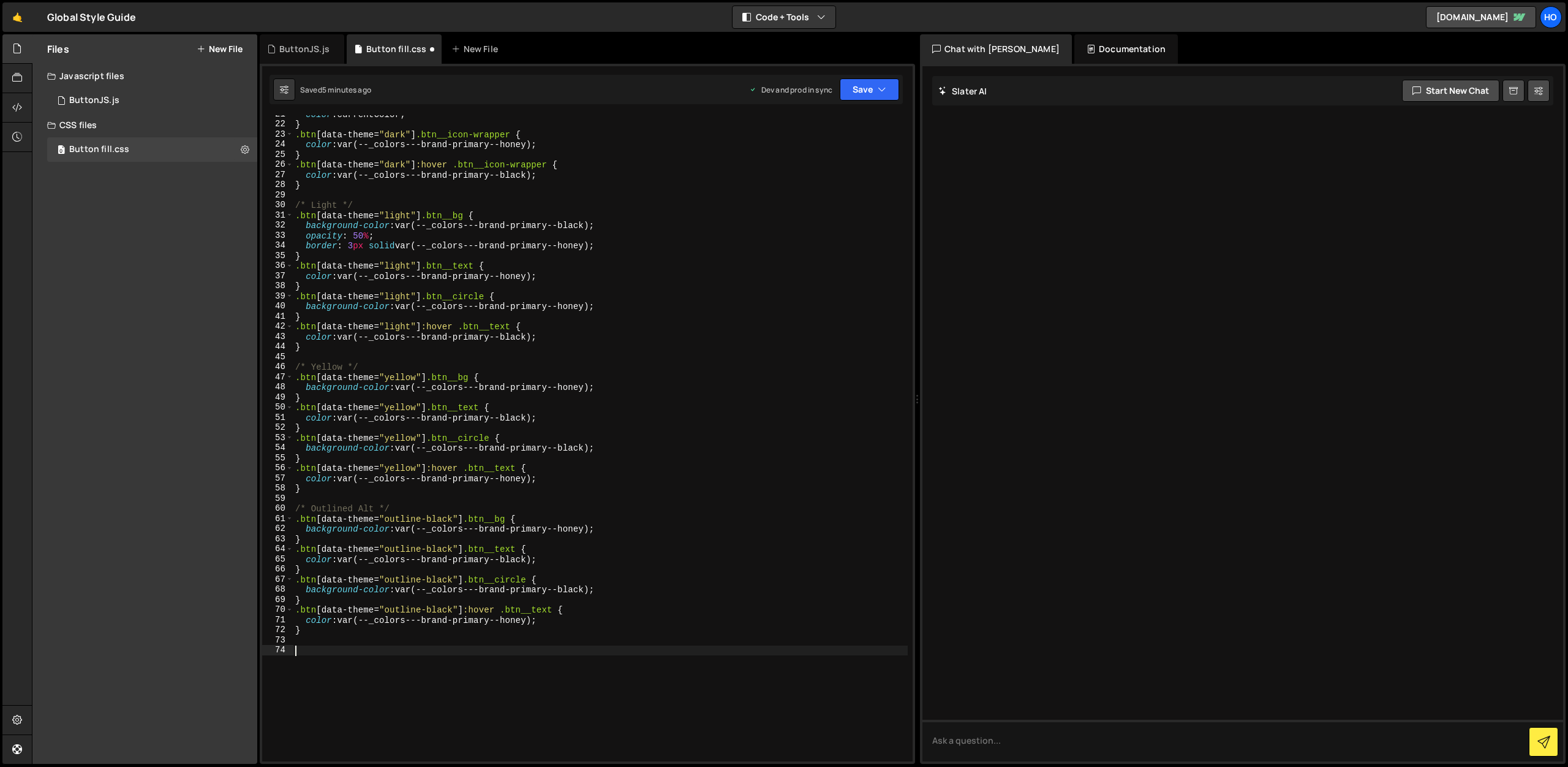
paste textarea "}"
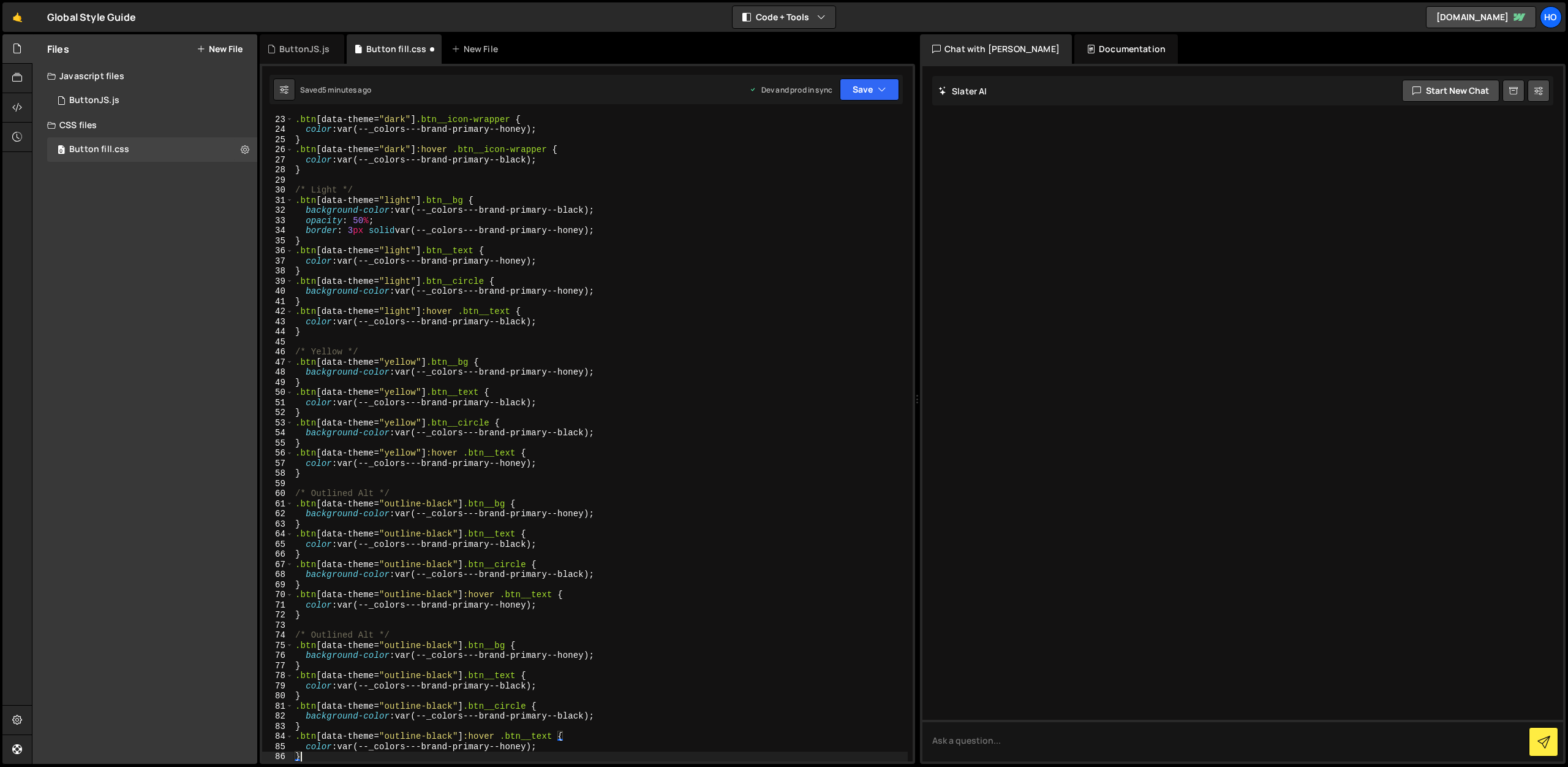
click at [361, 634] on div ".btn [ data-theme = " dark " ] .btn__icon-wrapper { color : var(--_colors---bra…" at bounding box center [600, 447] width 615 height 666
click at [363, 492] on div ".btn [ data-theme = " dark " ] .btn__icon-wrapper { color : var(--_colors---bra…" at bounding box center [600, 447] width 615 height 666
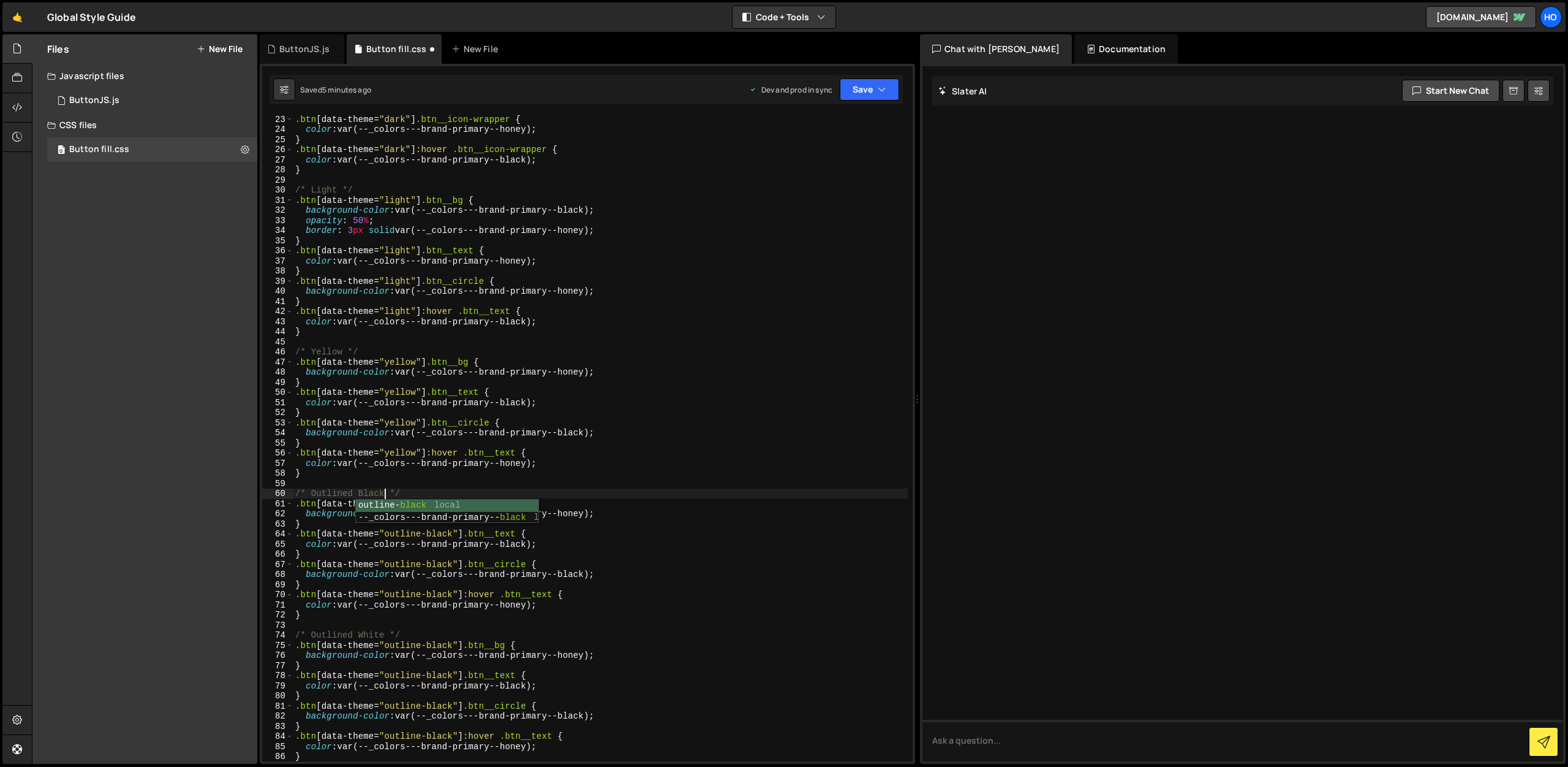
click at [684, 597] on div ".btn [ data-theme = " dark " ] .btn__icon-wrapper { color : var(--_colors---bra…" at bounding box center [600, 447] width 615 height 666
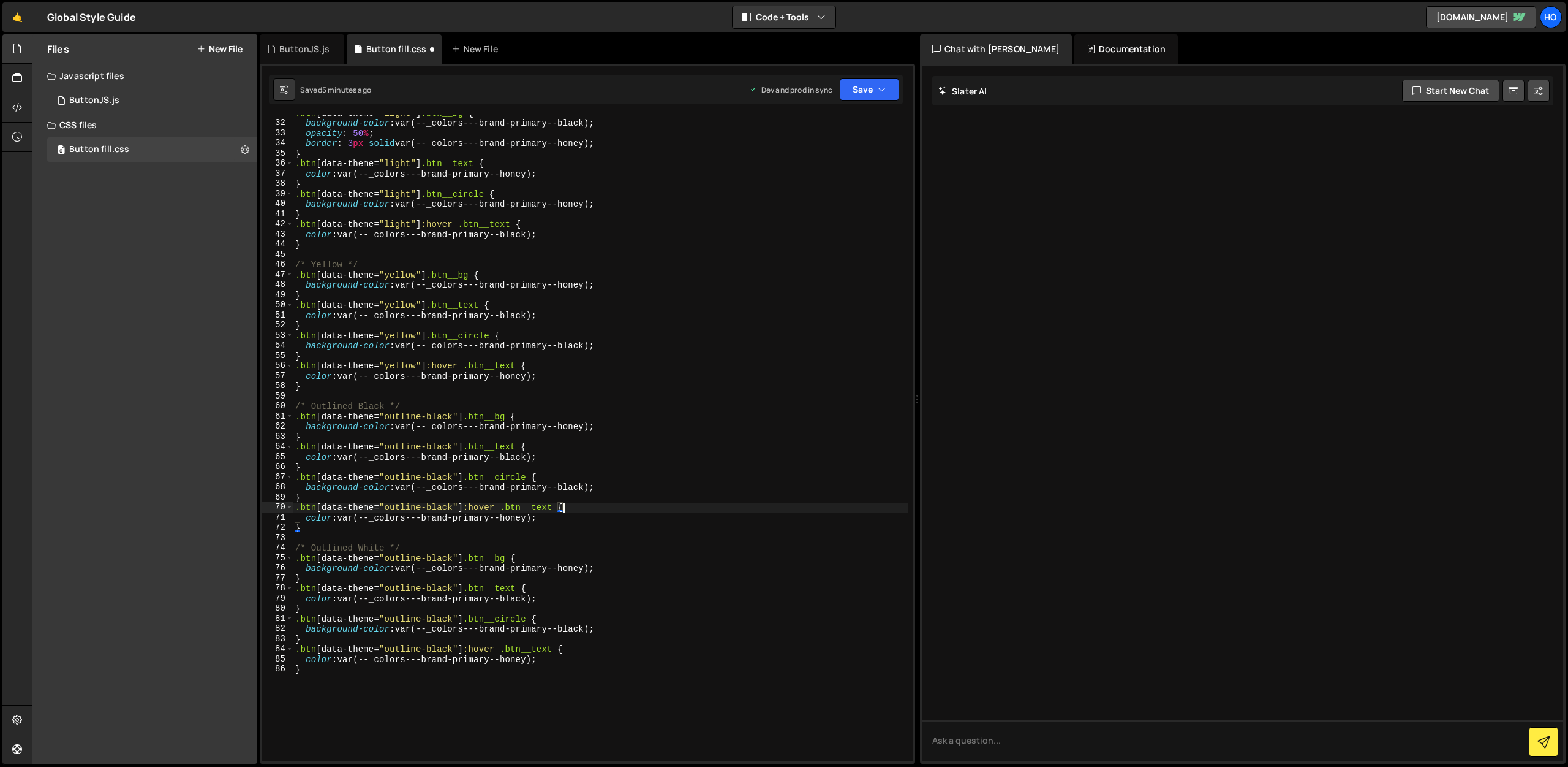
scroll to position [333, 0]
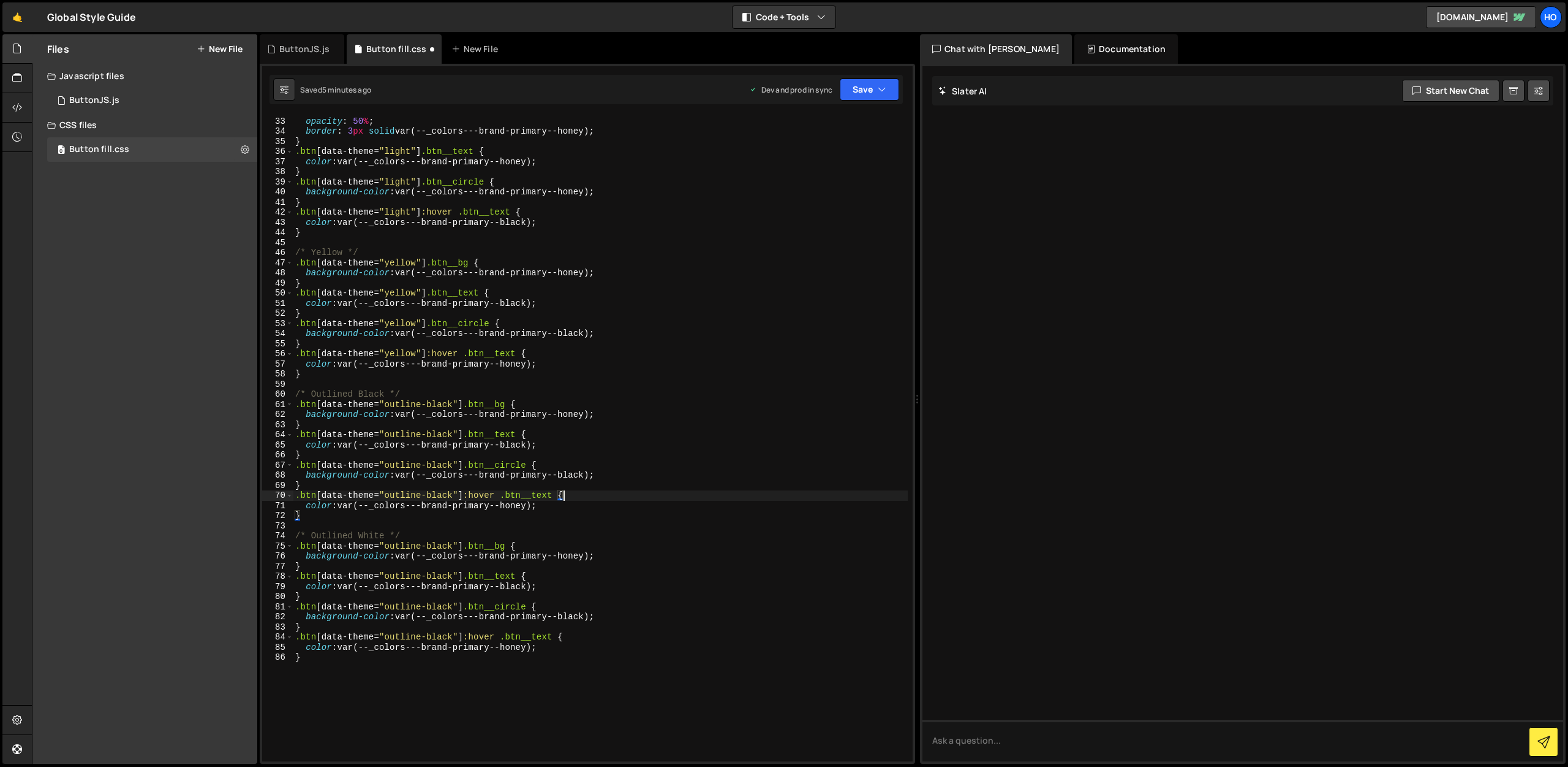
click at [444, 548] on div "background-color : var(--_colors---brand-primary--black) ; opacity : 50 % ; bor…" at bounding box center [600, 440] width 615 height 666
click at [440, 546] on div "background-color : var(--_colors---brand-primary--black) ; opacity : 50 % ; bor…" at bounding box center [600, 440] width 615 height 666
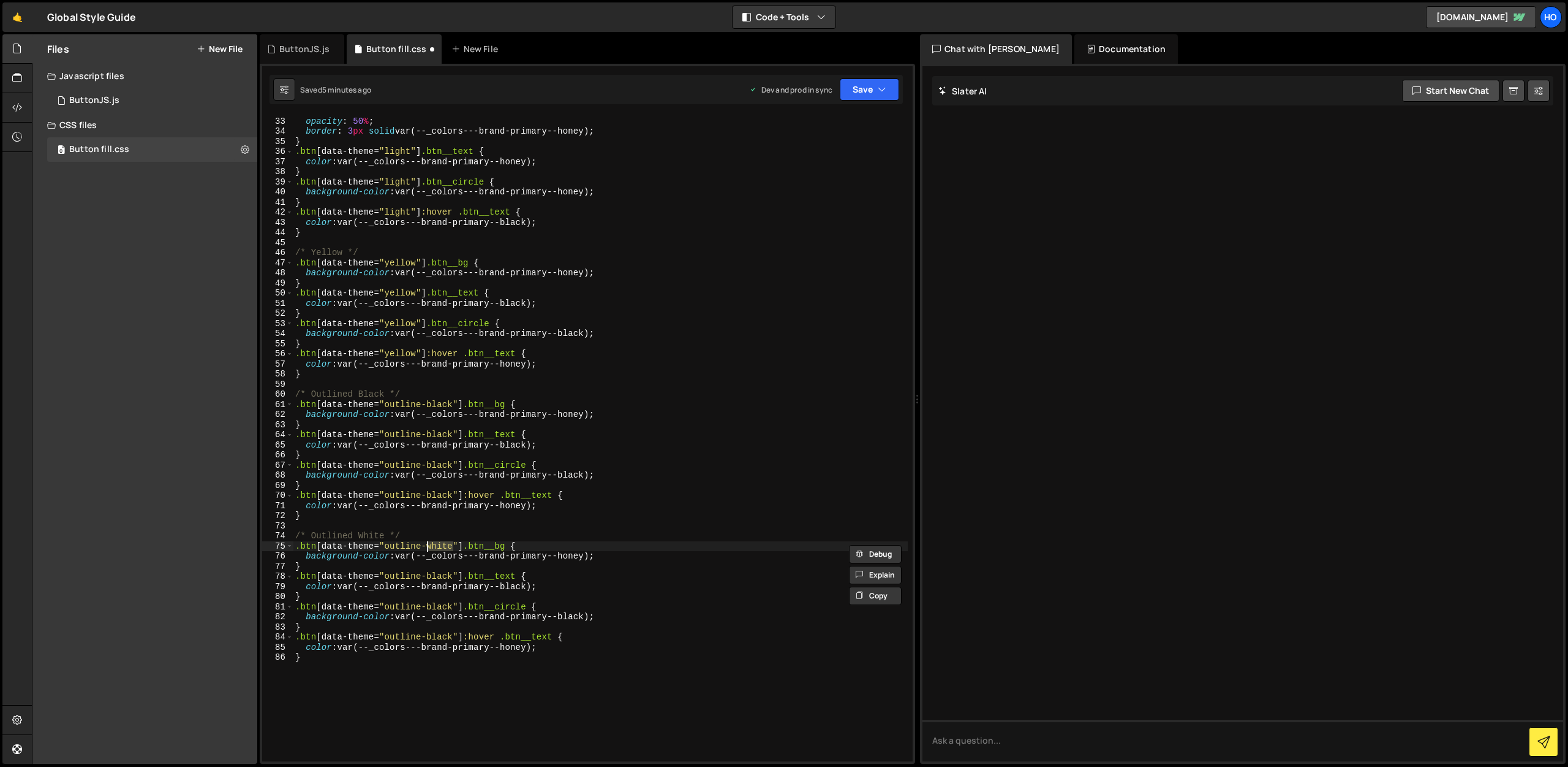
click at [443, 578] on div "background-color : var(--_colors---brand-primary--black) ; opacity : 50 % ; bor…" at bounding box center [600, 440] width 615 height 666
paste textarea "white"
click at [443, 608] on div "background-color : var(--_colors---brand-primary--black) ; opacity : 50 % ; bor…" at bounding box center [600, 440] width 615 height 666
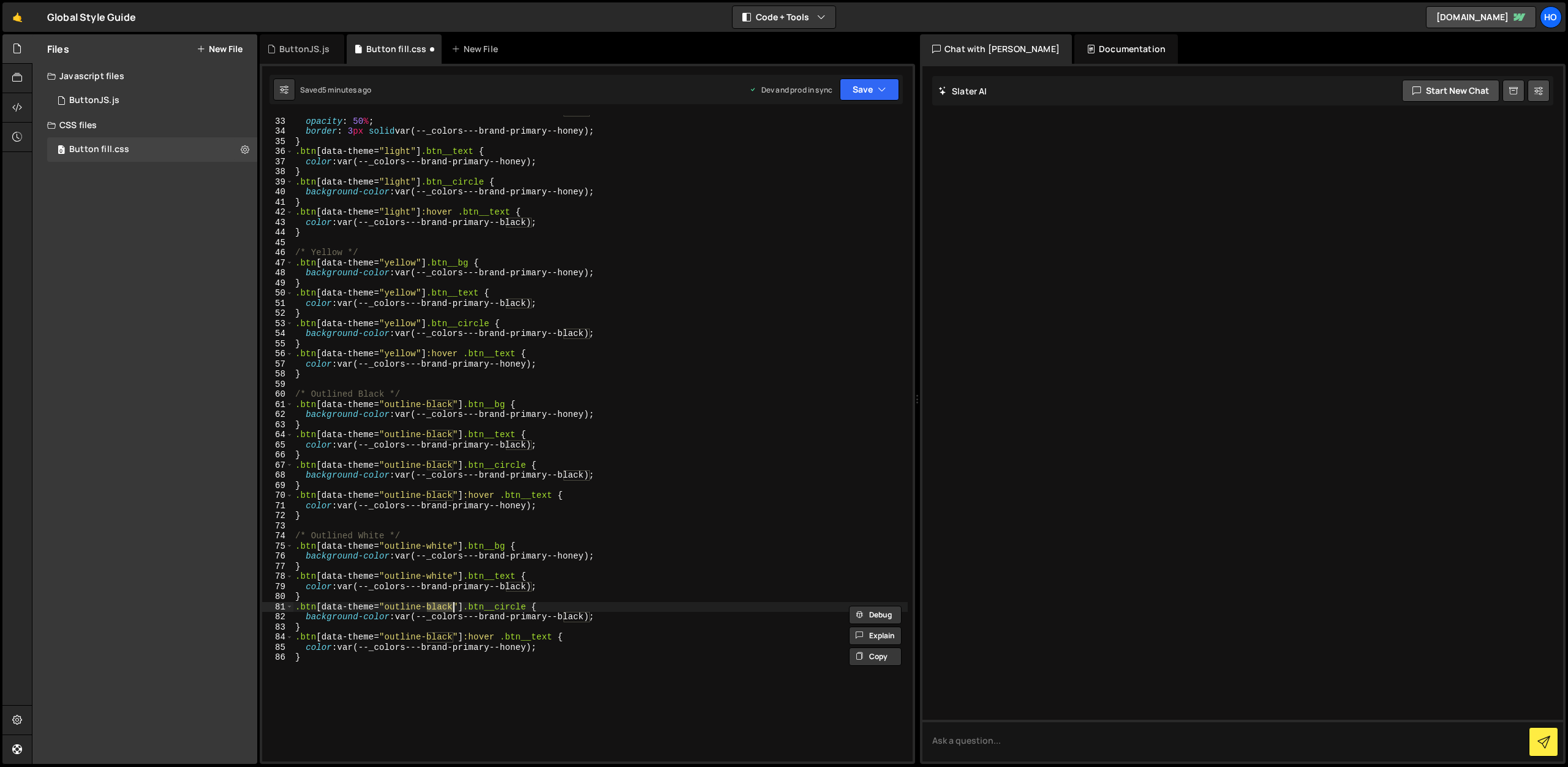
paste textarea "white"
click at [443, 637] on div "background-color : var(--_colors---brand-primary--black) ; opacity : 50 % ; bor…" at bounding box center [600, 440] width 615 height 666
paste textarea "white"
click at [588, 639] on div "background-color : var(--_colors---brand-primary--black) ; opacity : 50 % ; bor…" at bounding box center [600, 440] width 615 height 666
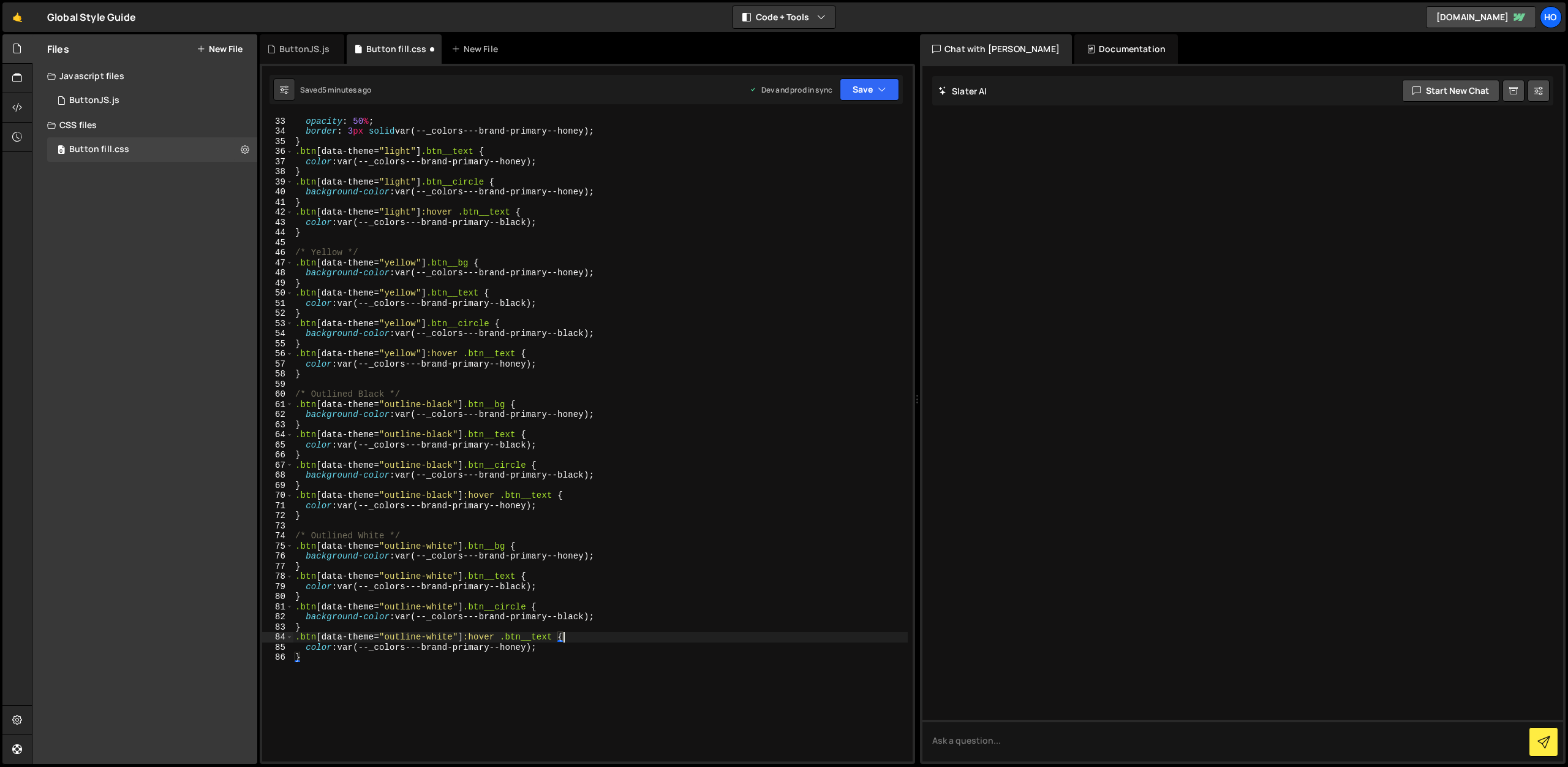
click at [581, 556] on div "background-color : var(--_colors---brand-primary--black) ; opacity : 50 % ; bor…" at bounding box center [600, 440] width 615 height 666
click at [584, 555] on div "background-color : var(--_colors---brand-primary--black) ; opacity : 50 % ; bor…" at bounding box center [600, 440] width 615 height 666
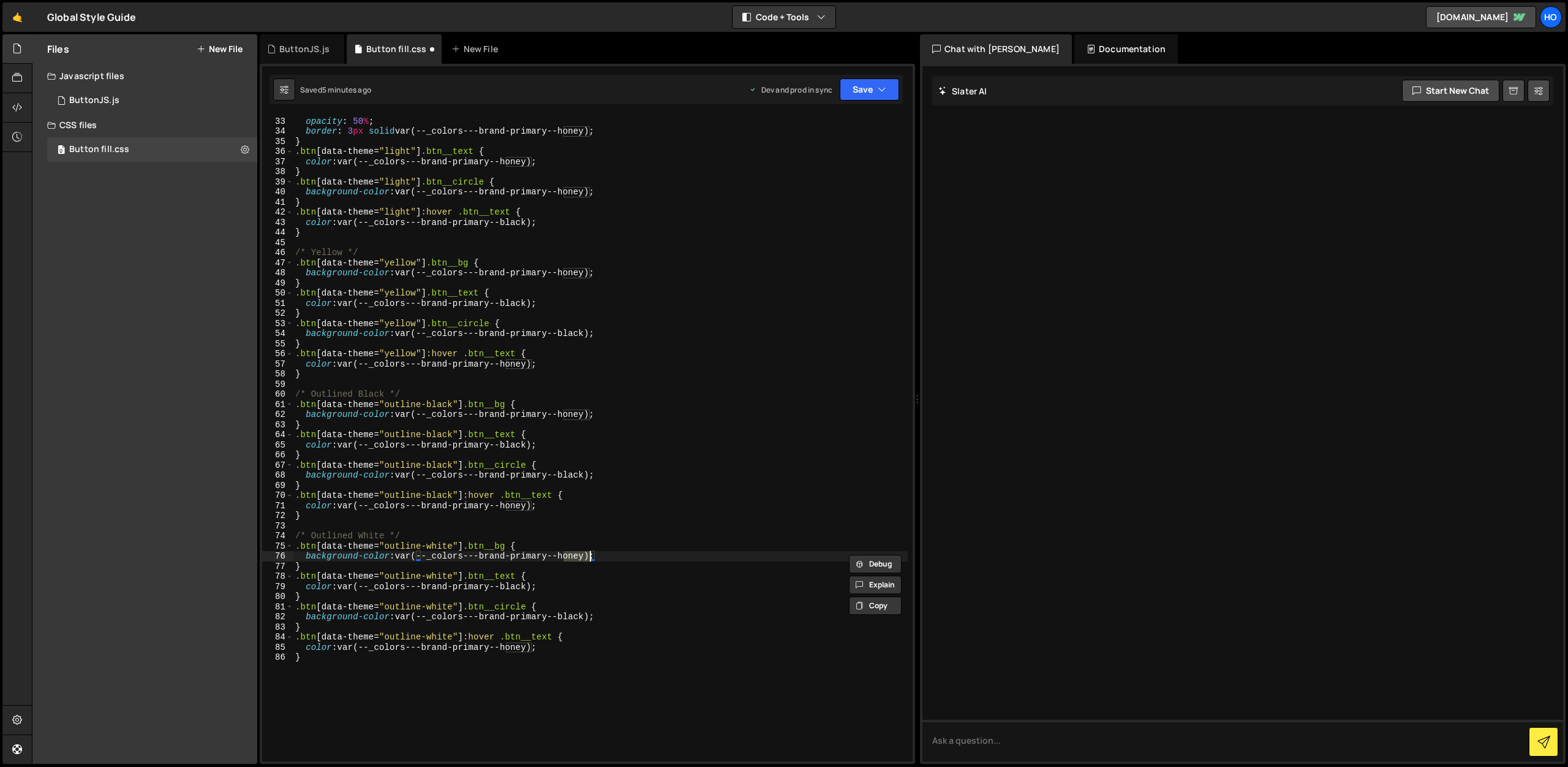
click at [580, 416] on div "background-color : var(--_colors---brand-primary--black) ; opacity : 50 % ; bor…" at bounding box center [600, 440] width 615 height 666
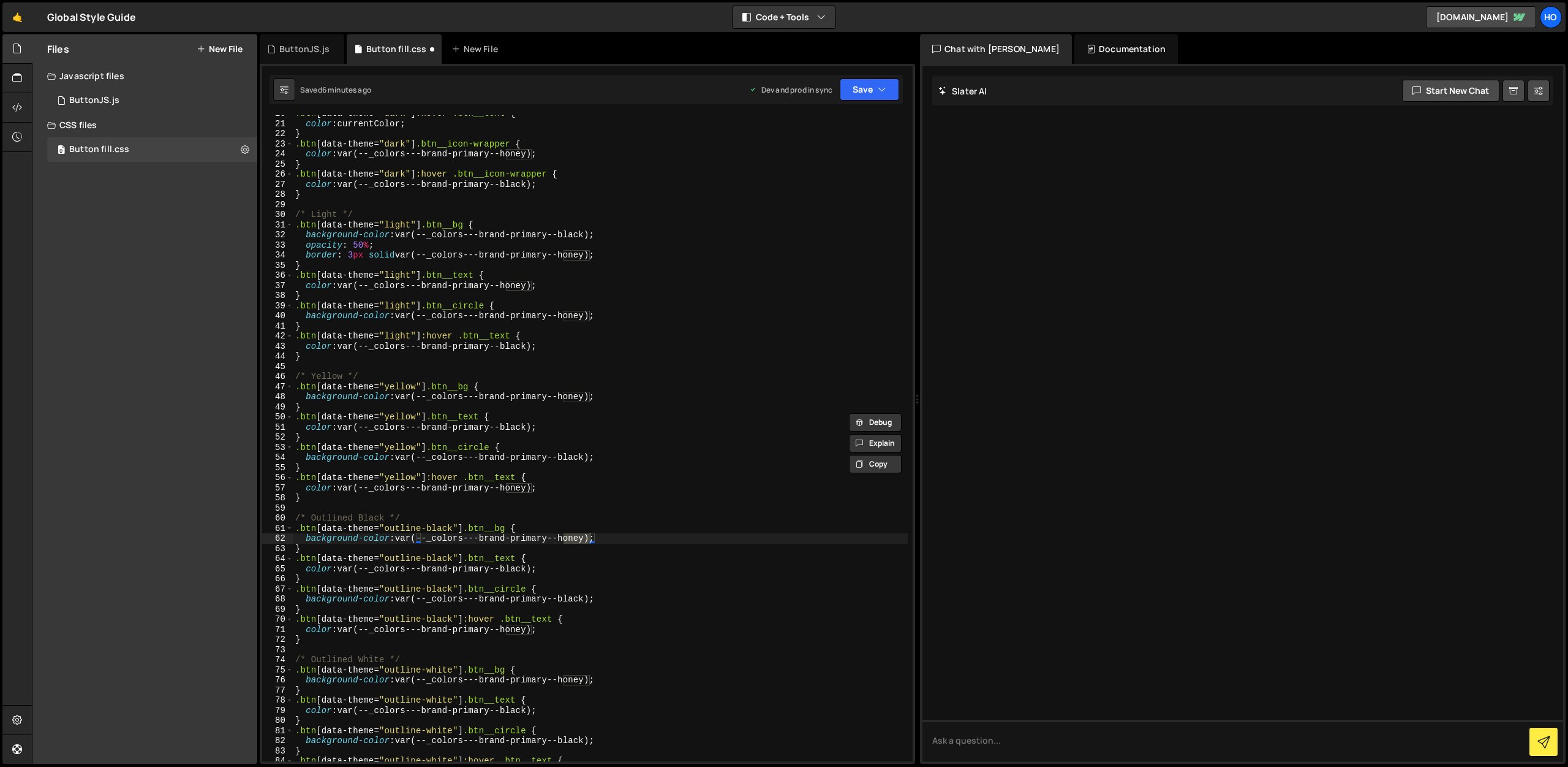
scroll to position [202, 0]
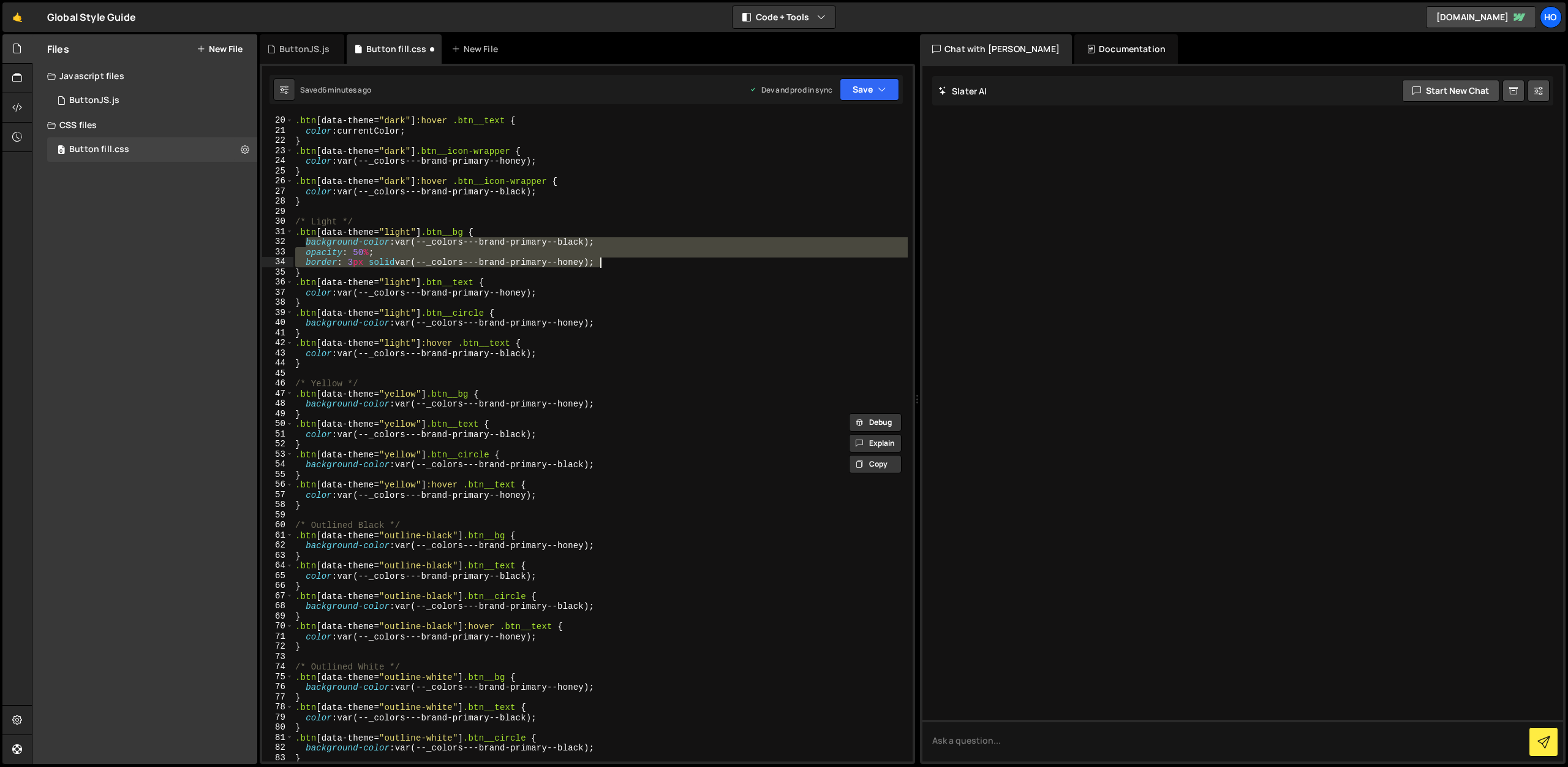
drag, startPoint x: 311, startPoint y: 243, endPoint x: 599, endPoint y: 263, distance: 288.7
click at [599, 263] on div "} .btn [ data-theme = " dark " ] :hover .btn__text { color : currentColor ; } .…" at bounding box center [600, 439] width 615 height 666
click at [580, 260] on div "} .btn [ data-theme = " dark " ] :hover .btn__text { color : currentColor ; } .…" at bounding box center [600, 439] width 615 height 647
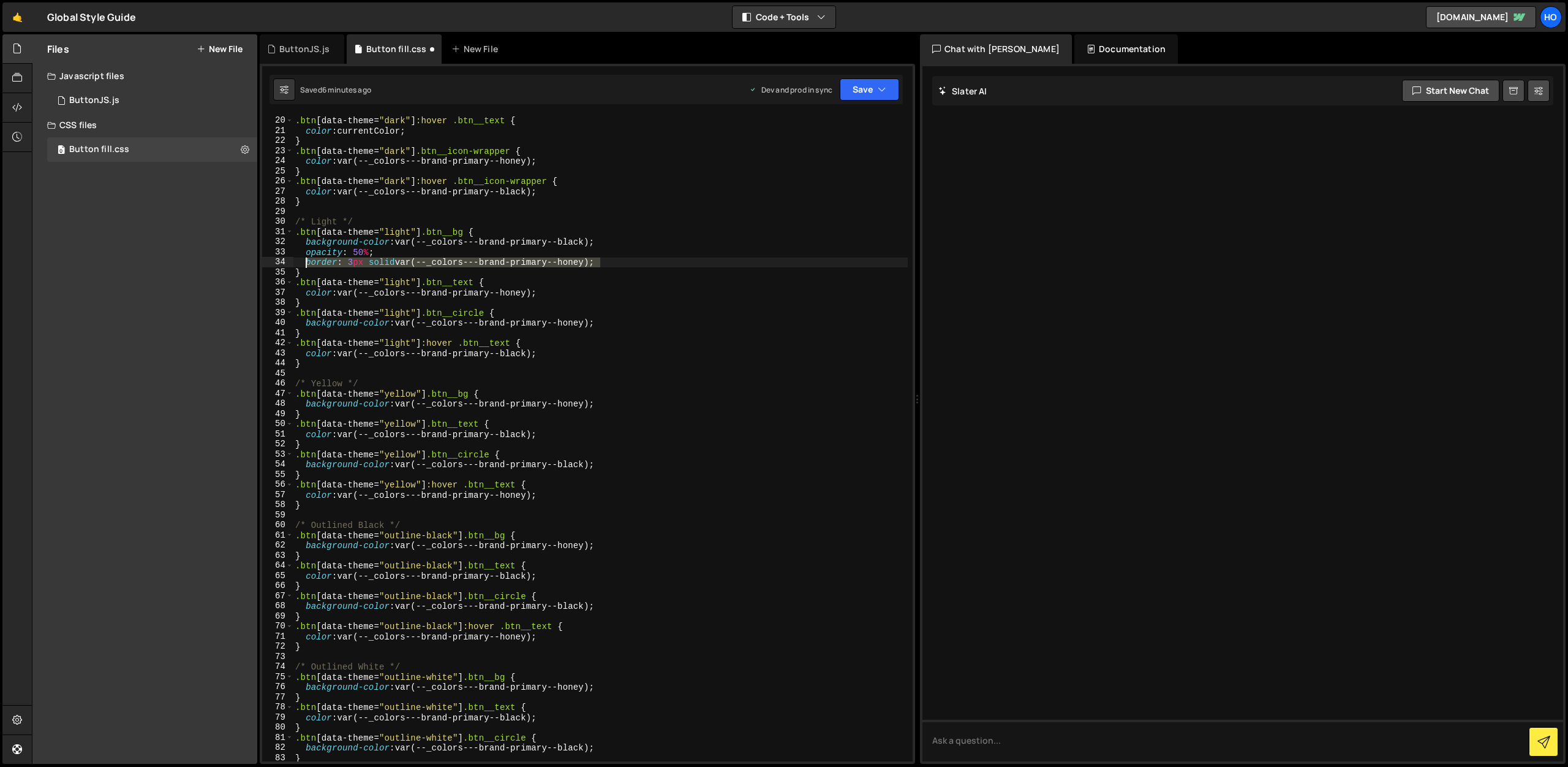
drag, startPoint x: 600, startPoint y: 263, endPoint x: 306, endPoint y: 264, distance: 294.0
click at [306, 264] on div "} .btn [ data-theme = " dark " ] :hover .btn__text { color : currentColor ; } .…" at bounding box center [600, 439] width 615 height 666
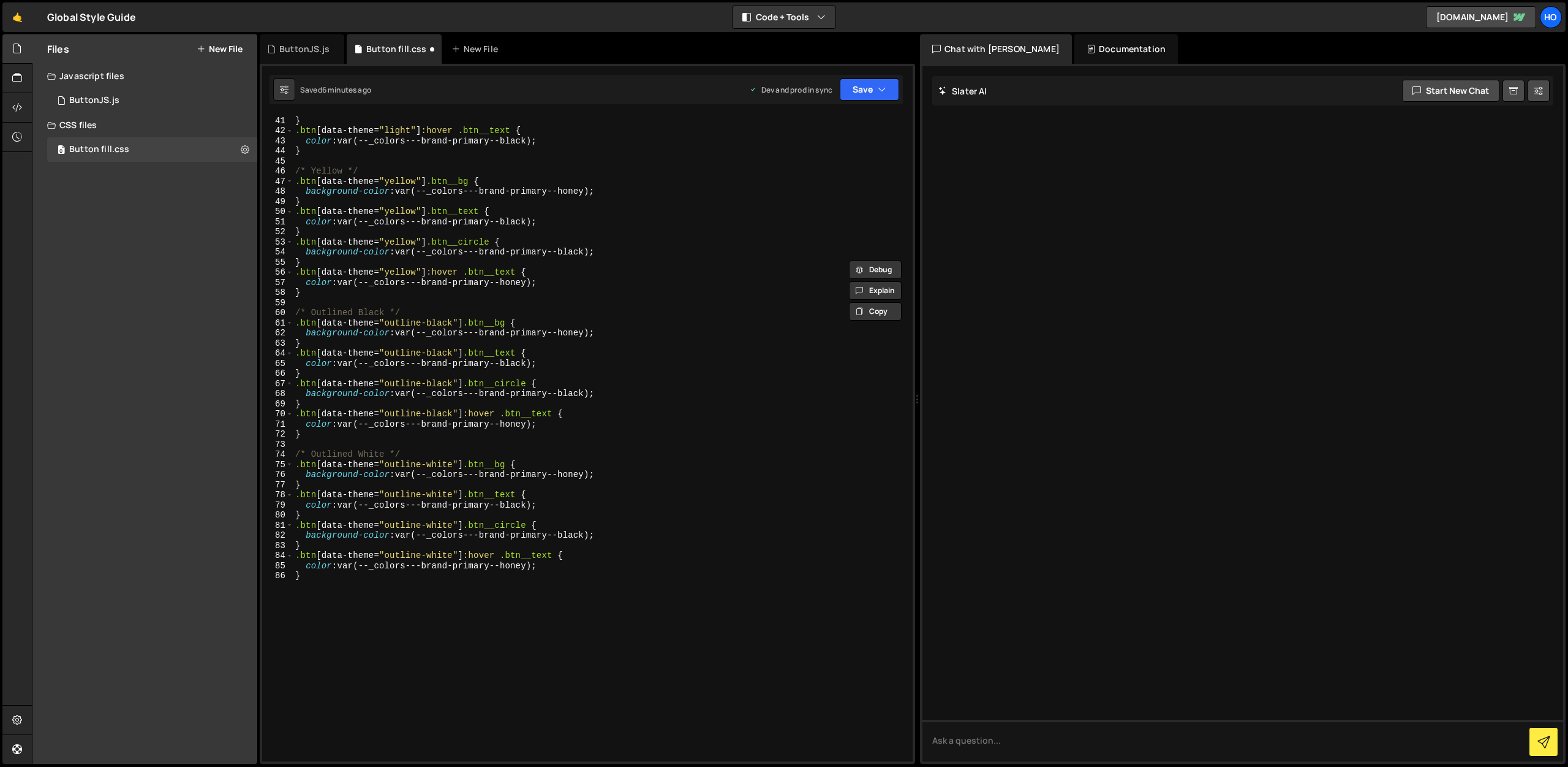
scroll to position [443, 0]
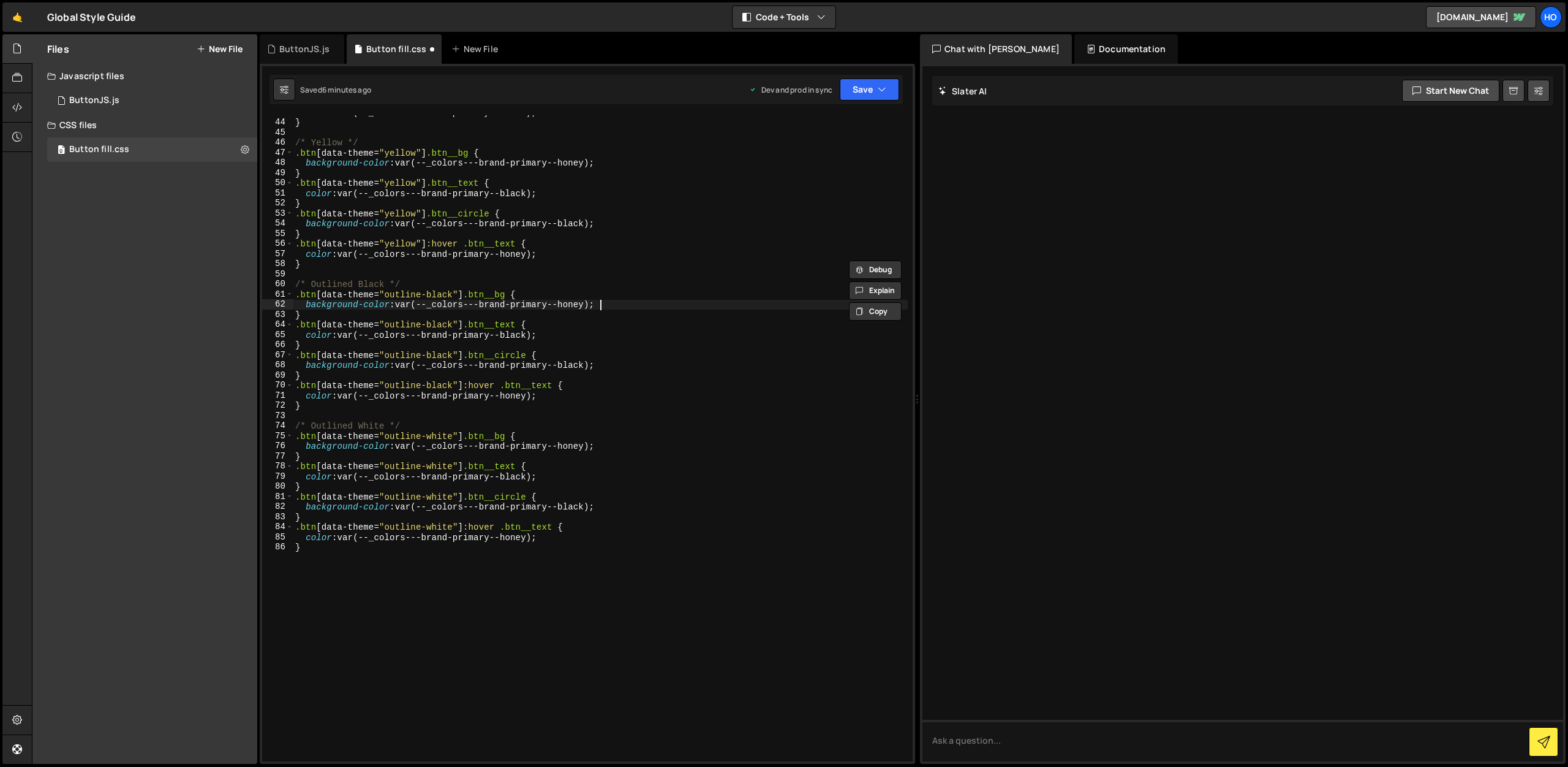
click at [609, 302] on div "color : var(--_colors---brand-primary--black) ; } /* Yellow */ .btn [ data-them…" at bounding box center [600, 440] width 615 height 666
type textarea "background-color: var(--_colors---brand-primary--honey);"
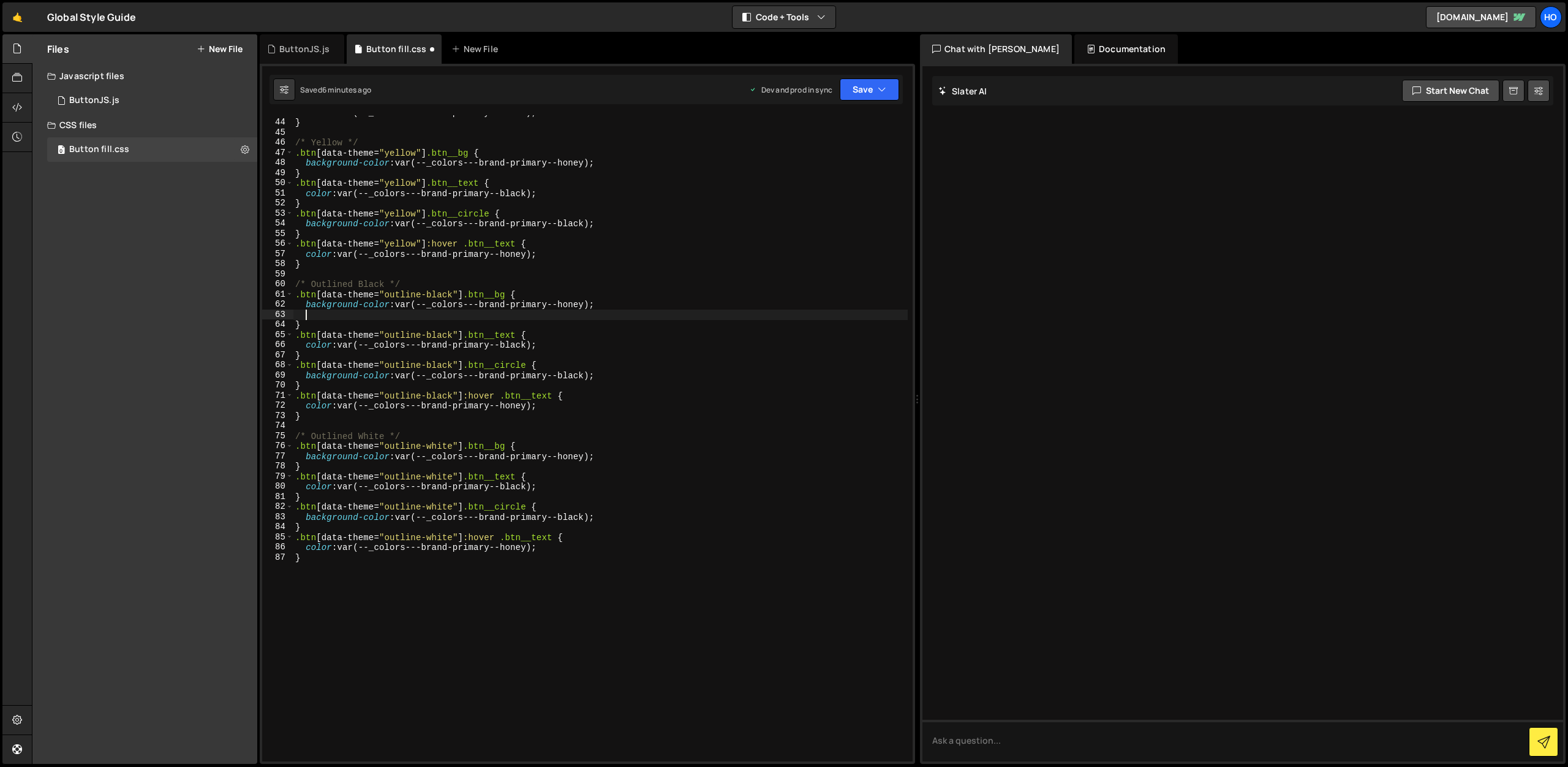
scroll to position [0, 0]
paste textarea "border: 3px solid var(--_colors---brand-primary--honey);"
click at [604, 455] on div "color : var(--_colors---brand-primary--black) ; } /* Yellow */ .btn [ data-them…" at bounding box center [600, 440] width 615 height 666
type textarea "background-color: var(--_colors---brand-primary--honey);"
paste textarea "border: 3px solid var(--_colors---brand-primary--honey);"
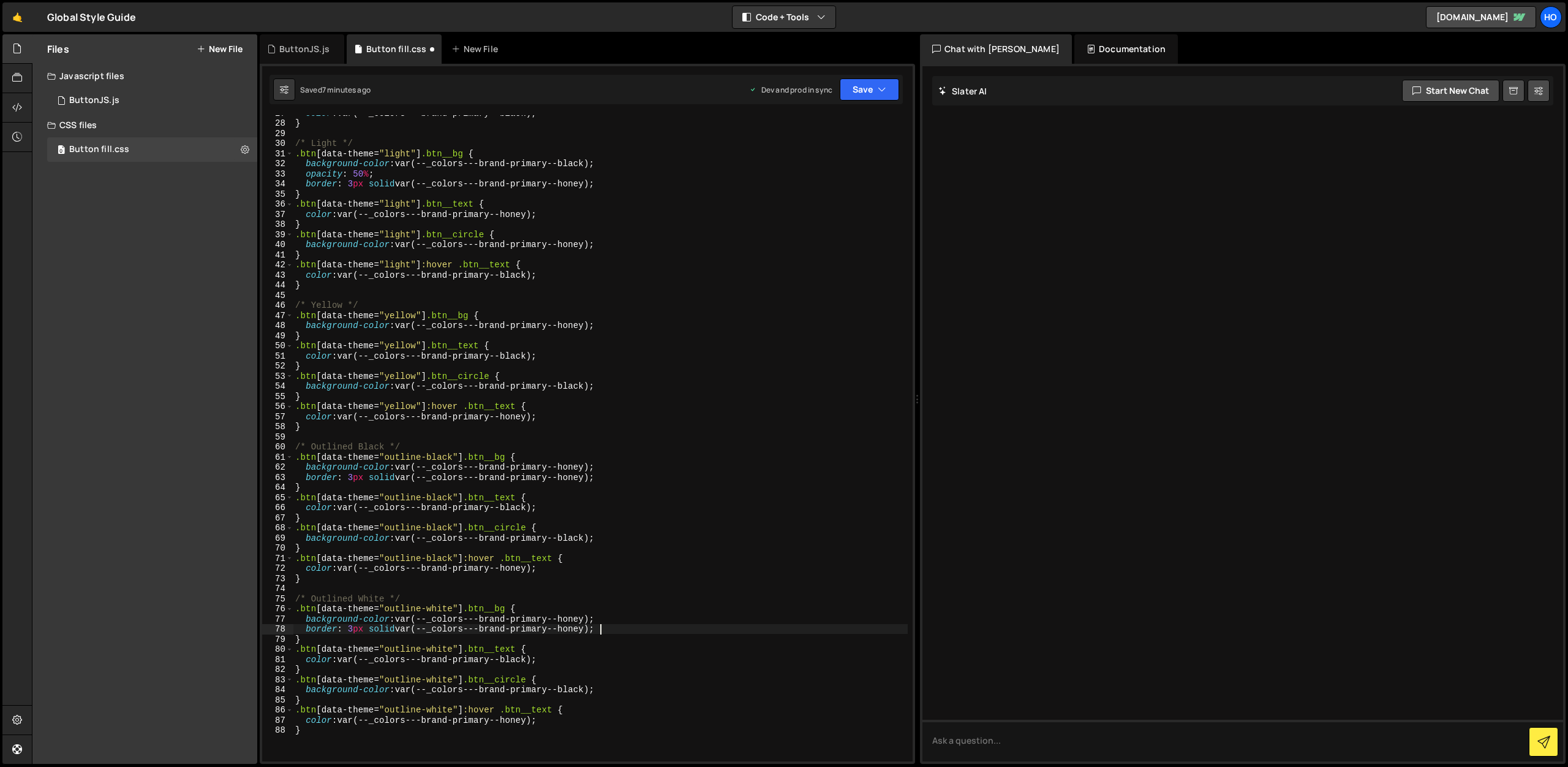
scroll to position [286, 0]
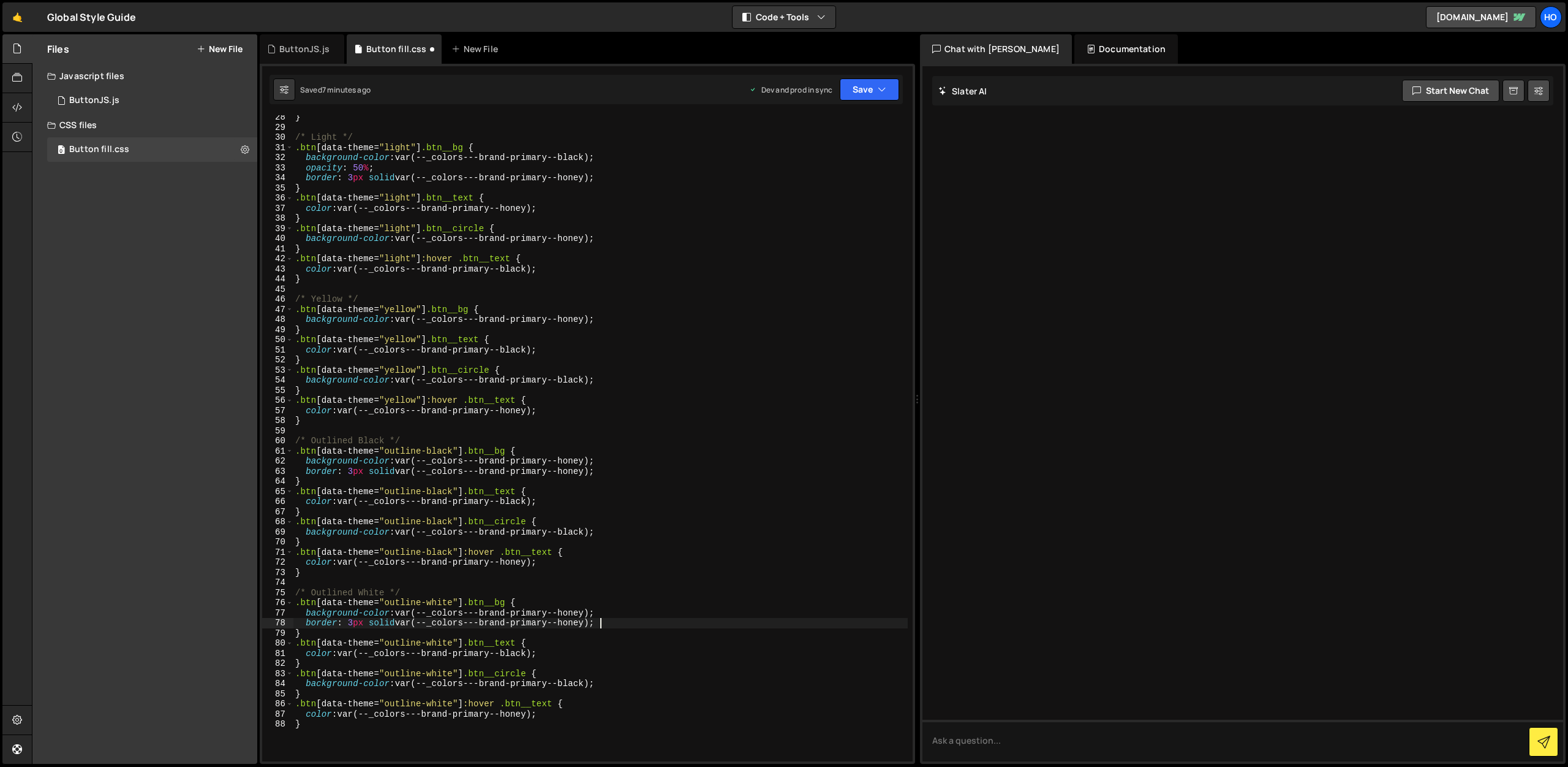
click at [578, 609] on div "} /* Light */ .btn [ data-theme = " light " ] .btn__bg { background-color : var…" at bounding box center [600, 445] width 615 height 666
click at [571, 622] on div "} /* Light */ .btn [ data-theme = " light " ] .btn__bg { background-color : var…" at bounding box center [600, 445] width 615 height 666
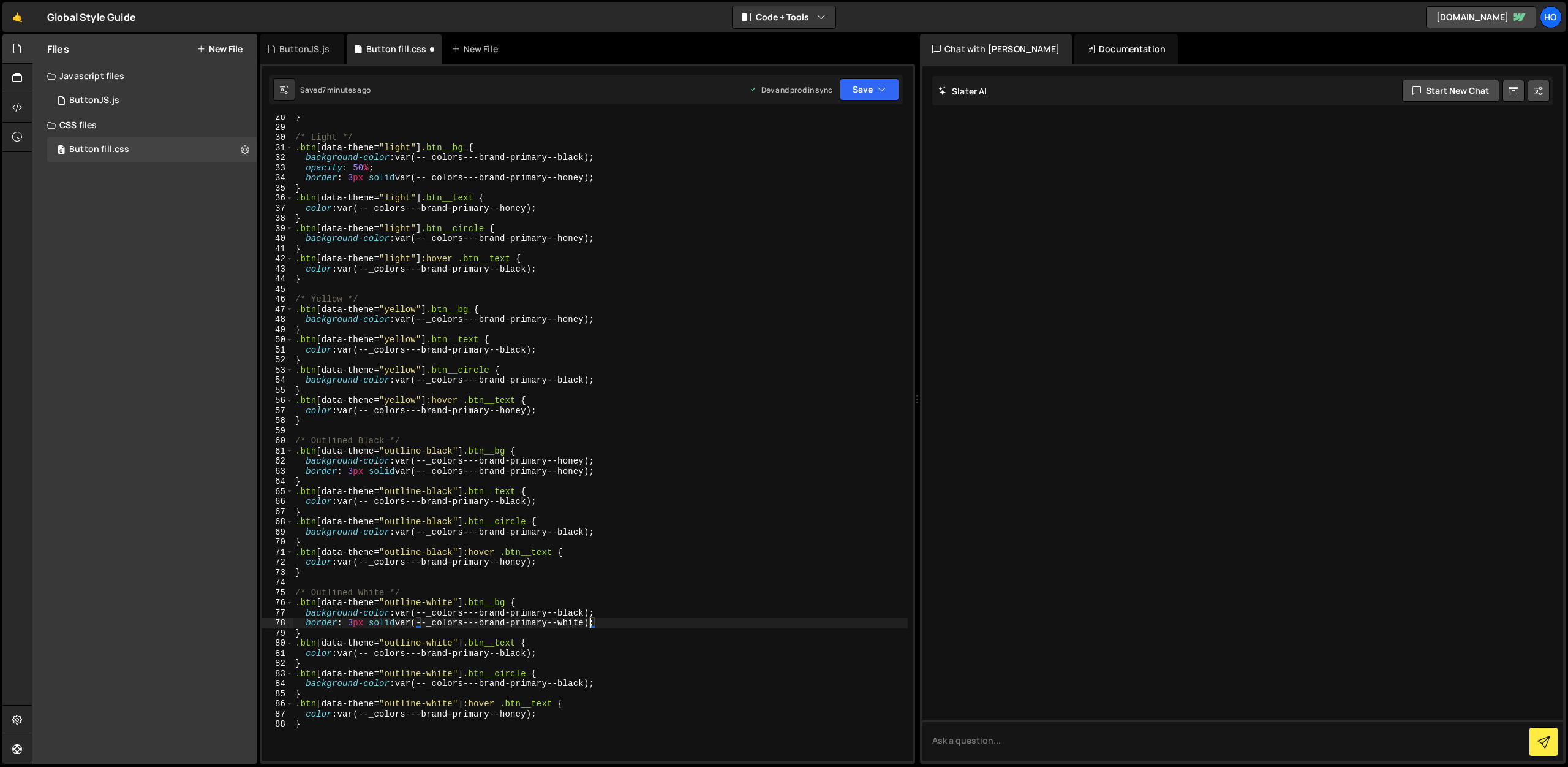
click at [524, 656] on div "} /* Light */ .btn [ data-theme = " light " ] .btn__bg { background-color : var…" at bounding box center [600, 445] width 615 height 666
click at [581, 682] on div "} /* Light */ .btn [ data-theme = " light " ] .btn__bg { background-color : var…" at bounding box center [600, 445] width 615 height 666
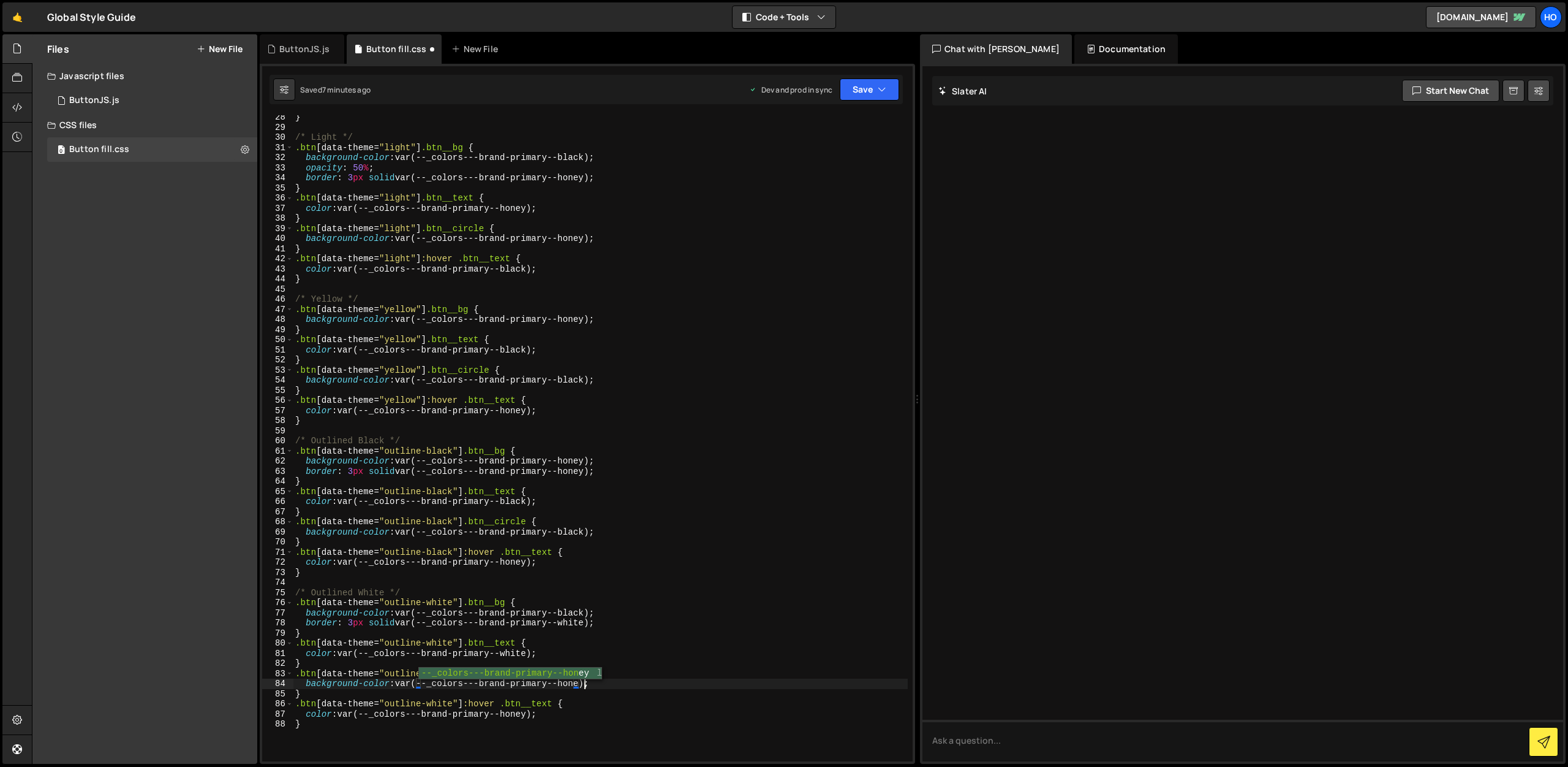
scroll to position [0, 20]
click at [517, 712] on div "} /* Light */ .btn [ data-theme = " light " ] .btn__bg { background-color : var…" at bounding box center [600, 445] width 615 height 666
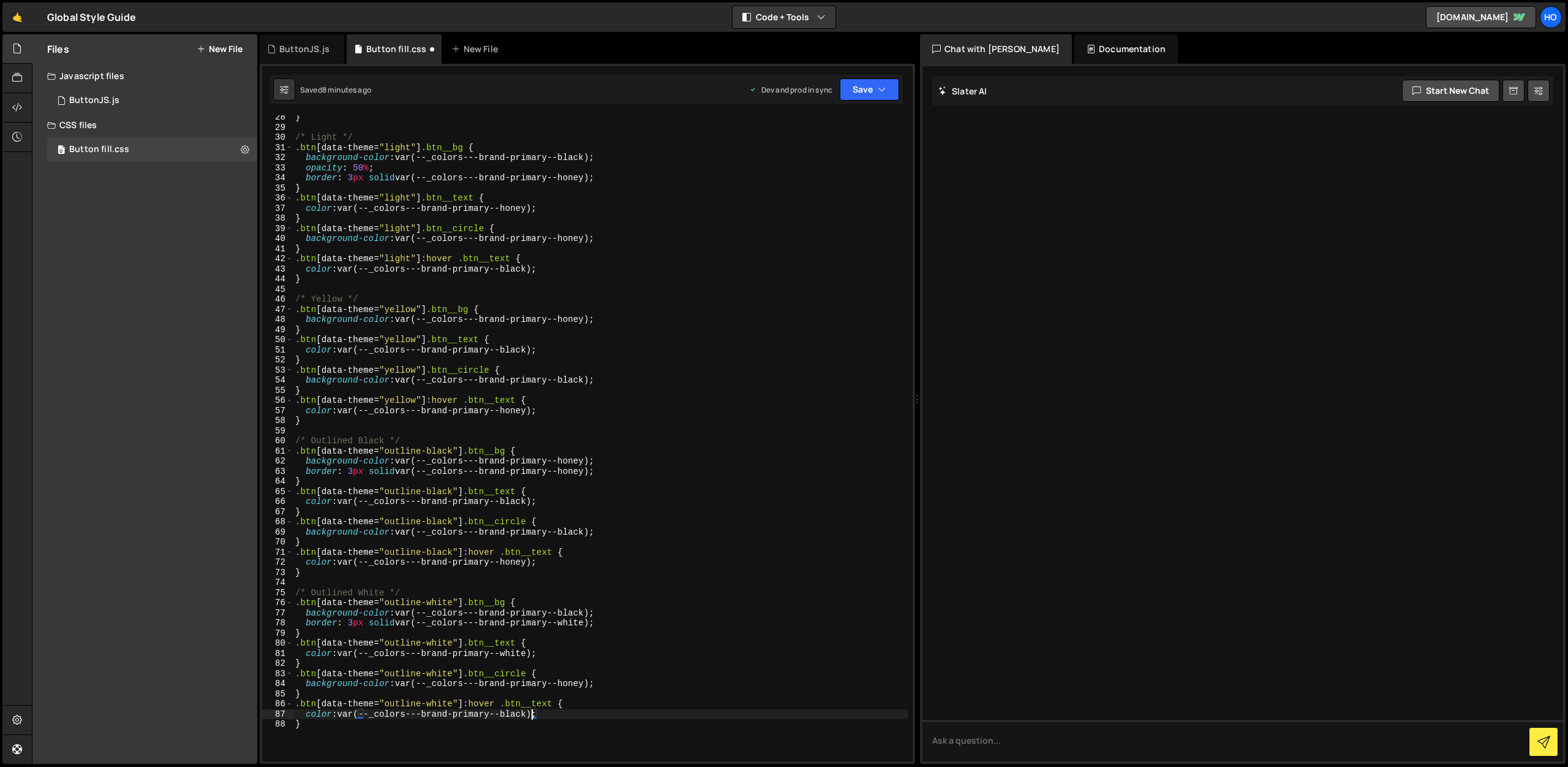
click at [576, 460] on div "} /* Light */ .btn [ data-theme = " light " ] .btn__bg { background-color : var…" at bounding box center [600, 445] width 615 height 666
click at [576, 471] on div "} /* Light */ .btn [ data-theme = " light " ] .btn__bg { background-color : var…" at bounding box center [600, 445] width 615 height 666
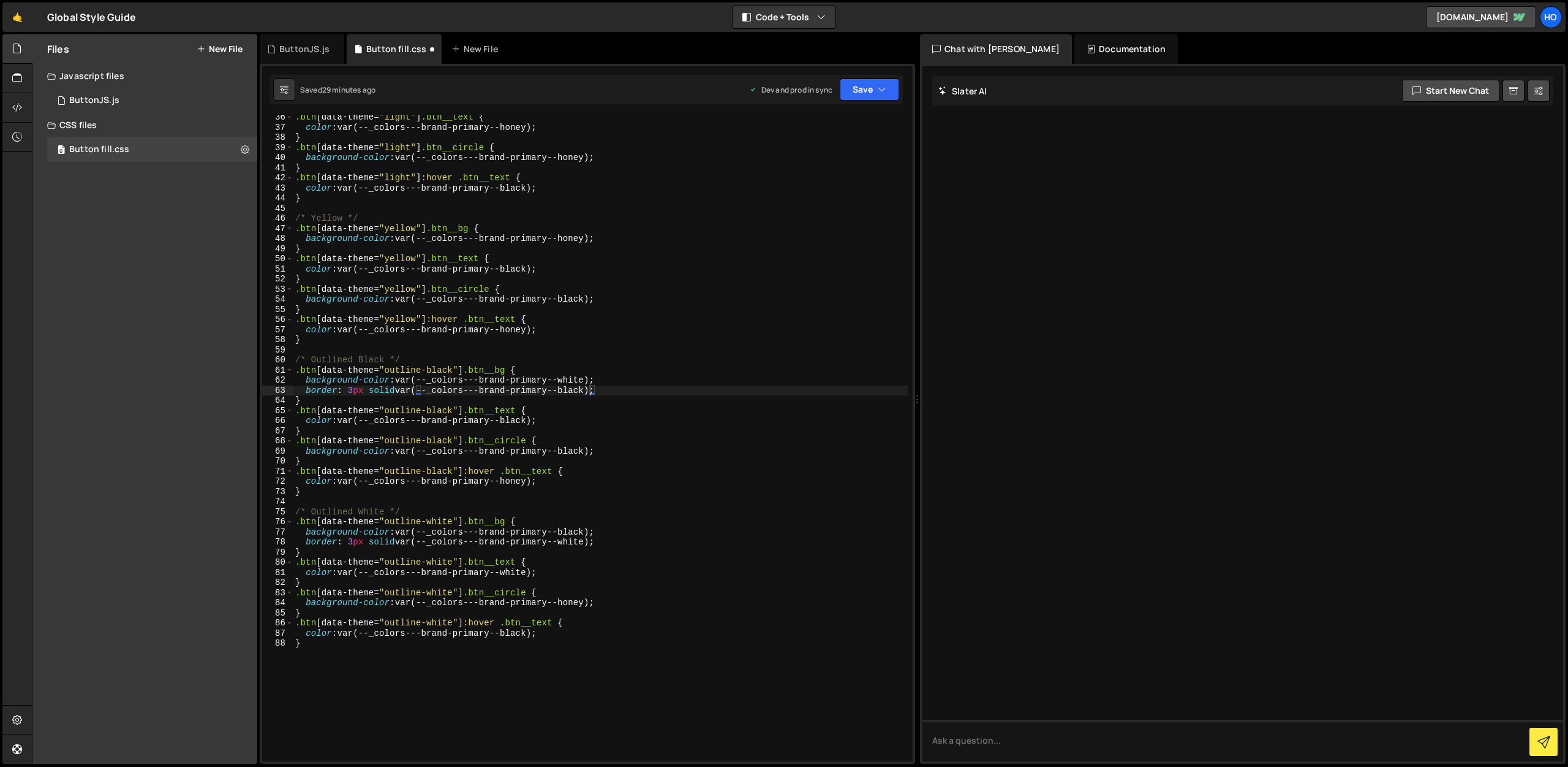
scroll to position [367, 0]
click at [877, 86] on button "Save" at bounding box center [870, 89] width 60 height 22
click at [870, 155] on div "Save to Production S" at bounding box center [828, 159] width 127 height 12
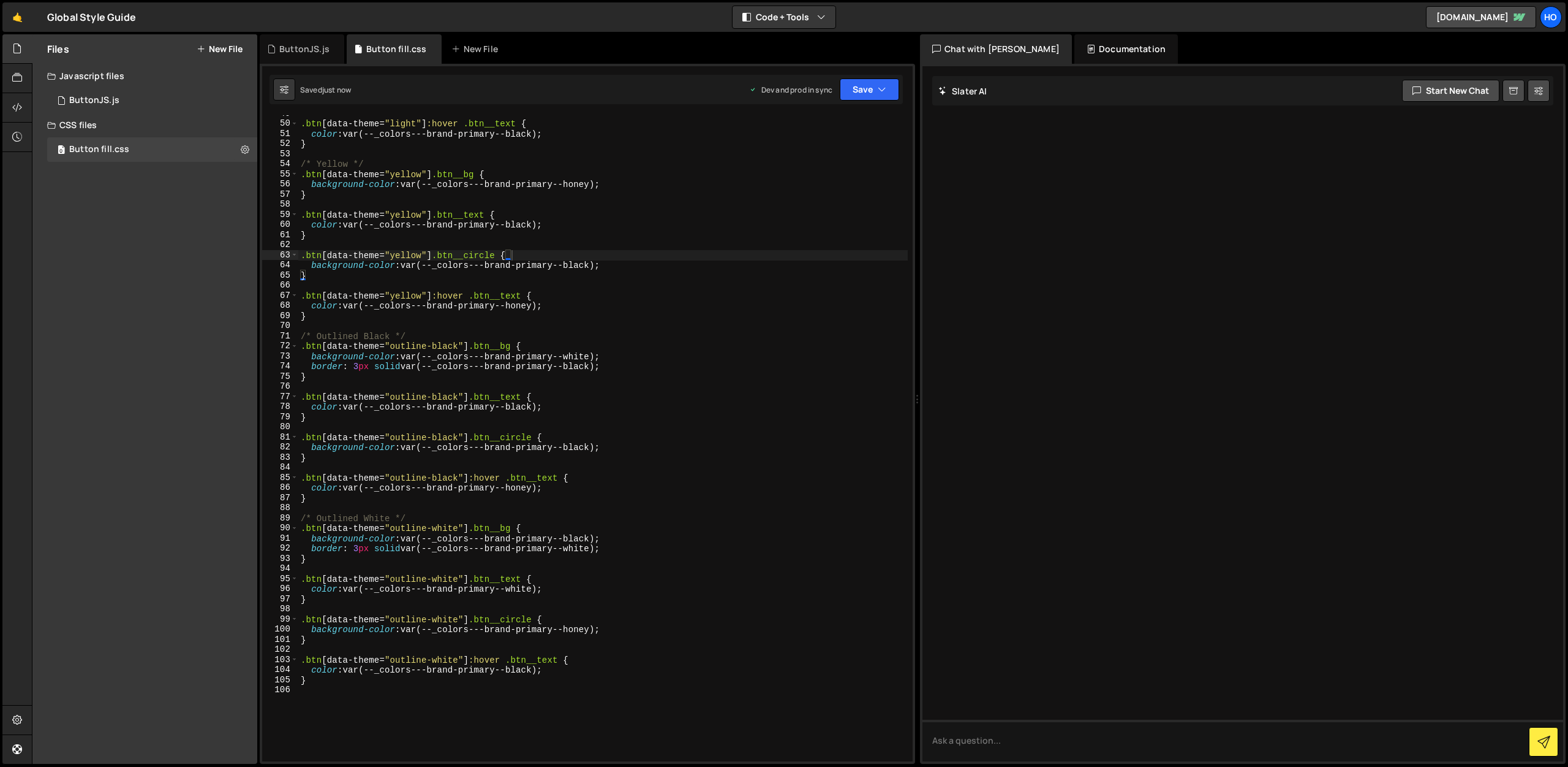
scroll to position [514, 0]
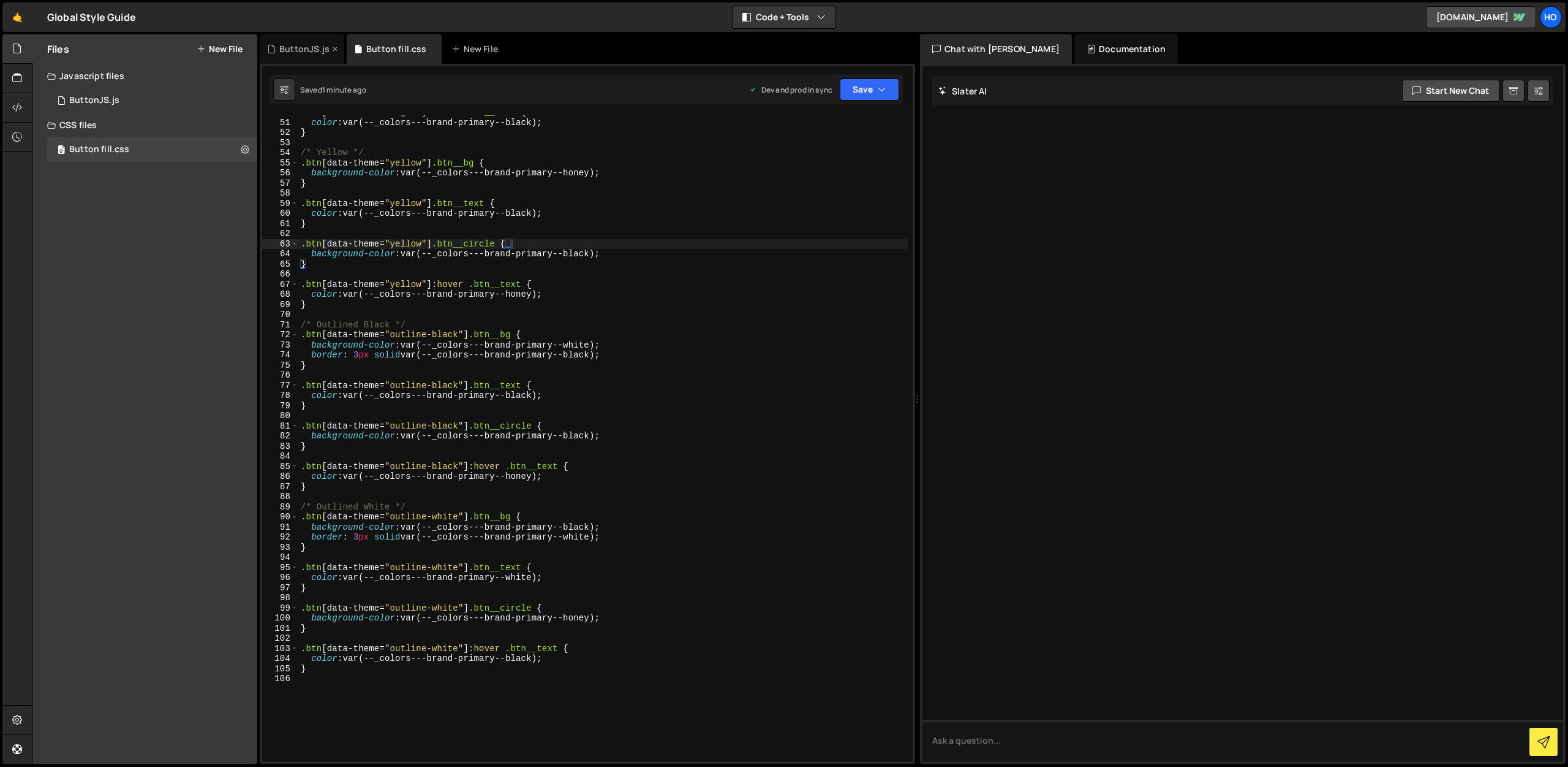
click at [295, 52] on div "ButtonJS.js" at bounding box center [304, 49] width 50 height 12
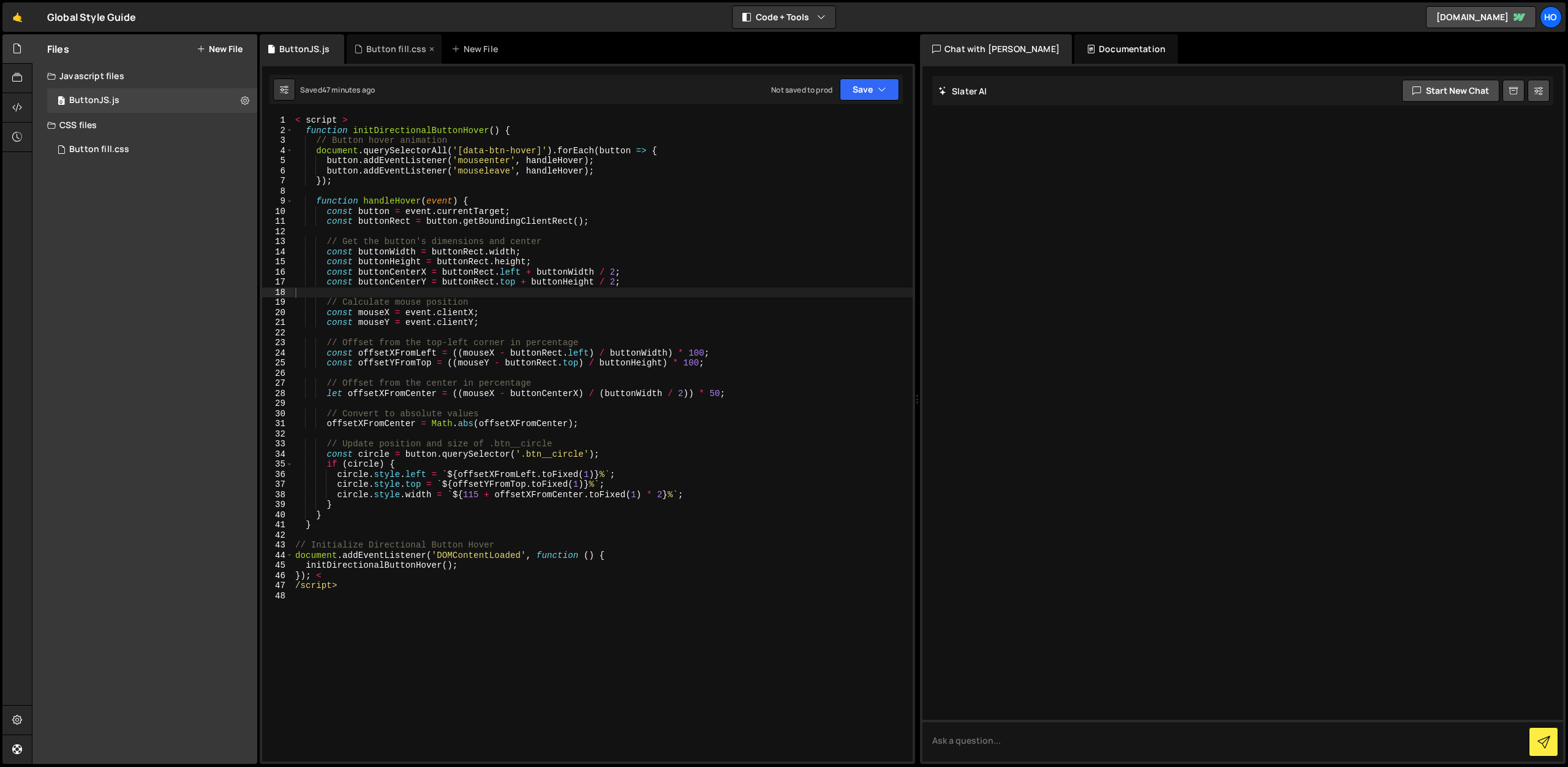
click at [397, 50] on div "Button fill.css" at bounding box center [396, 49] width 60 height 12
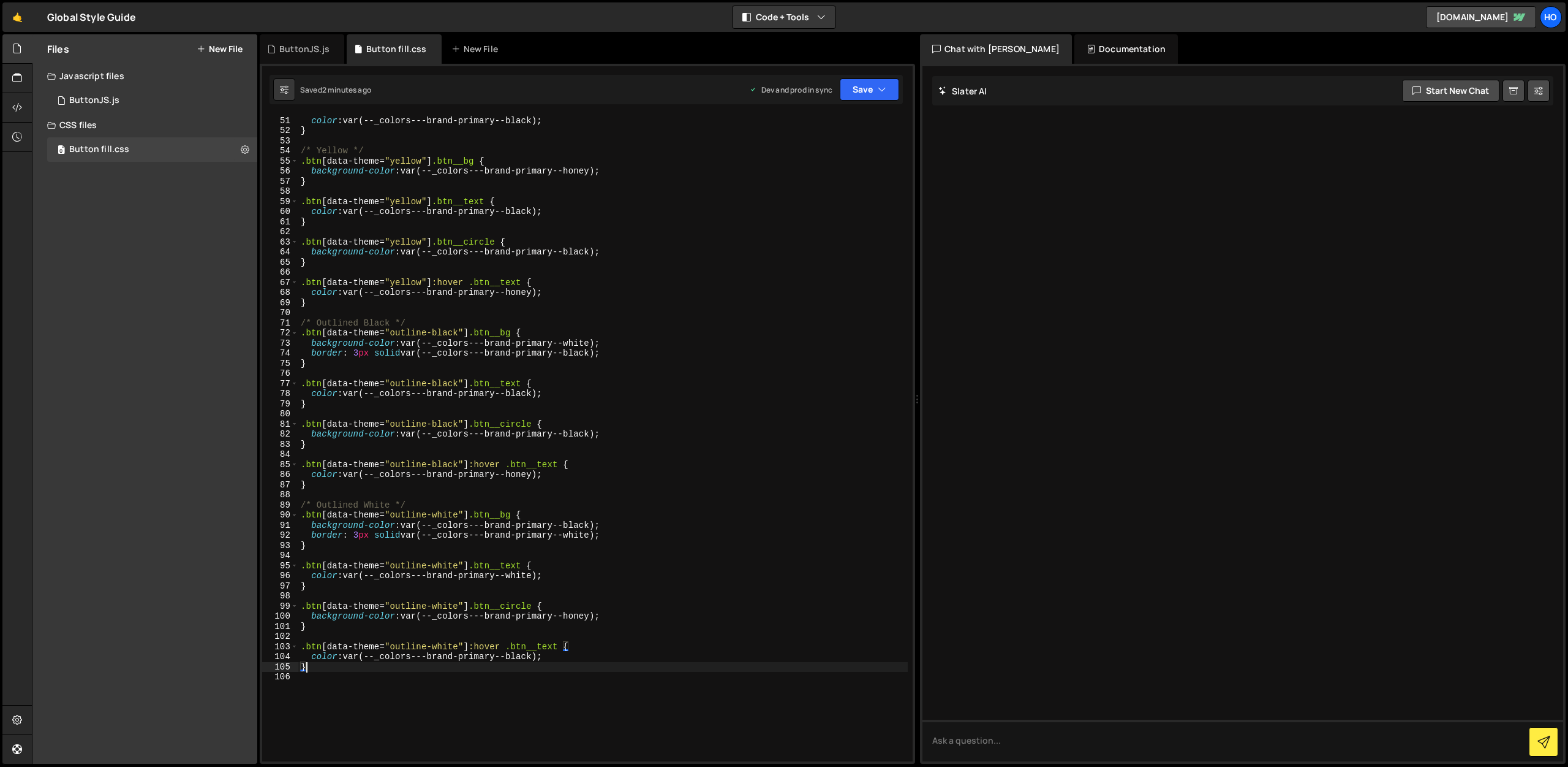
scroll to position [0, 0]
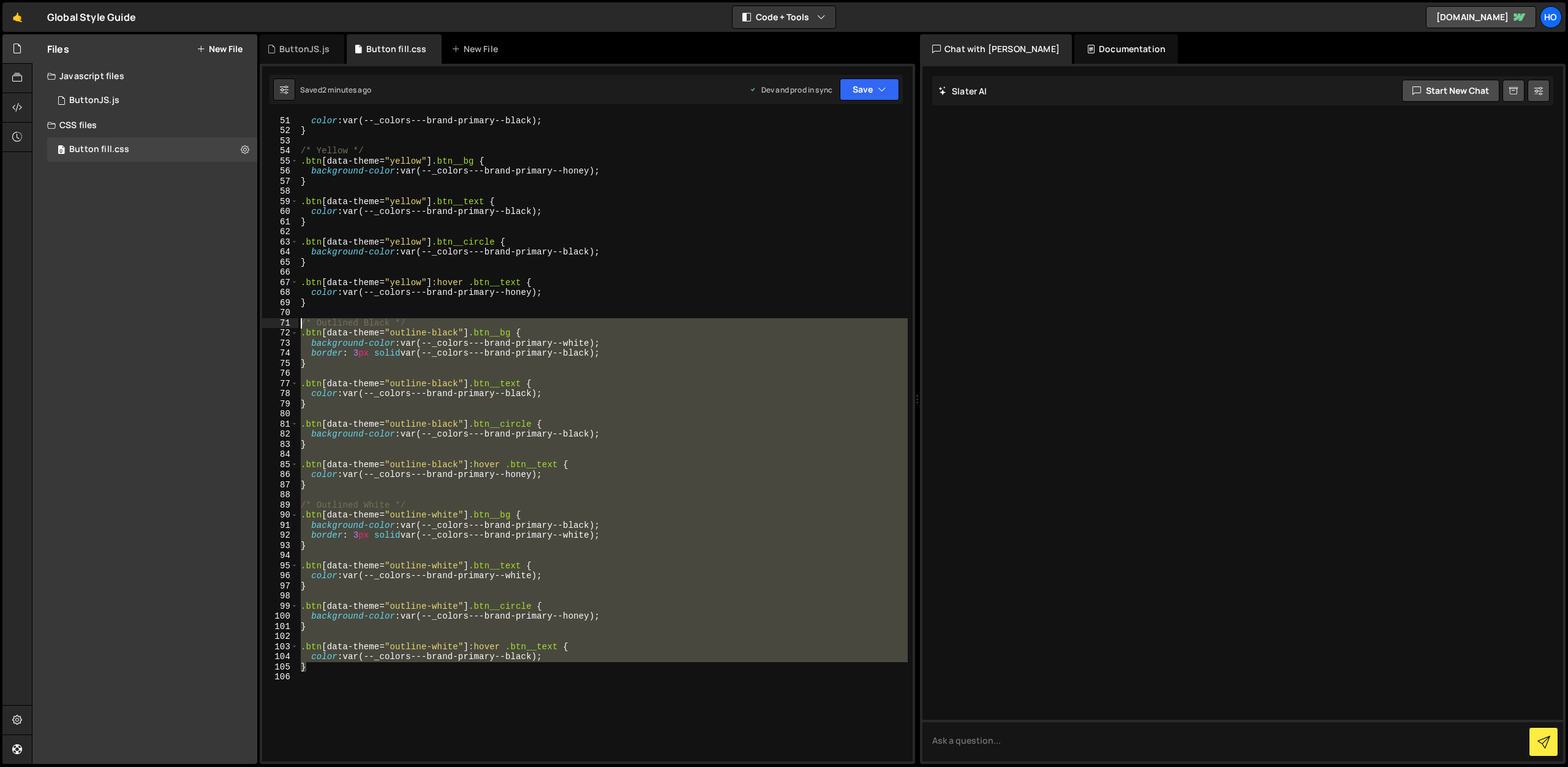
drag, startPoint x: 310, startPoint y: 667, endPoint x: 286, endPoint y: 319, distance: 348.8
click at [286, 319] on div "} 50 51 52 53 54 55 56 57 58 59 60 61 62 63 64 65 66 67 68 69 70 71 72 73 74 75…" at bounding box center [587, 439] width 650 height 647
type textarea "/* Outlined Black */ .btn[data-theme="outline-black"] .btn__bg {"
